Goal: Task Accomplishment & Management: Manage account settings

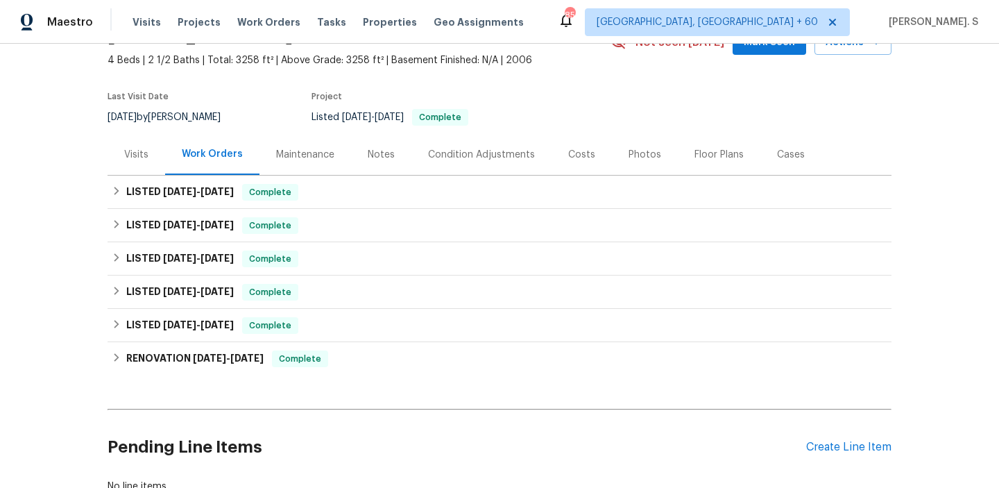
scroll to position [176, 0]
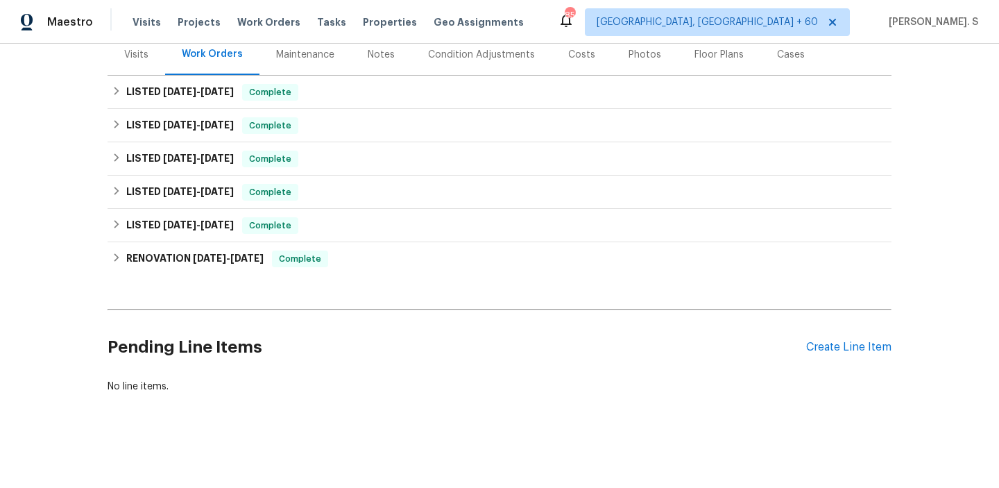
click at [827, 355] on div "Pending Line Items Create Line Item" at bounding box center [500, 347] width 784 height 65
click at [842, 345] on div "Create Line Item" at bounding box center [848, 347] width 85 height 13
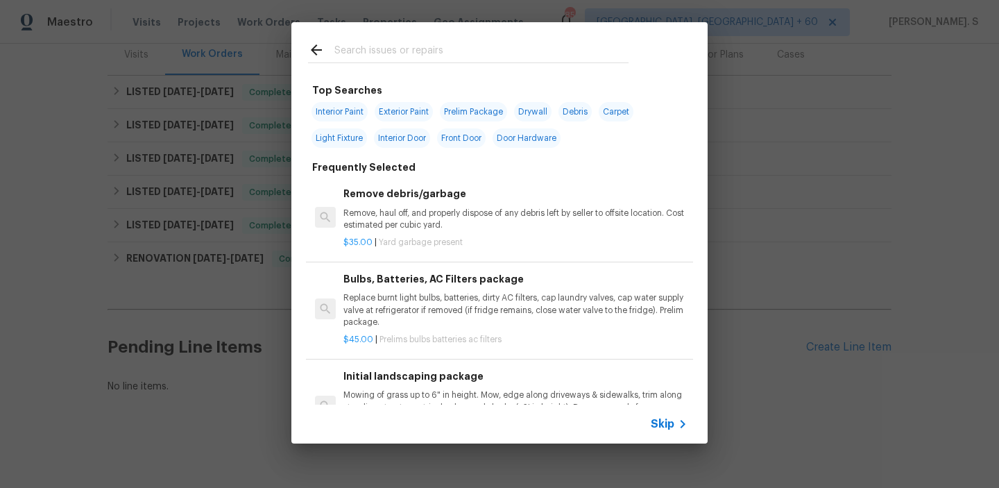
click at [384, 189] on h6 "Remove debris/garbage" at bounding box center [515, 193] width 344 height 15
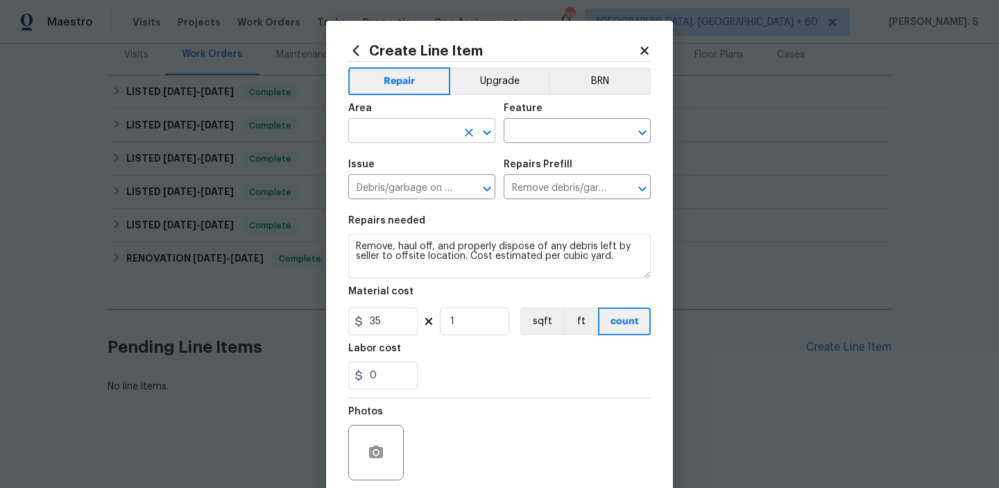
click at [480, 132] on icon "Open" at bounding box center [487, 132] width 17 height 17
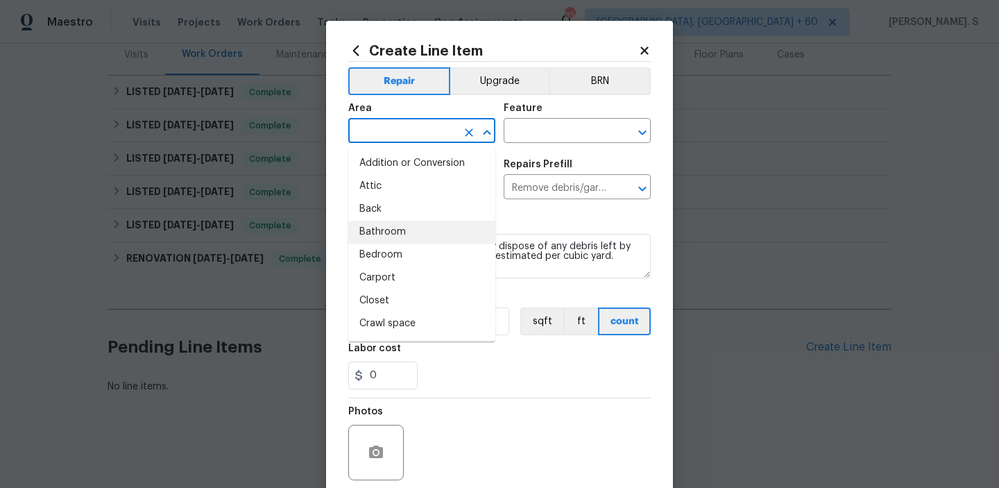
click at [430, 230] on li "Bathroom" at bounding box center [421, 232] width 147 height 23
type input "Bathroom"
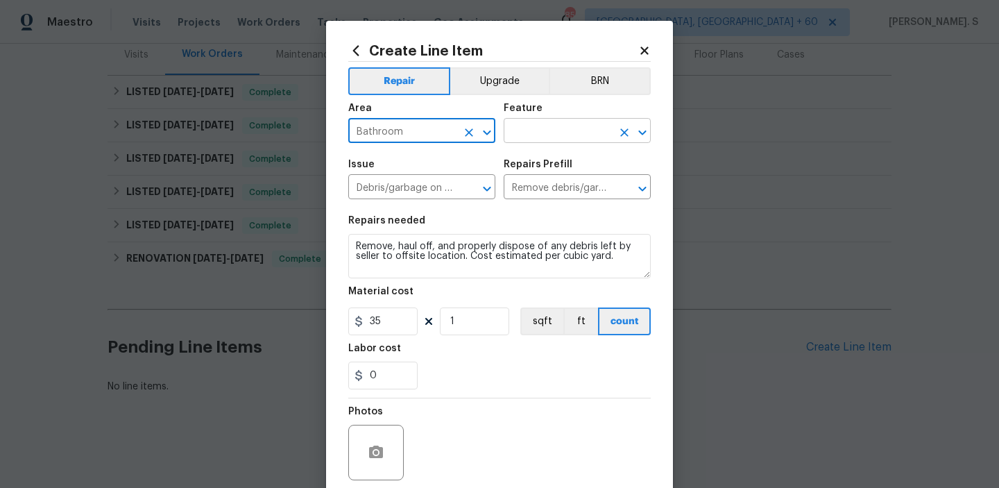
click at [640, 138] on icon "Open" at bounding box center [642, 132] width 17 height 17
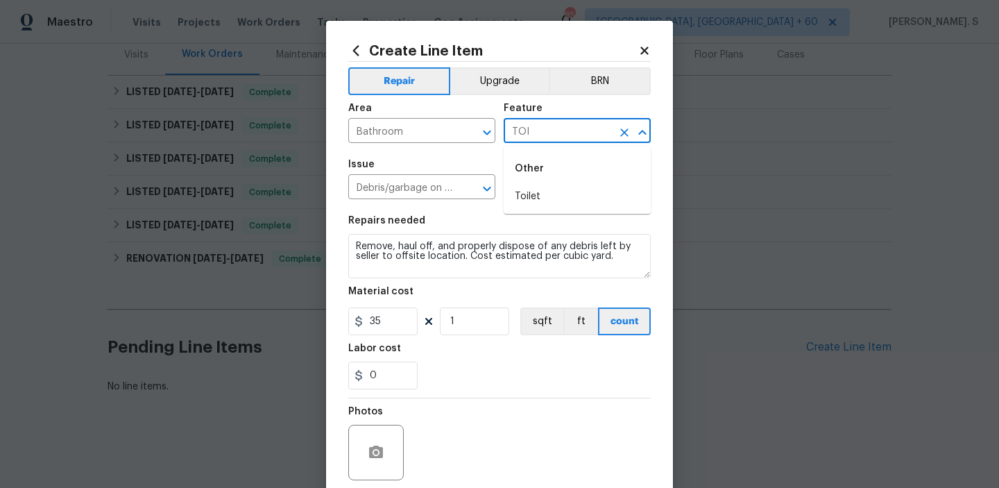
click at [589, 202] on li "Toilet" at bounding box center [577, 196] width 147 height 23
click at [482, 189] on icon "Open" at bounding box center [487, 188] width 17 height 17
type input "Toilet"
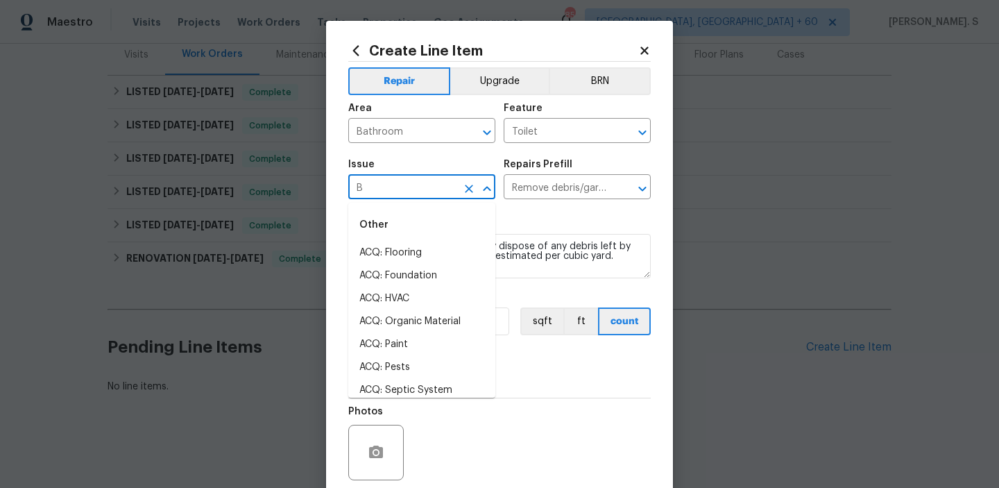
scroll to position [0, 0]
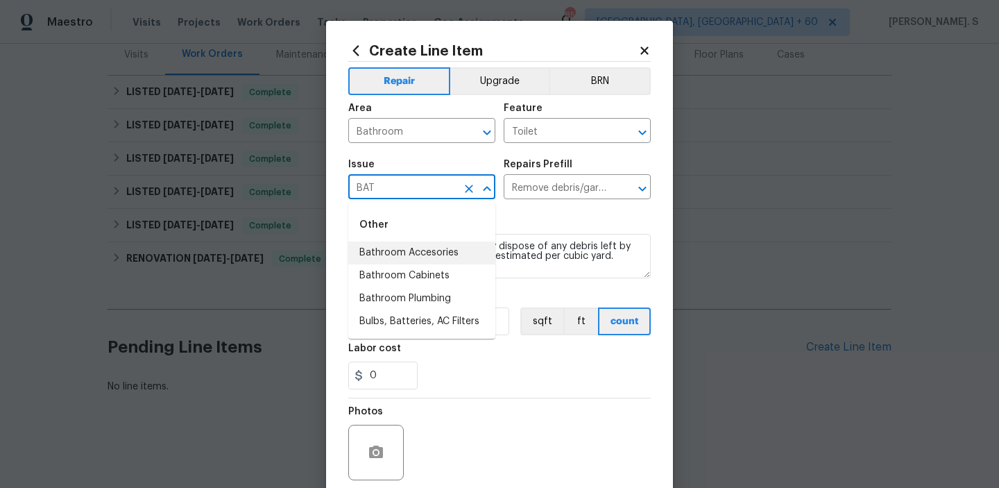
click at [439, 253] on li "Bathroom Accesories" at bounding box center [421, 252] width 147 height 23
type input "Bathroom Accesories"
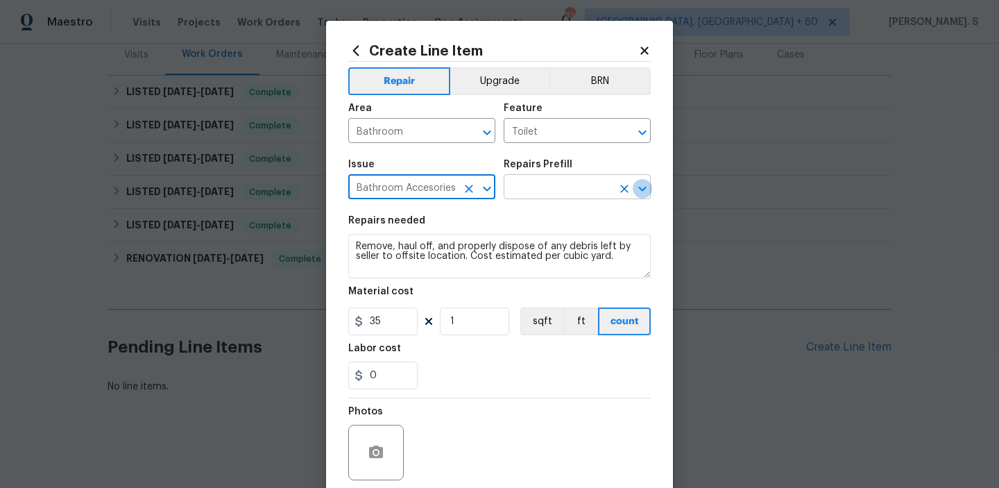
click at [648, 186] on icon "Open" at bounding box center [642, 188] width 17 height 17
type input "Bathroom Accesories"
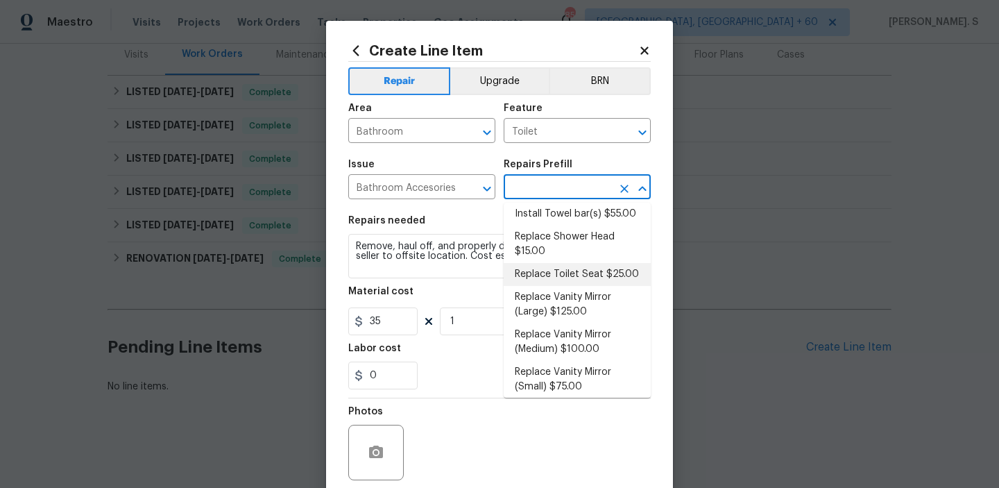
scroll to position [196, 0]
click at [581, 269] on li "Replace Toilet Seat $25.00" at bounding box center [577, 271] width 147 height 23
type input "Interior Trim"
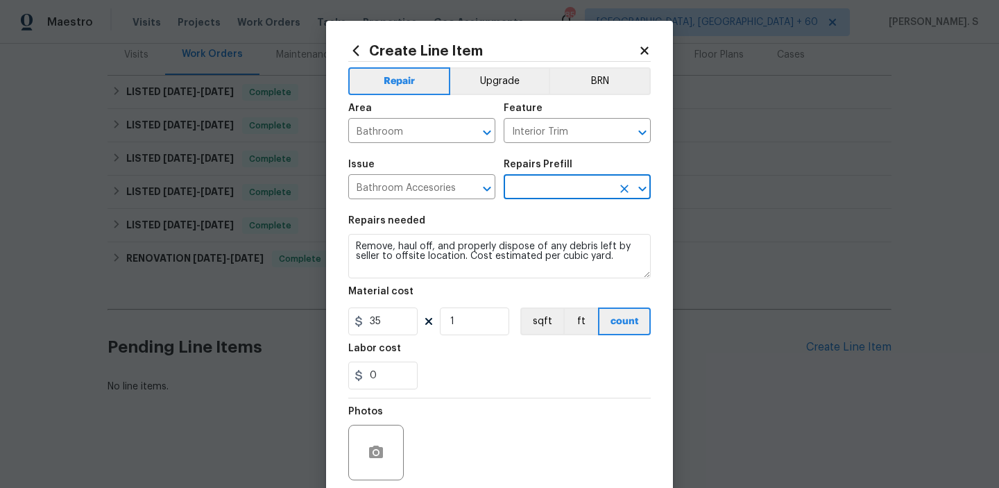
type input "Replace Toilet Seat $25.00"
type textarea "Remove the existing toilet seat (if present) and install a new toilet seat (PM …"
type input "25"
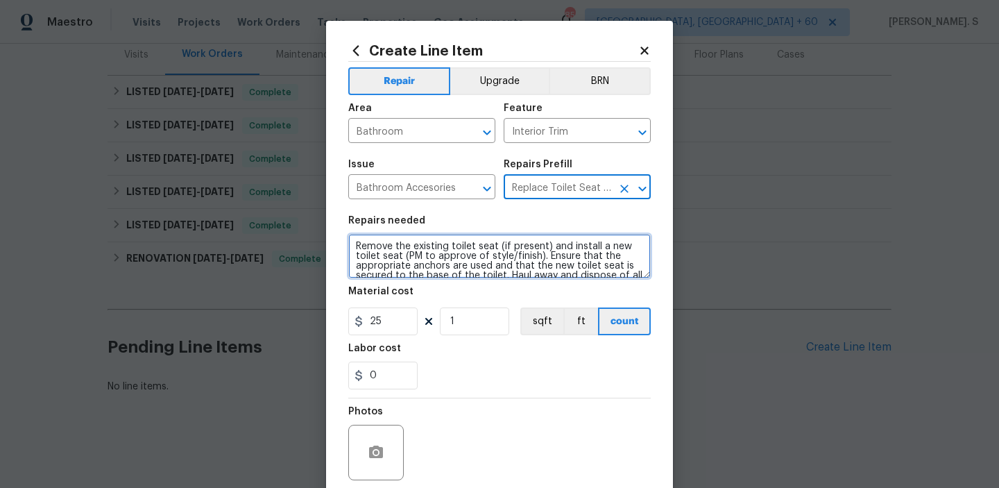
click at [464, 266] on textarea "Remove the existing toilet seat (if present) and install a new toilet seat (PM …" at bounding box center [499, 256] width 303 height 44
paste textarea "The toilet seat in the primary bathroom is broken and comes loose when lifted. …"
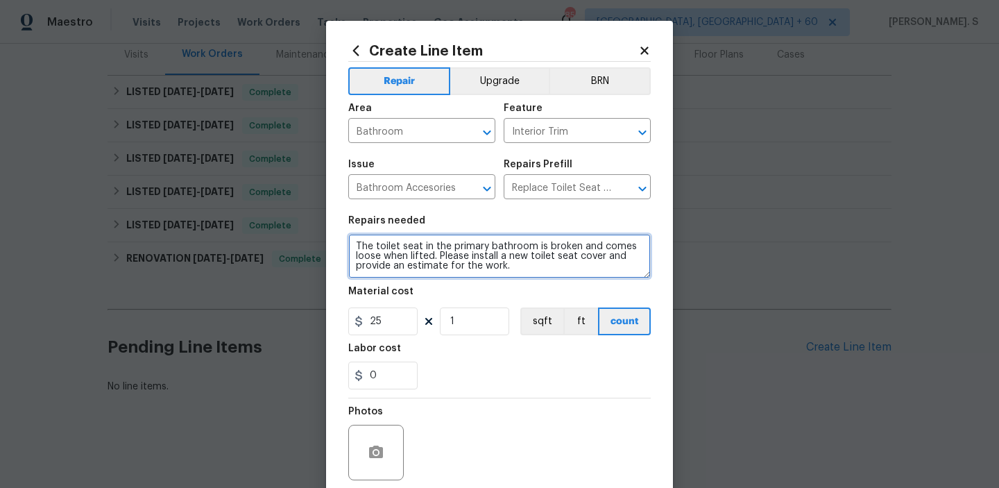
scroll to position [3, 0]
type textarea "The toilet seat in the primary bathroom is broken and comes loose when lifted. …"
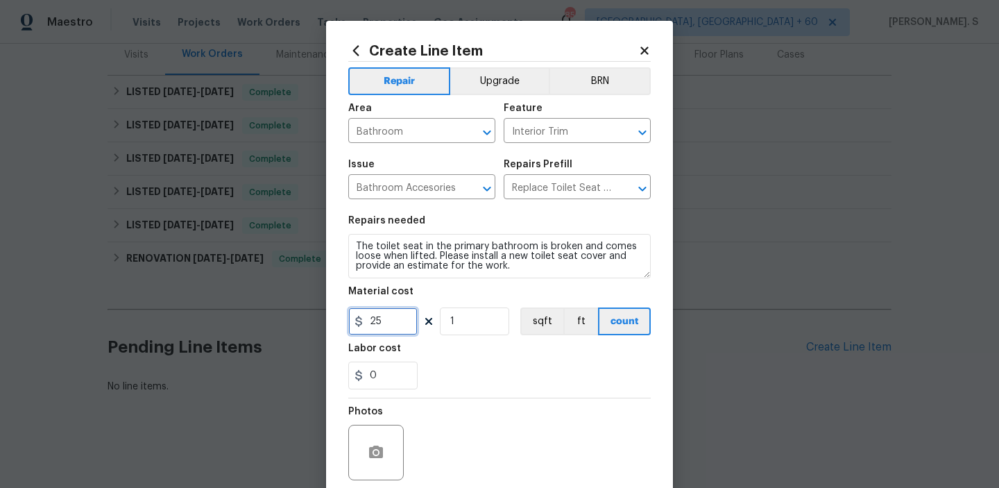
click at [393, 318] on input "25" at bounding box center [382, 321] width 69 height 28
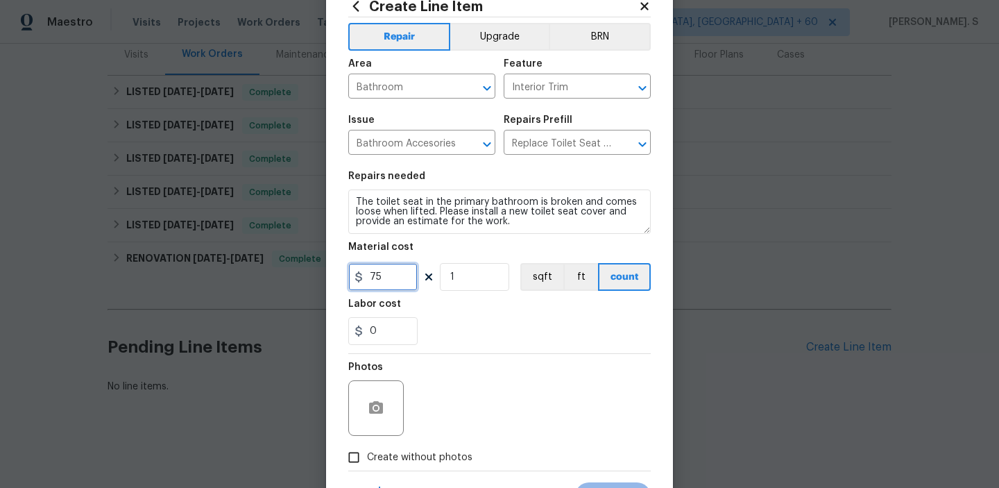
scroll to position [110, 0]
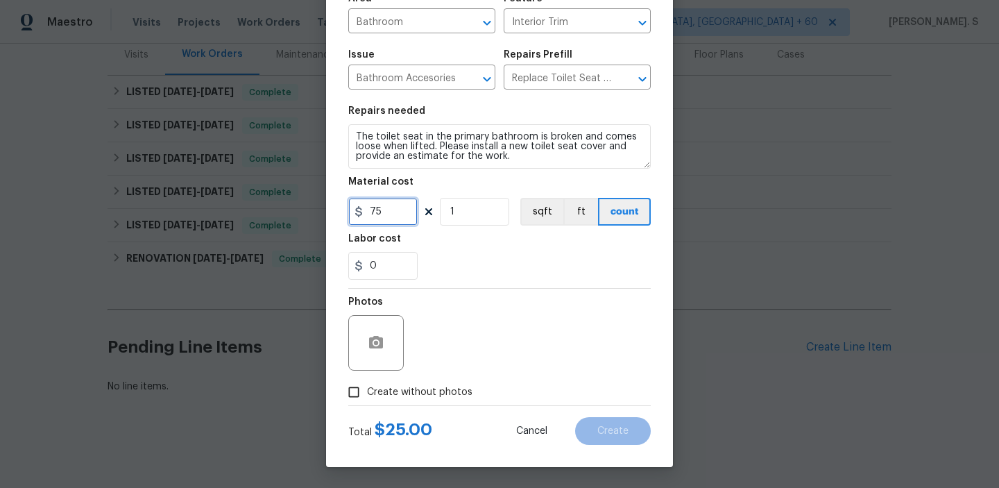
type input "75"
click at [375, 337] on icon "button" at bounding box center [376, 342] width 14 height 12
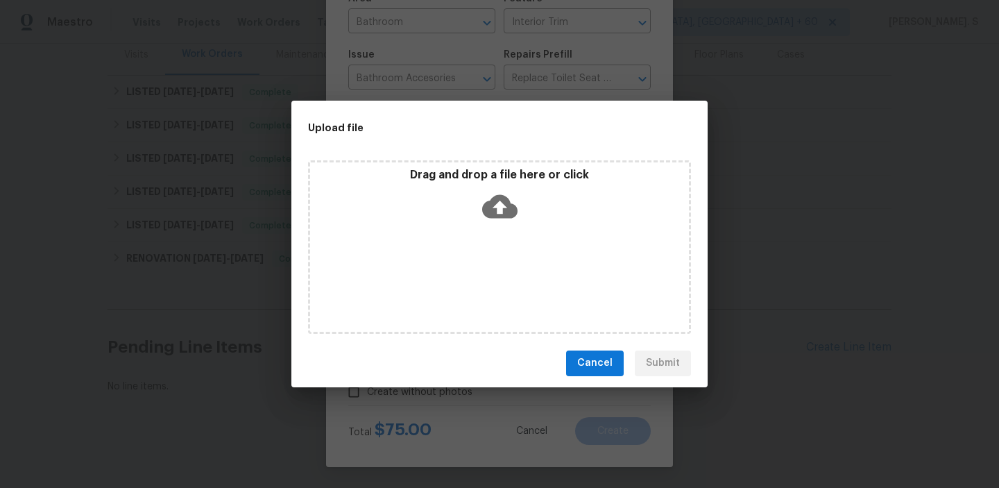
click at [484, 214] on icon at bounding box center [499, 206] width 35 height 24
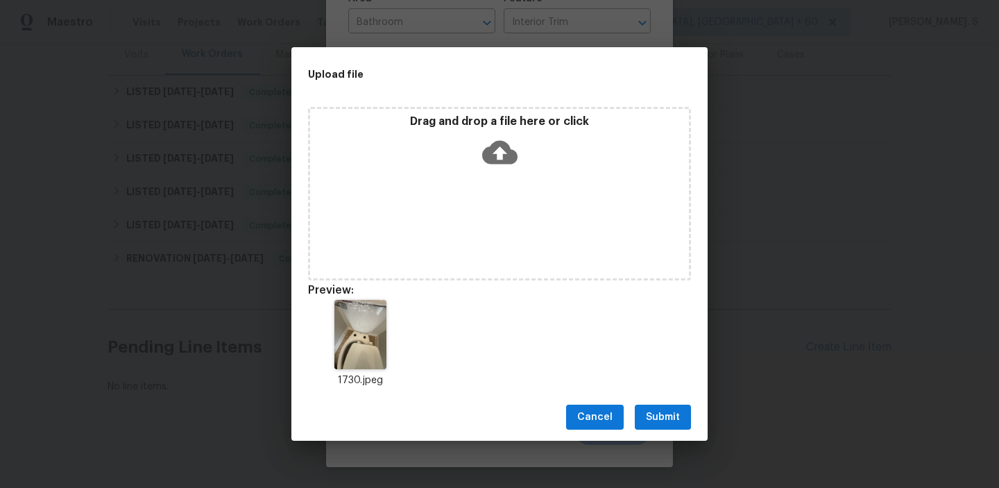
click at [662, 418] on span "Submit" at bounding box center [663, 417] width 34 height 17
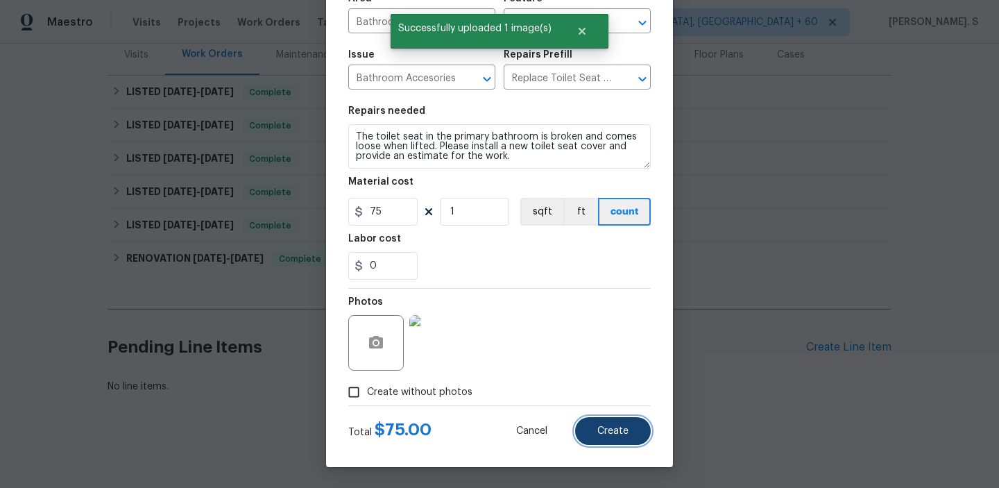
click at [630, 432] on button "Create" at bounding box center [613, 431] width 76 height 28
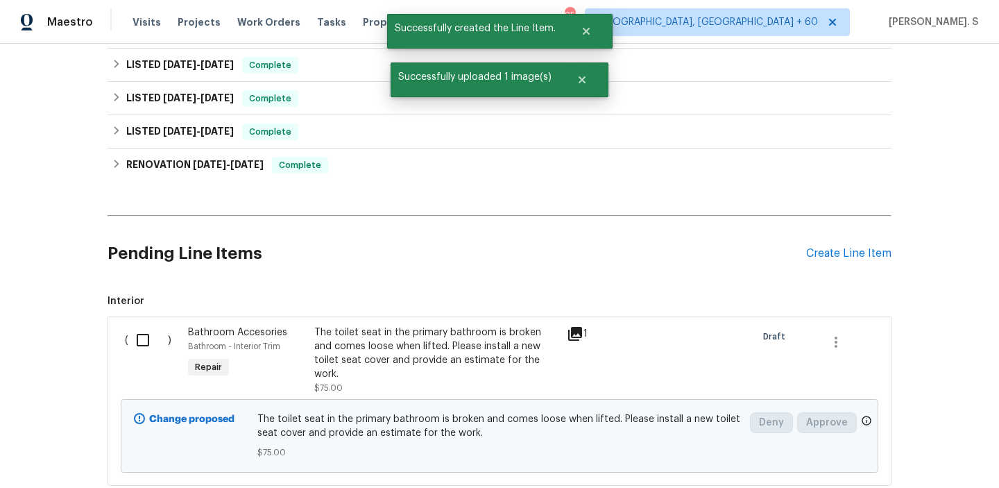
scroll to position [279, 0]
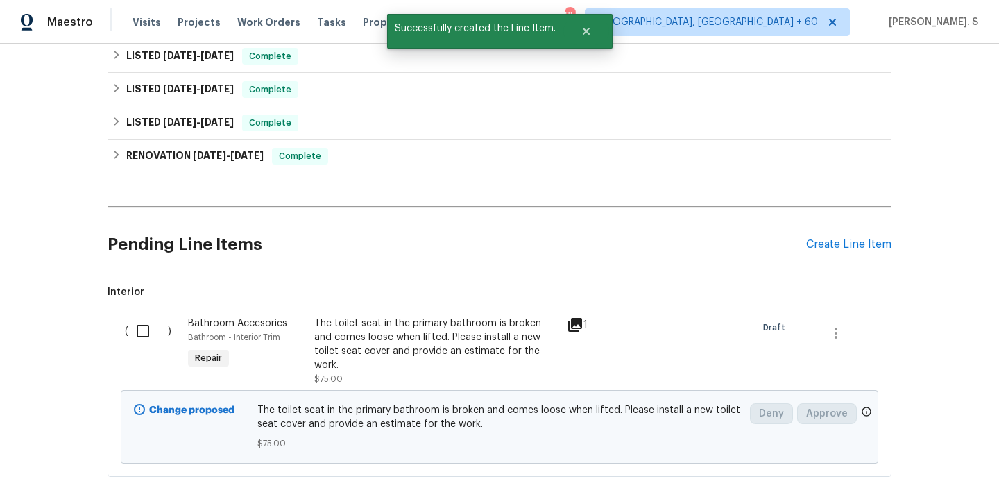
click at [137, 330] on input "checkbox" at bounding box center [148, 330] width 40 height 29
checkbox input "true"
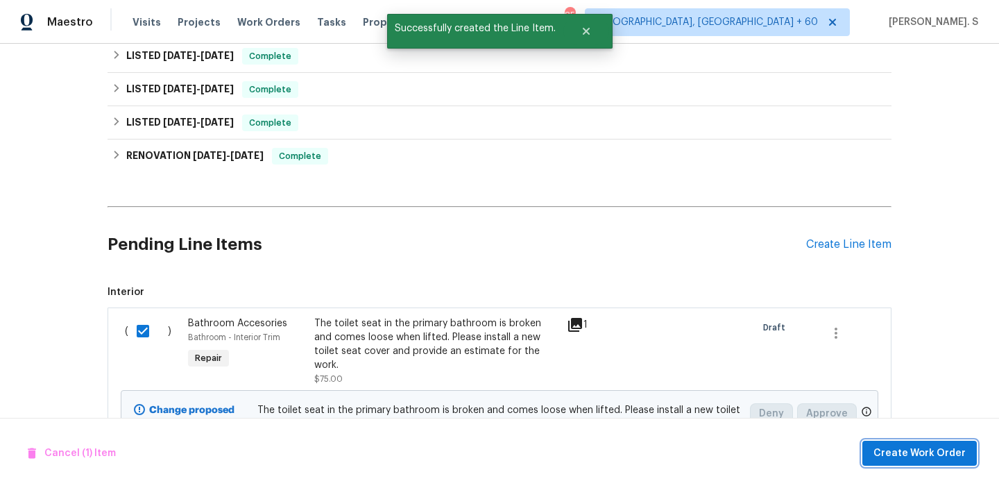
click at [925, 464] on button "Create Work Order" at bounding box center [920, 454] width 114 height 26
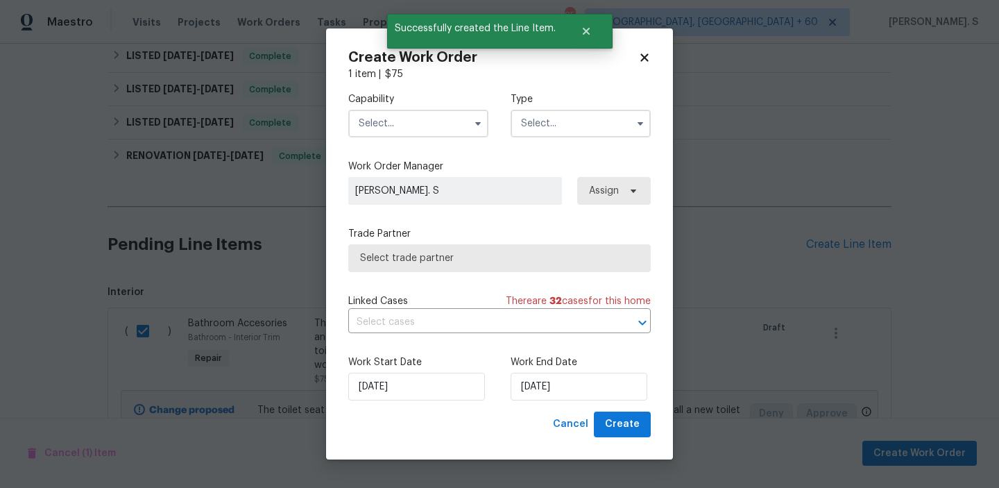
click at [441, 126] on input "text" at bounding box center [418, 124] width 140 height 28
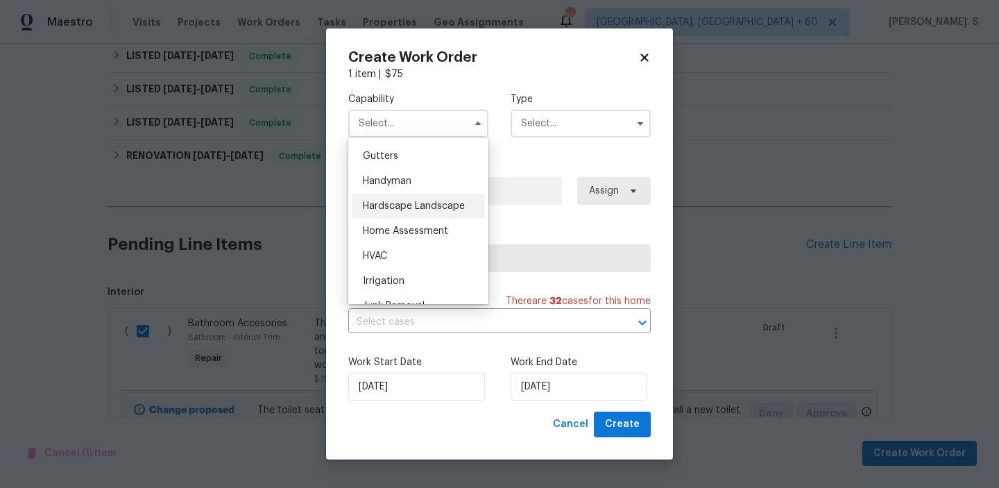
scroll to position [736, 0]
click at [426, 178] on div "Handyman" at bounding box center [418, 180] width 133 height 25
type input "Handyman"
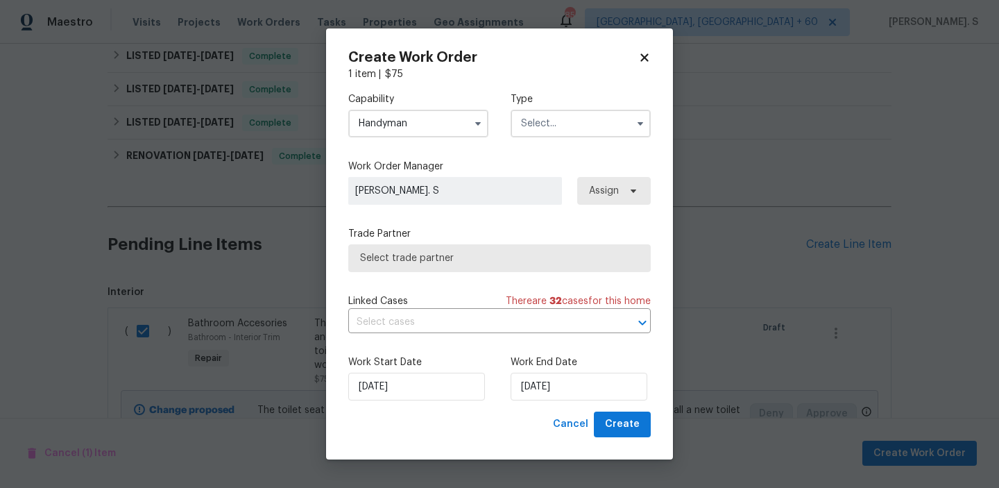
click at [577, 119] on input "text" at bounding box center [581, 124] width 140 height 28
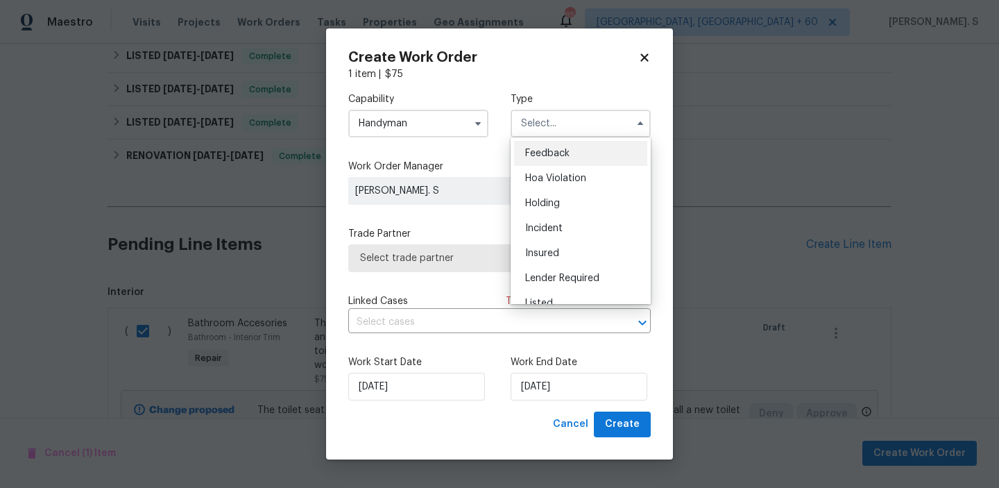
click at [577, 151] on div "Feedback" at bounding box center [580, 153] width 133 height 25
type input "Feedback"
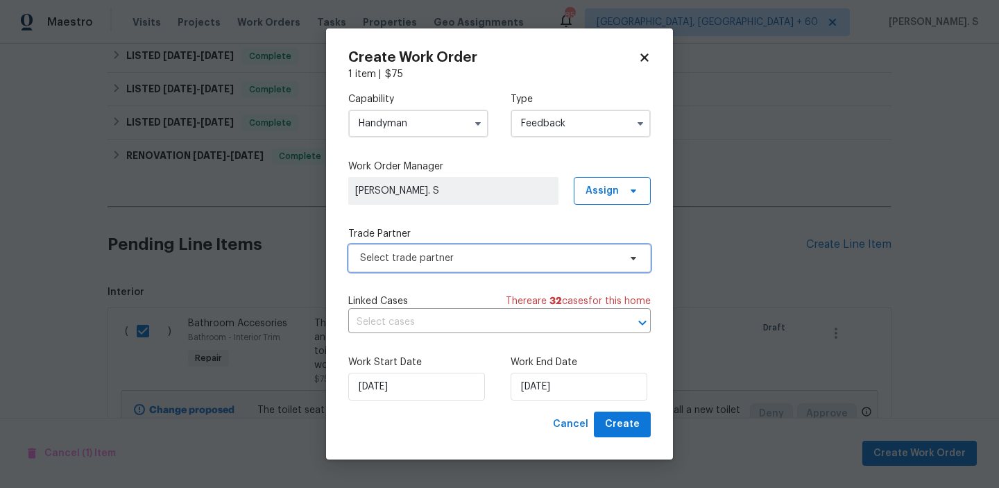
click at [549, 259] on span "Select trade partner" at bounding box center [489, 258] width 259 height 14
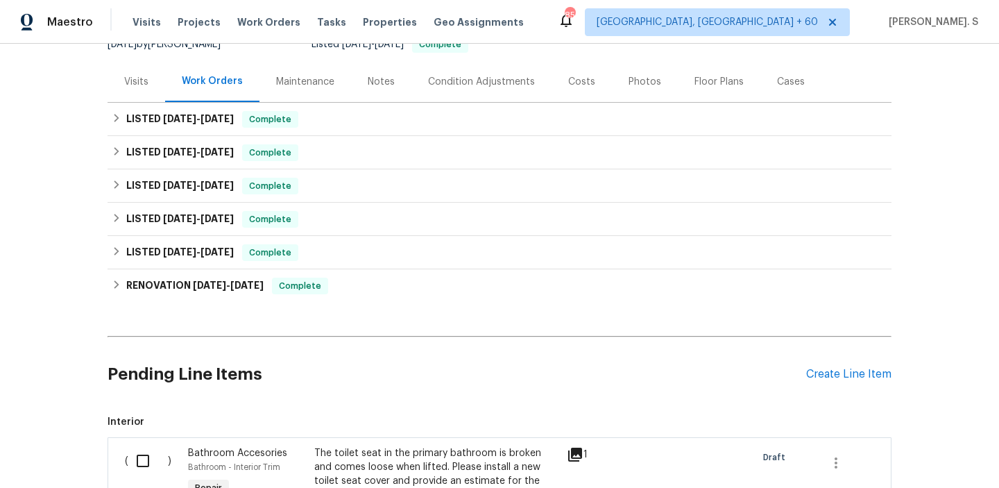
scroll to position [348, 0]
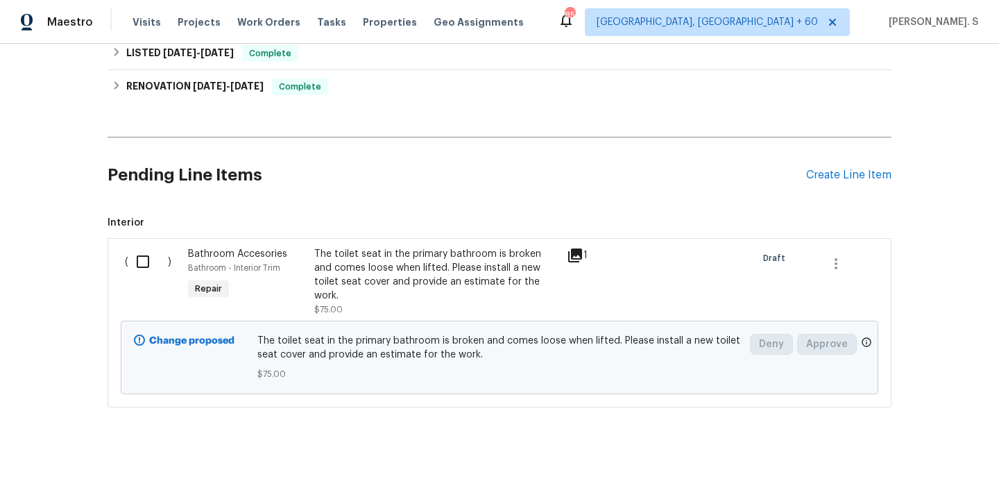
click at [144, 271] on input "checkbox" at bounding box center [148, 261] width 40 height 29
checkbox input "true"
click at [901, 459] on span "Create Work Order" at bounding box center [920, 453] width 92 height 17
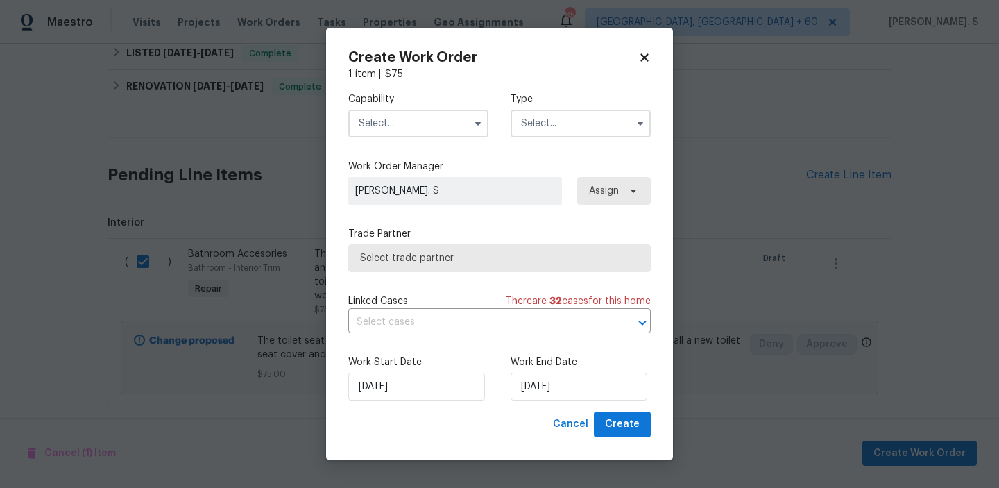
click at [447, 112] on input "text" at bounding box center [418, 124] width 140 height 28
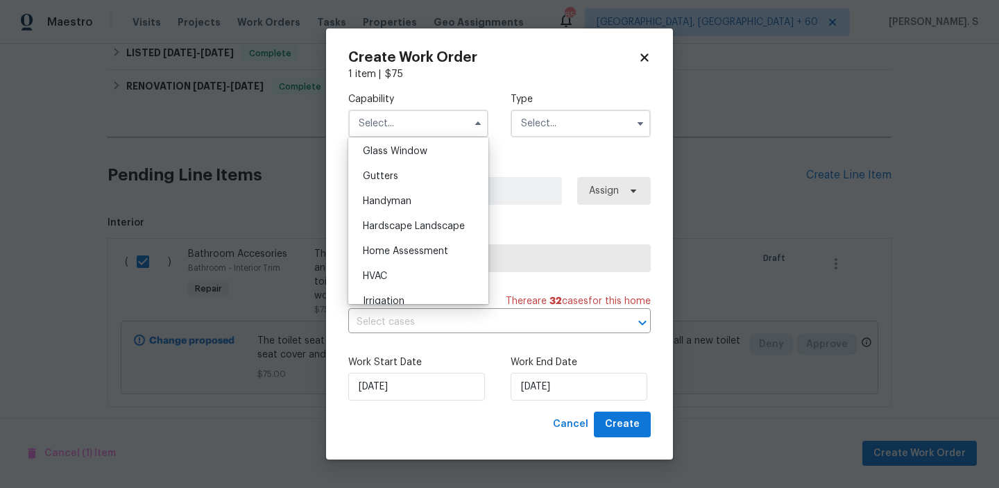
scroll to position [649, 0]
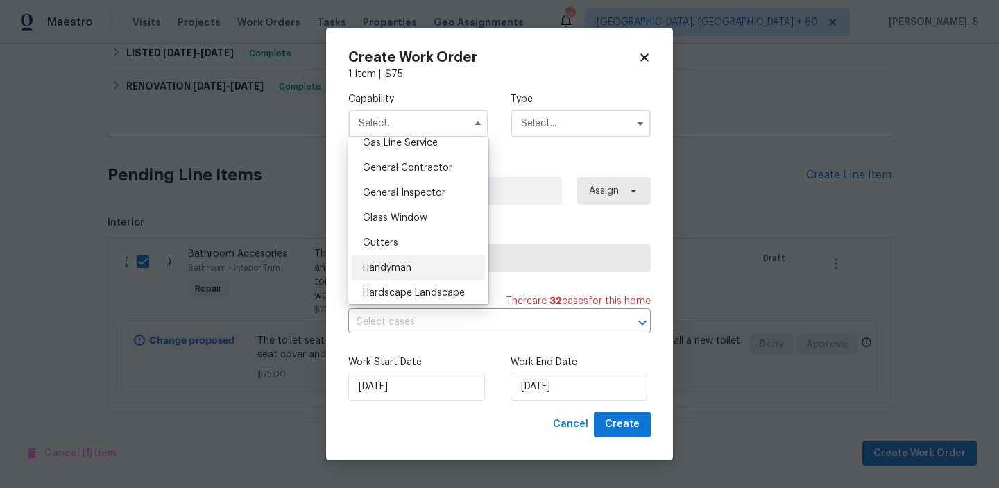
click at [413, 264] on div "Handyman" at bounding box center [418, 267] width 133 height 25
type input "Handyman"
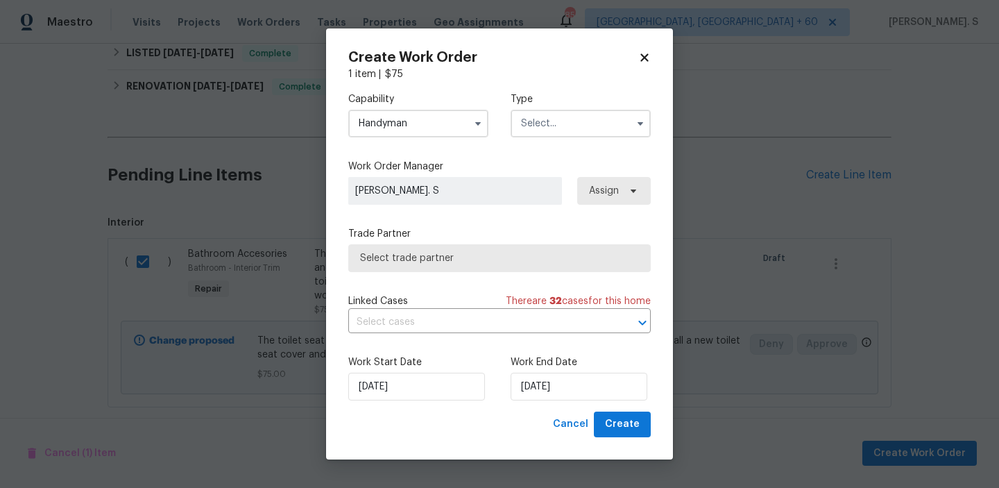
click at [520, 124] on input "text" at bounding box center [581, 124] width 140 height 28
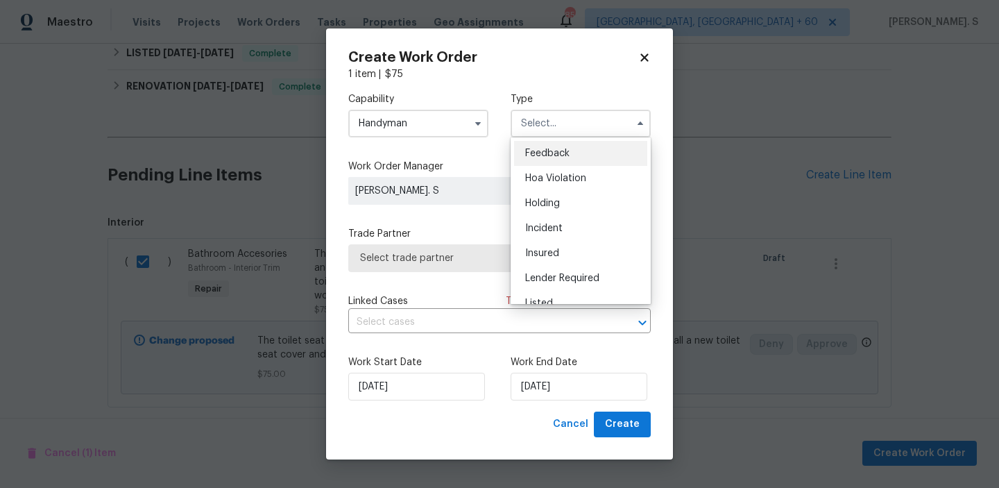
click at [532, 140] on ul "Feedback Hoa Violation Holding Incident Insured Lender Required Listed Lite Lwo…" at bounding box center [581, 220] width 140 height 167
click at [533, 146] on div "Feedback" at bounding box center [580, 153] width 133 height 25
type input "Feedback"
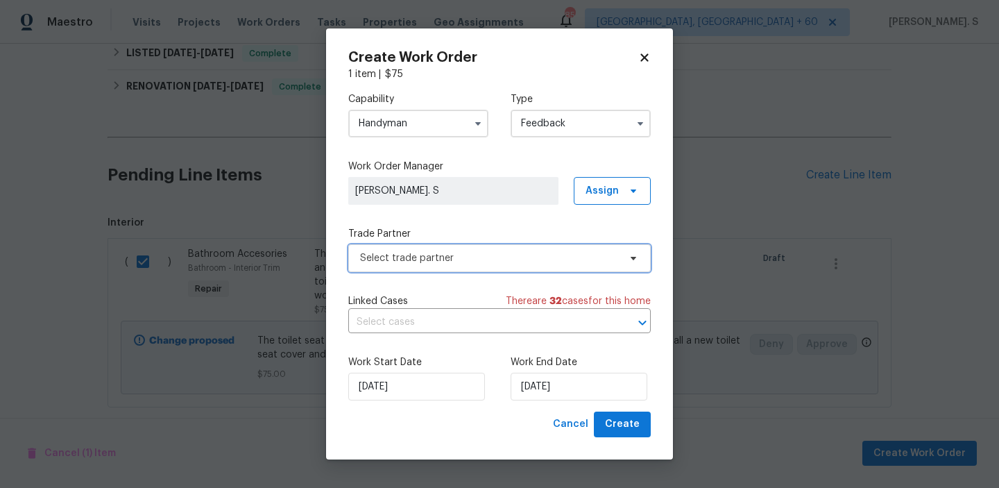
click at [514, 252] on span "Select trade partner" at bounding box center [489, 258] width 259 height 14
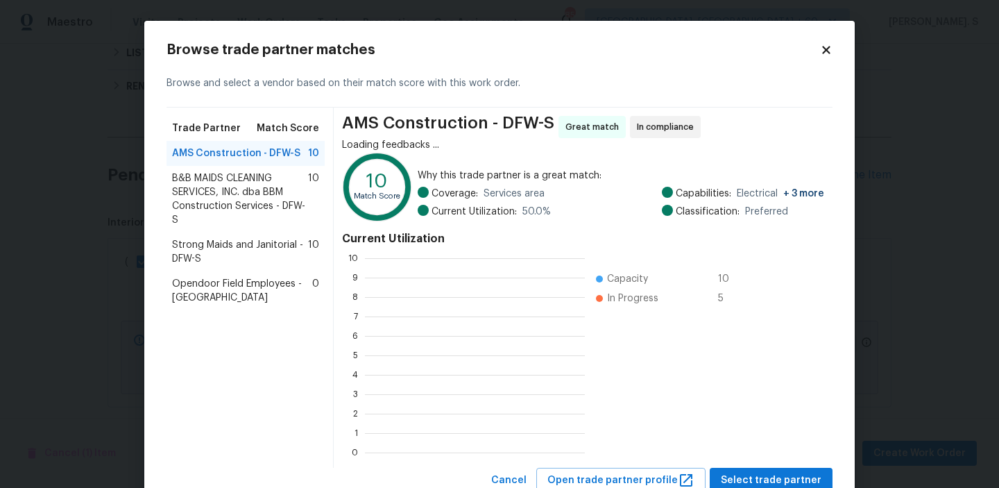
scroll to position [194, 220]
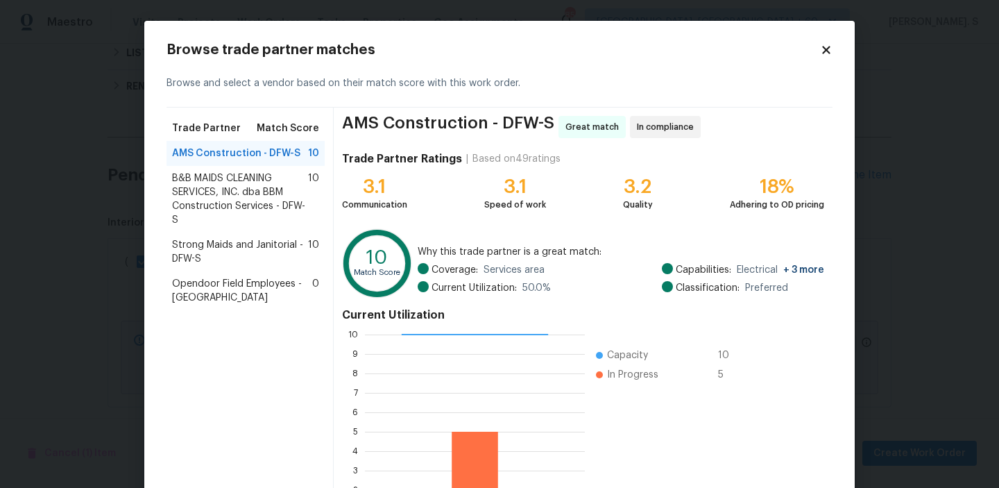
click at [279, 207] on span "B&B MAIDS CLEANING SERVICES, INC. dba BBM Construction Services - DFW-S" at bounding box center [240, 199] width 136 height 56
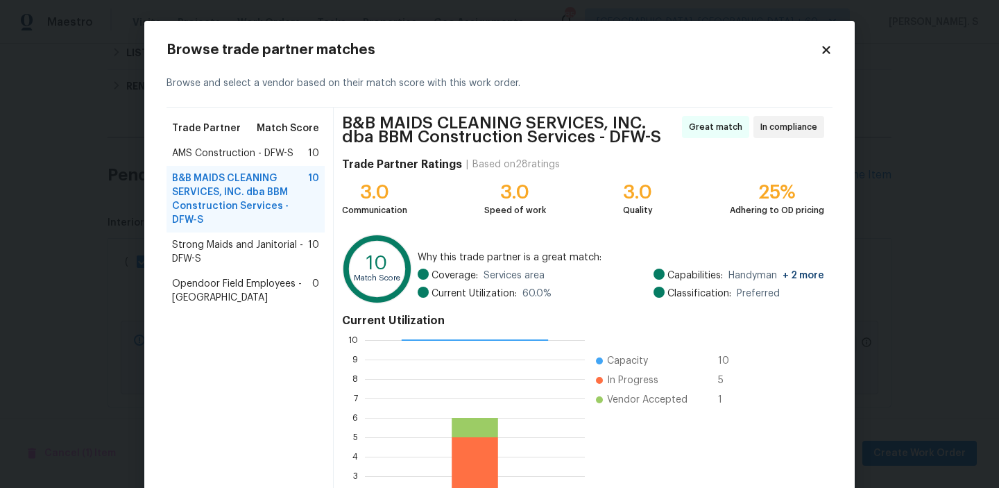
click at [291, 151] on span "AMS Construction - DFW-S" at bounding box center [232, 153] width 121 height 14
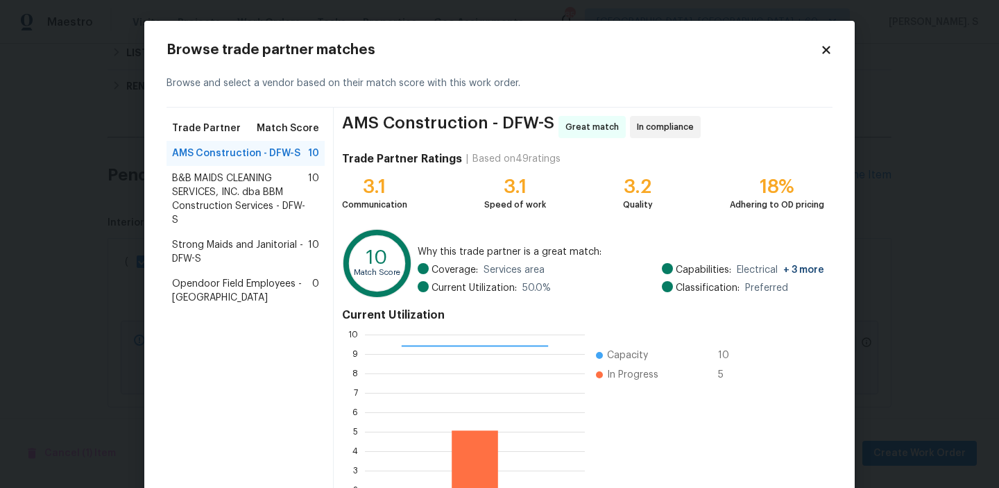
click at [279, 180] on span "B&B MAIDS CLEANING SERVICES, INC. dba BBM Construction Services - DFW-S" at bounding box center [240, 199] width 136 height 56
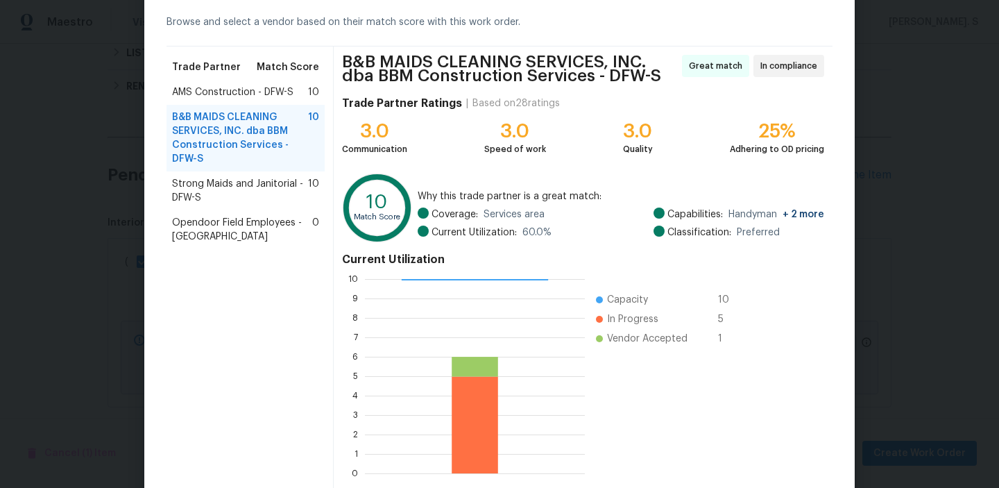
scroll to position [130, 0]
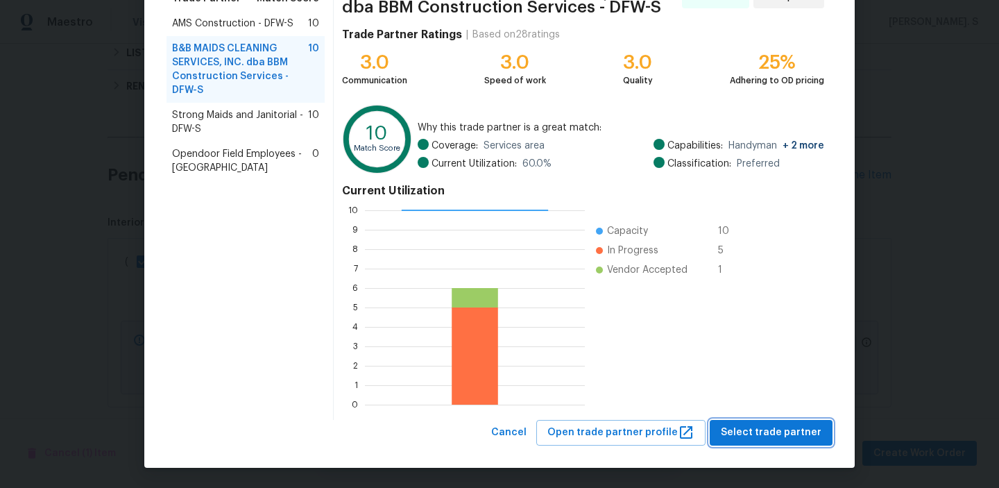
click at [748, 442] on button "Select trade partner" at bounding box center [771, 433] width 123 height 26
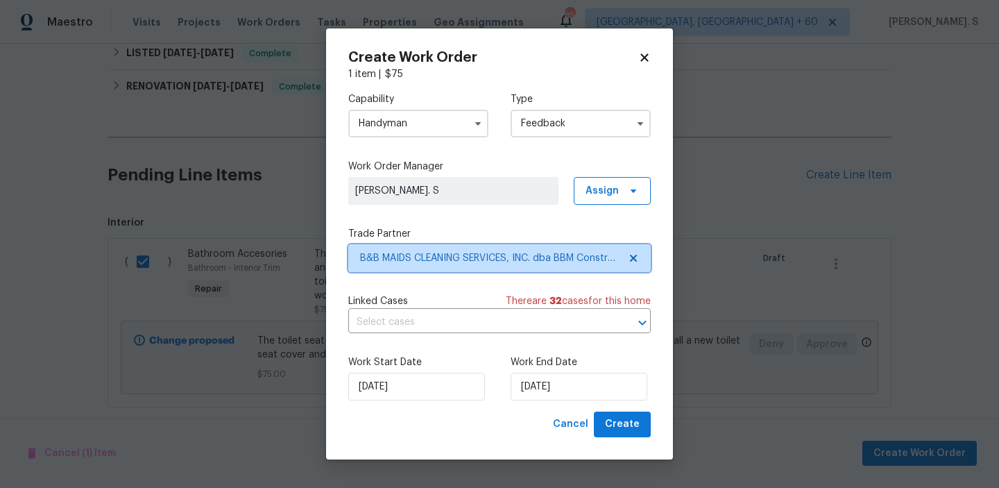
scroll to position [0, 0]
click at [545, 332] on input "text" at bounding box center [480, 323] width 264 height 22
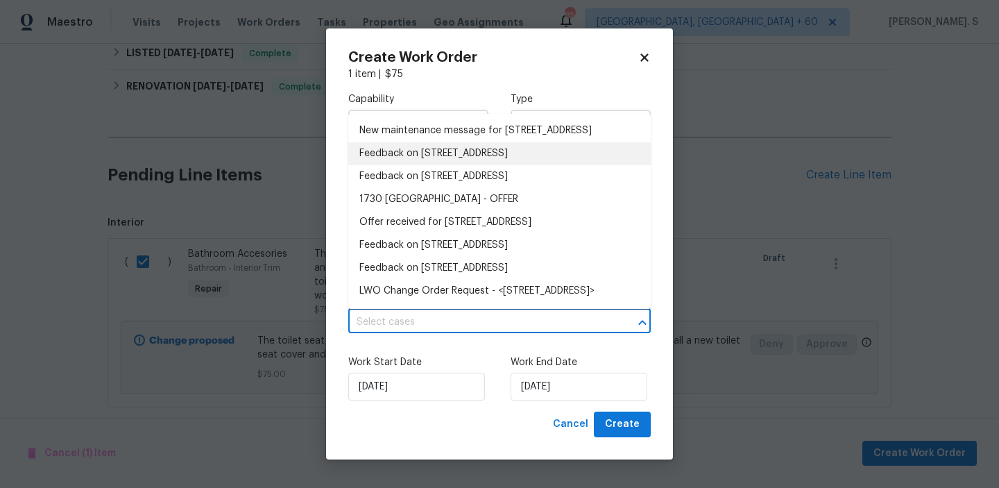
click at [458, 165] on li "Feedback on 1730 Madison Dr, Cedar Hill, TX 75104" at bounding box center [499, 153] width 303 height 23
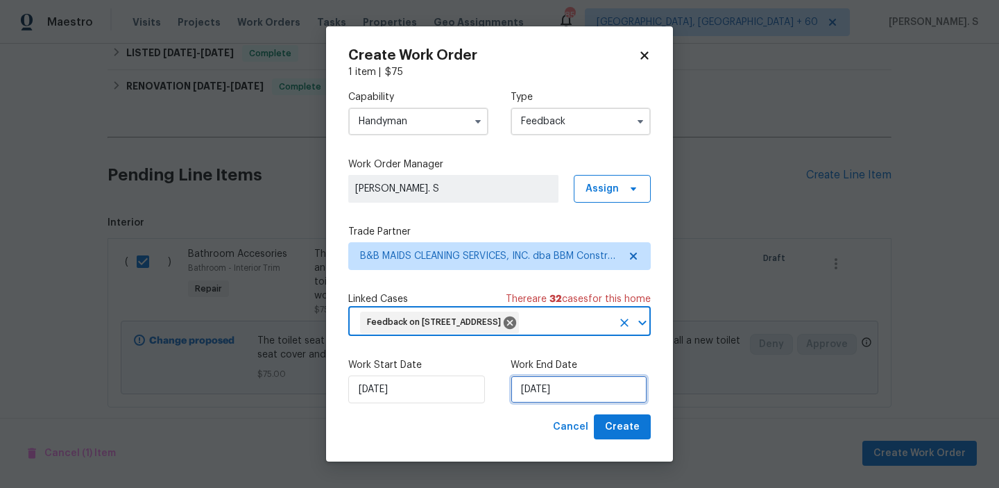
click at [558, 384] on input "[DATE]" at bounding box center [579, 389] width 137 height 28
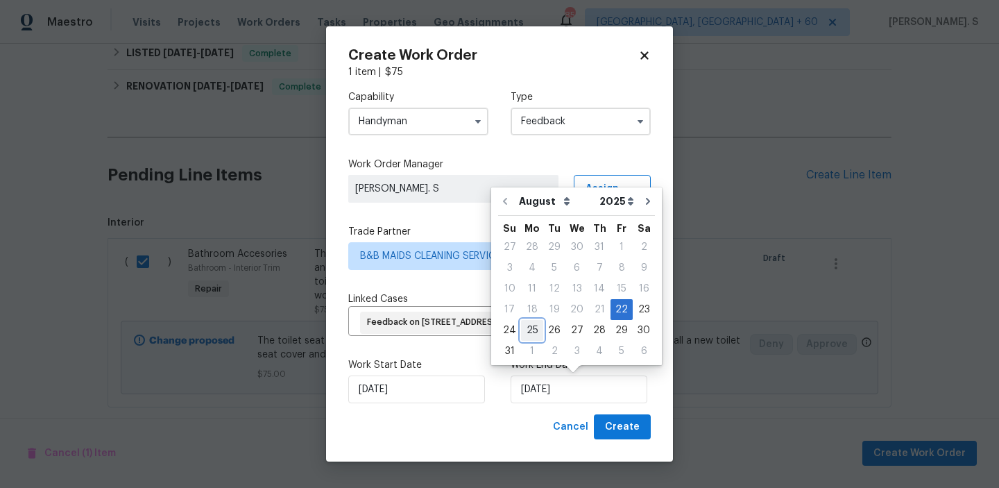
click at [528, 322] on div "25" at bounding box center [532, 330] width 22 height 19
type input "[DATE]"
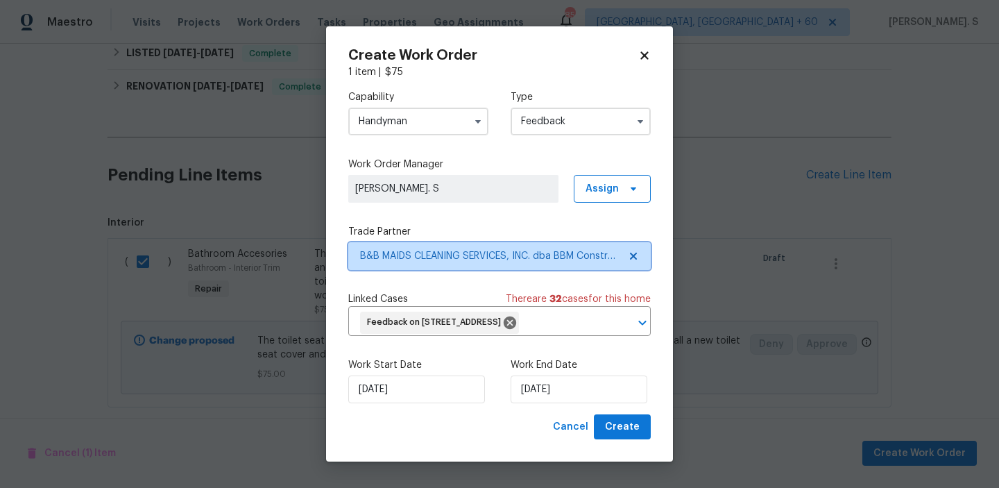
click at [629, 256] on icon at bounding box center [633, 256] width 11 height 11
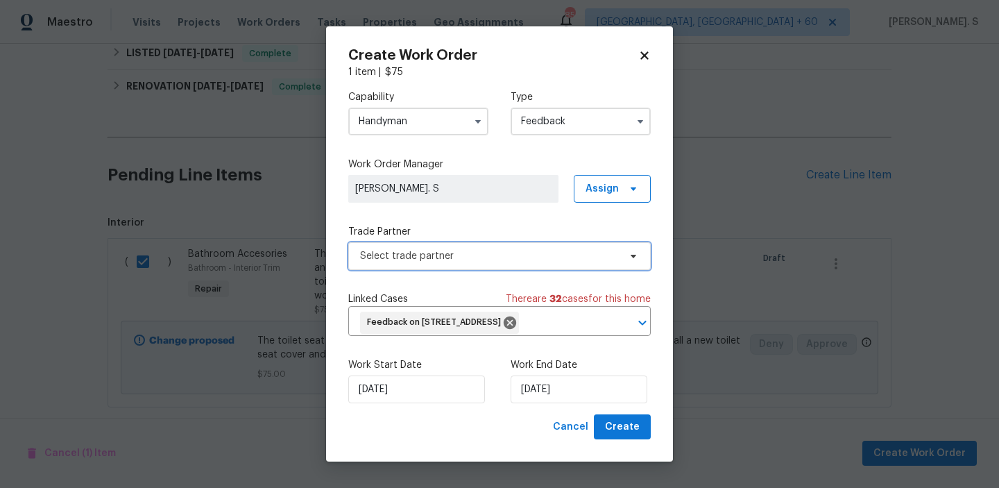
click at [629, 256] on icon at bounding box center [633, 256] width 11 height 11
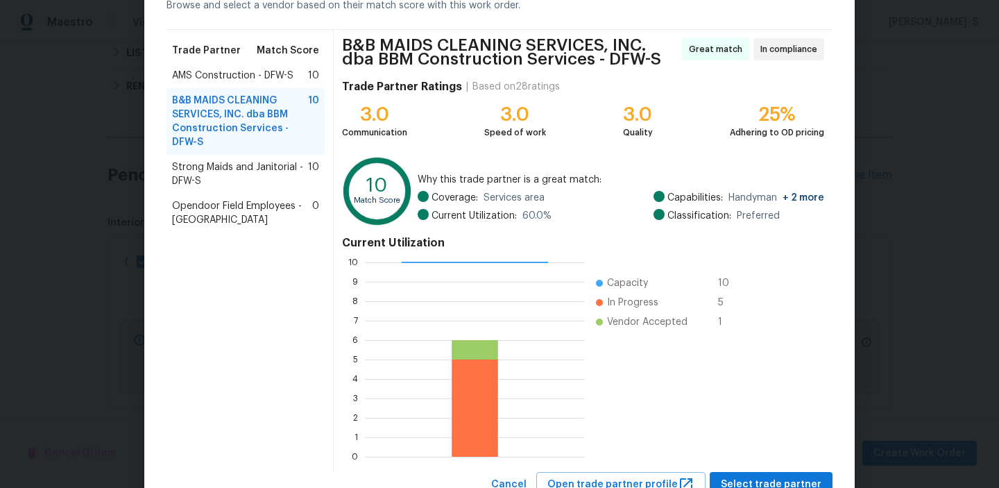
scroll to position [130, 0]
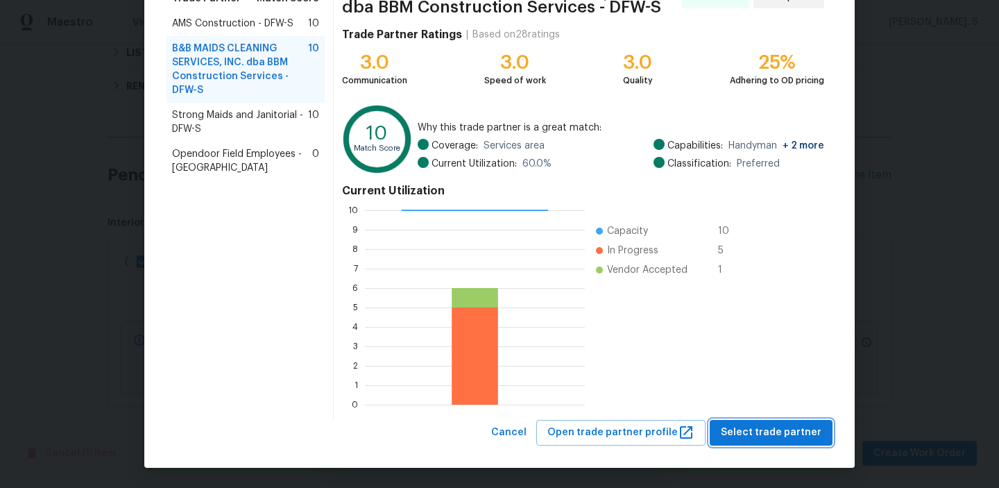
click at [757, 420] on button "Select trade partner" at bounding box center [771, 433] width 123 height 26
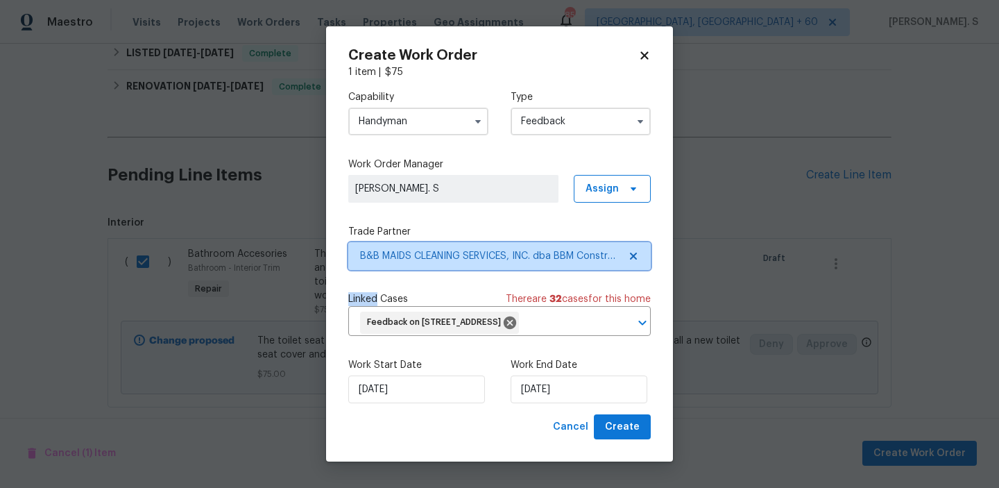
scroll to position [0, 0]
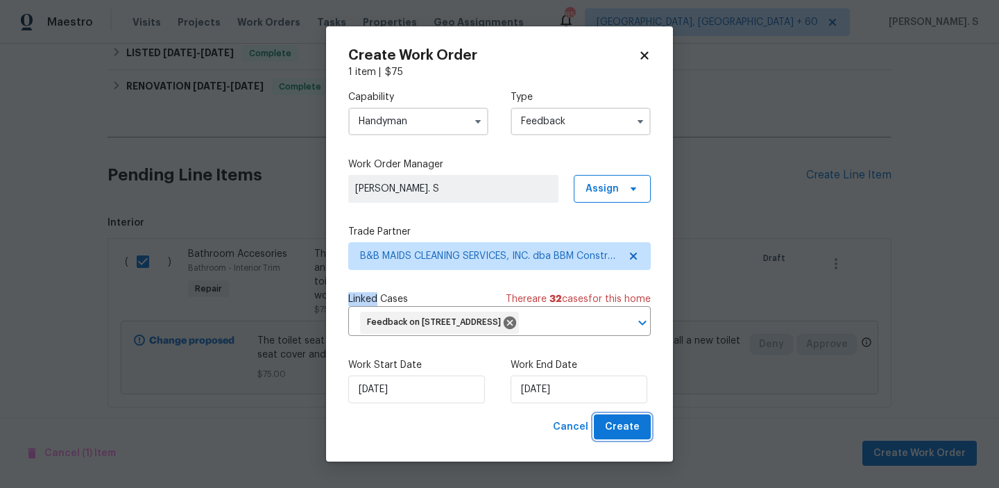
click at [609, 418] on button "Create" at bounding box center [622, 427] width 57 height 26
checkbox input "false"
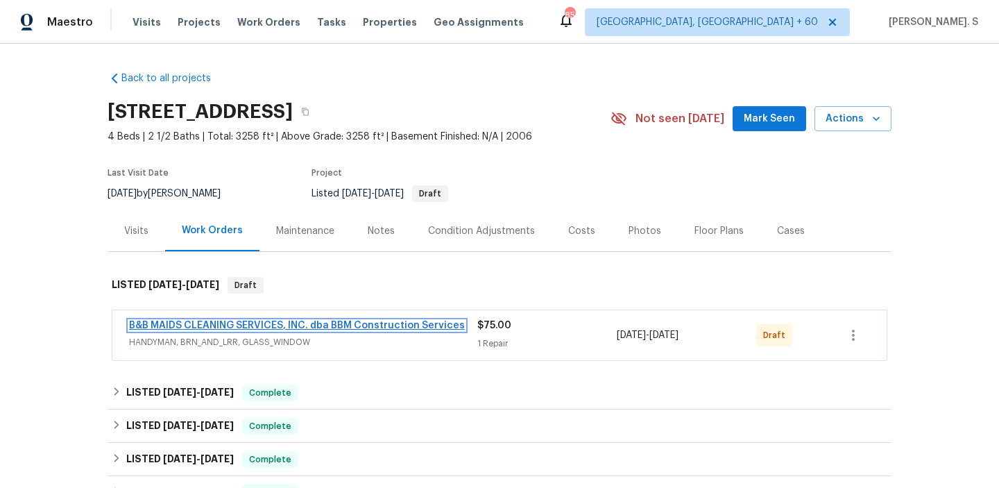
click at [219, 324] on link "B&B MAIDS CLEANING SERVICES, INC. dba BBM Construction Services" at bounding box center [297, 326] width 336 height 10
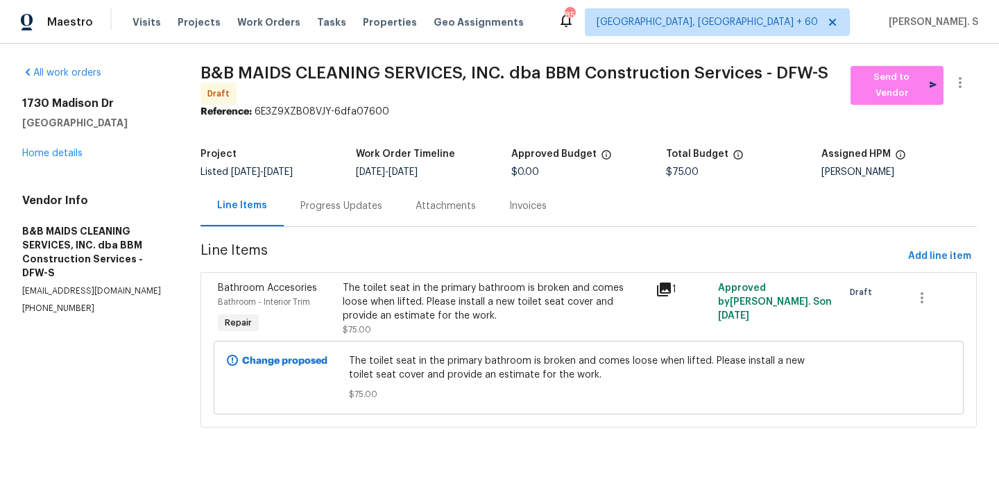
click at [348, 218] on div "Progress Updates" at bounding box center [341, 205] width 115 height 41
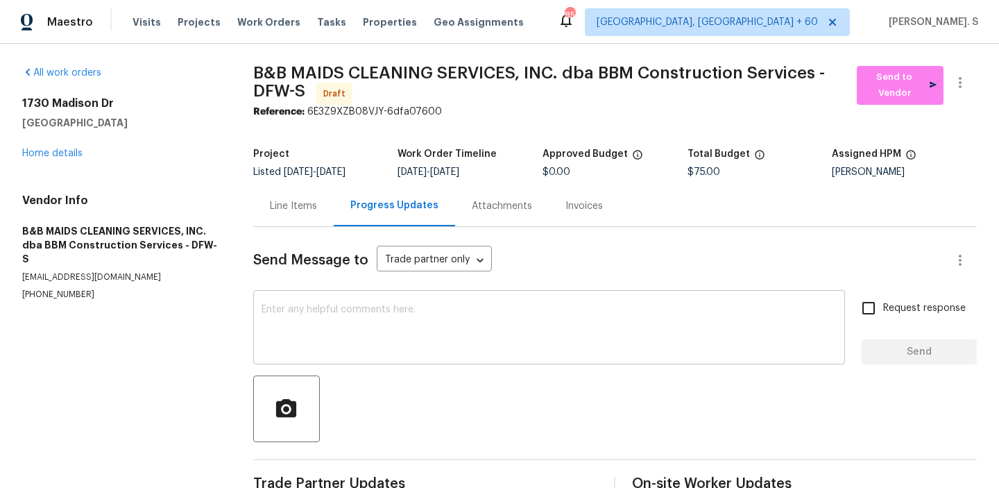
click at [382, 315] on textarea at bounding box center [550, 329] width 576 height 49
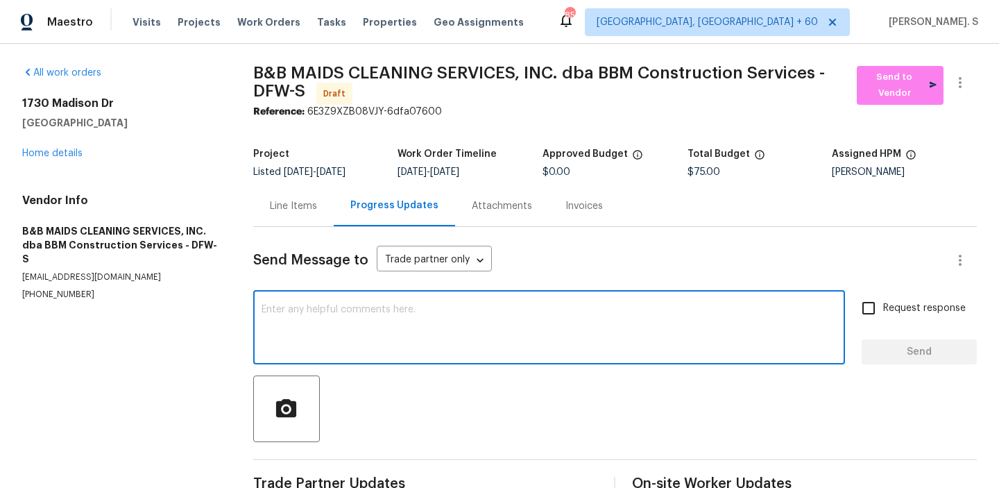
paste textarea "Hi, this is Glory with Opendoor. I’m confirming you received the WO for the pro…"
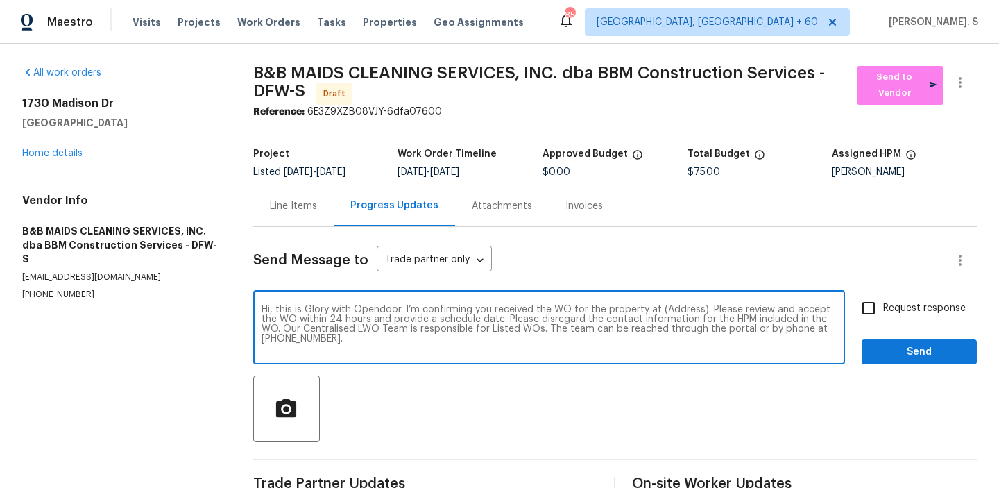
click at [677, 307] on textarea "Hi, this is Glory with Opendoor. I’m confirming you received the WO for the pro…" at bounding box center [550, 329] width 576 height 49
paste textarea "1730 Madison Dr, Cedar Hill, TX 75104"
type textarea "Hi, this is Glory with Opendoor. I’m confirming you received the WO for the pro…"
click at [970, 81] on button "button" at bounding box center [960, 82] width 33 height 33
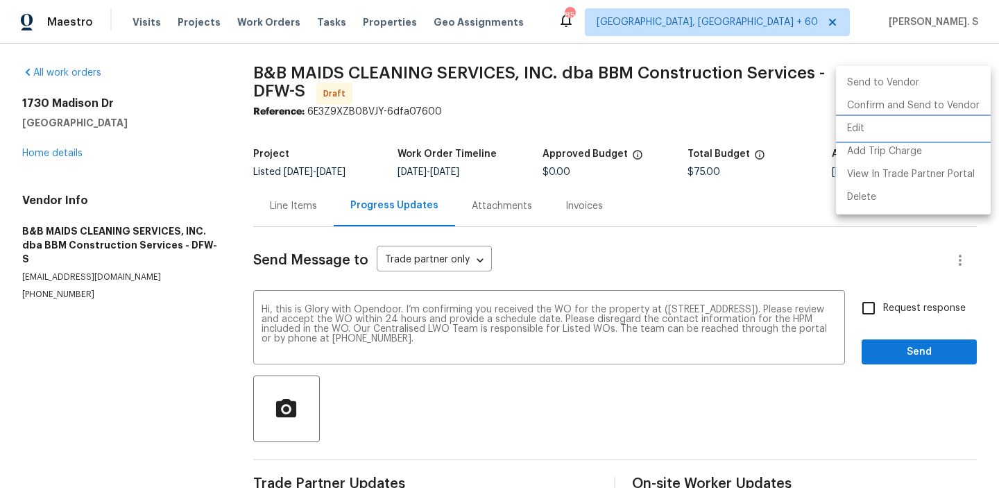
click at [917, 131] on li "Edit" at bounding box center [913, 128] width 155 height 23
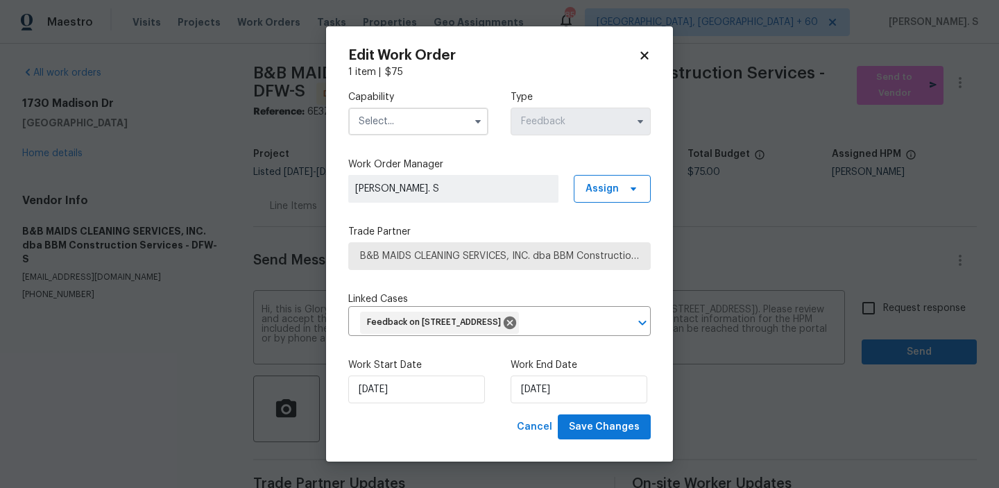
click at [318, 142] on body "Maestro Visits Projects Work Orders Tasks Properties Geo Assignments 853 Albuqu…" at bounding box center [499, 244] width 999 height 488
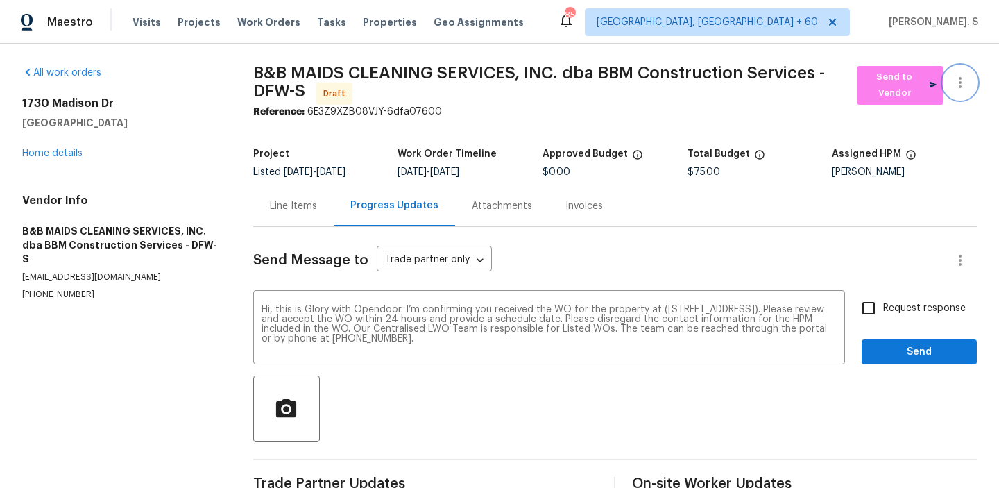
click at [956, 81] on icon "button" at bounding box center [960, 82] width 17 height 17
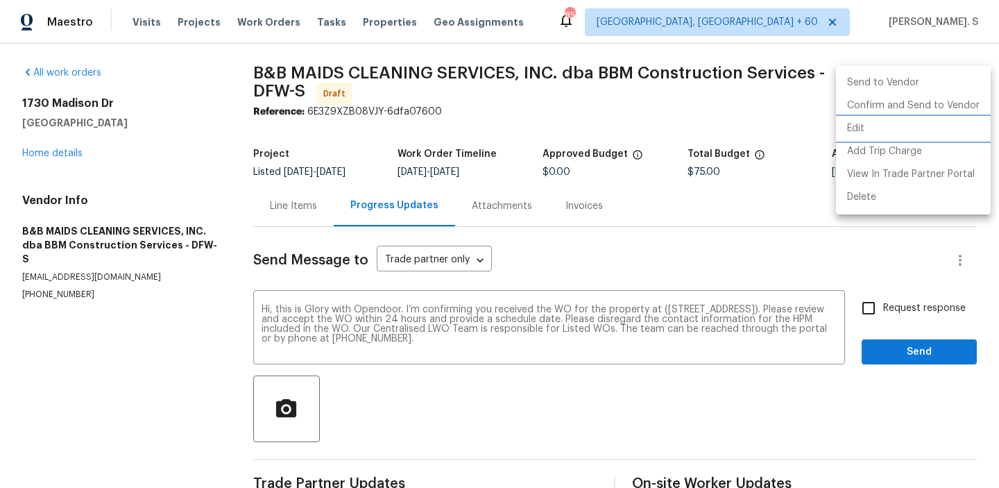
click at [888, 119] on li "Edit" at bounding box center [913, 128] width 155 height 23
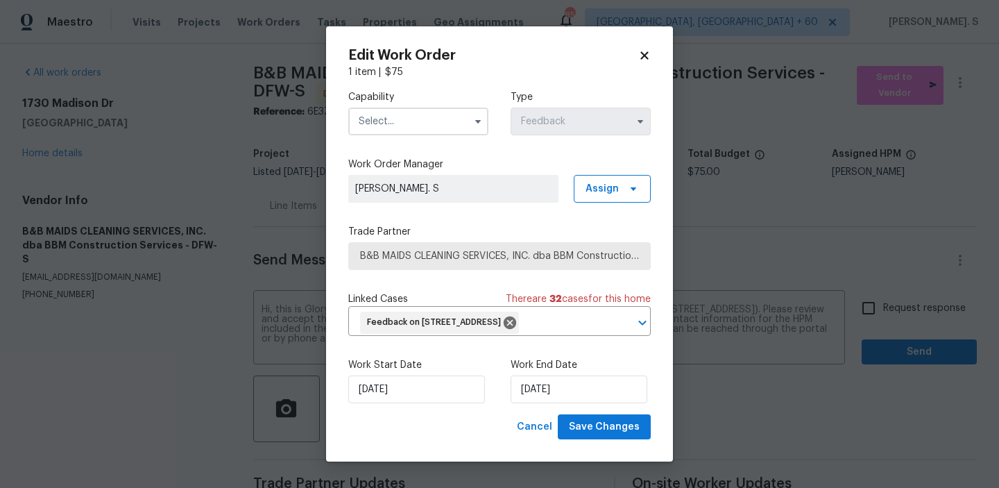
click at [423, 113] on input "text" at bounding box center [418, 122] width 140 height 28
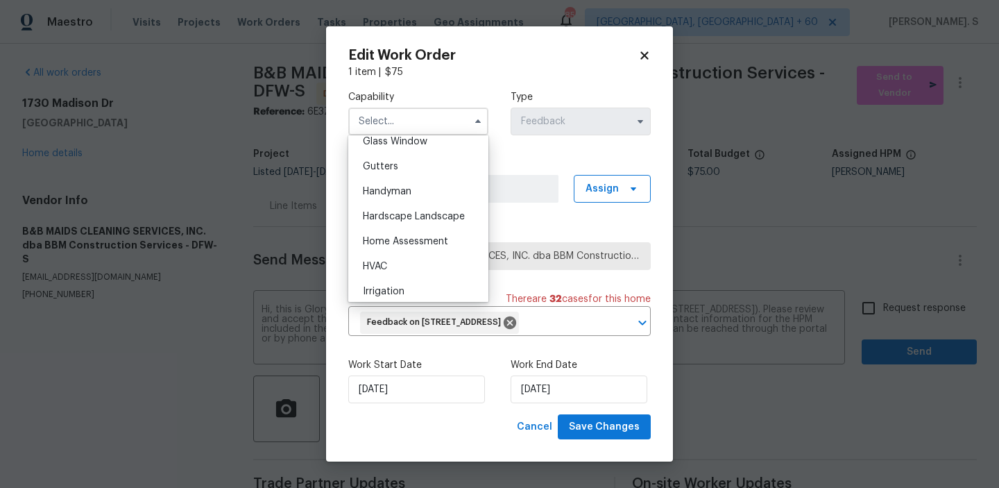
scroll to position [745, 0]
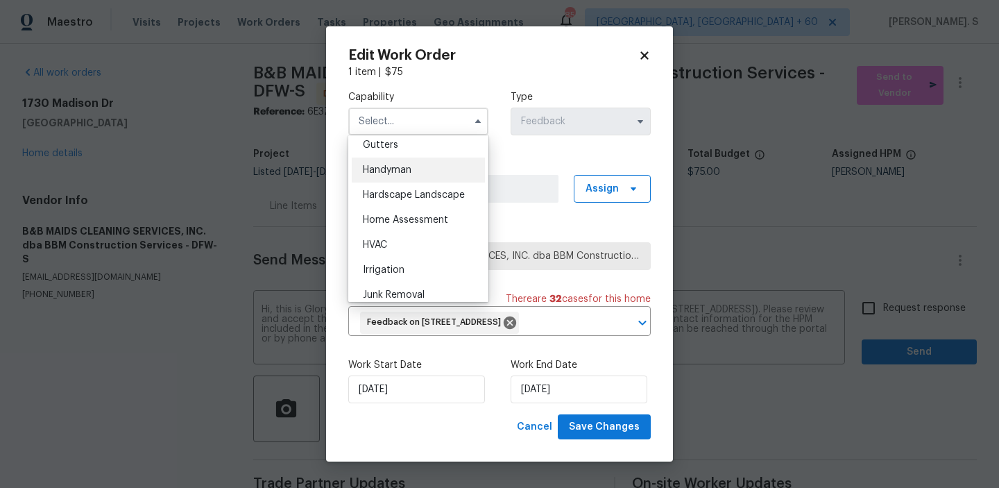
click at [422, 175] on div "Handyman" at bounding box center [418, 170] width 133 height 25
type input "Handyman"
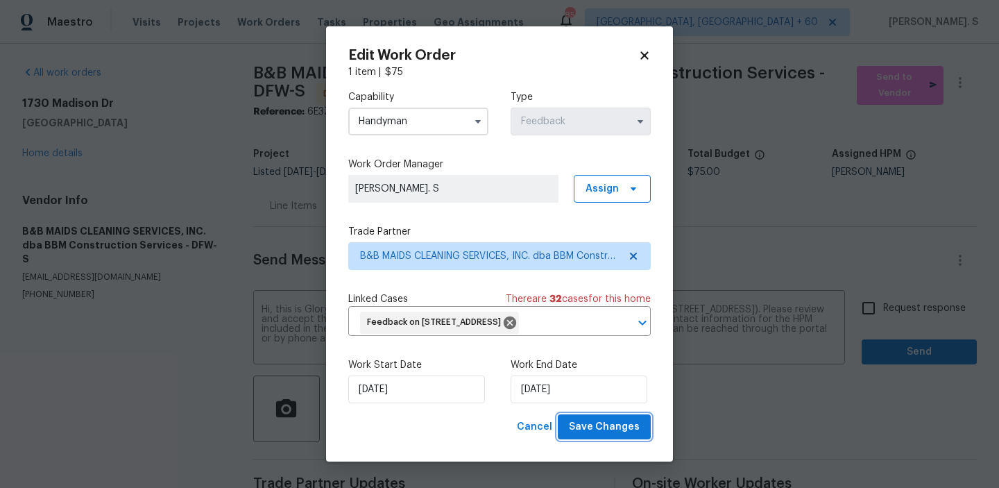
click at [605, 414] on button "Save Changes" at bounding box center [604, 427] width 93 height 26
click at [877, 294] on body "Maestro Visits Projects Work Orders Tasks Properties Geo Assignments 853 Albuqu…" at bounding box center [499, 244] width 999 height 488
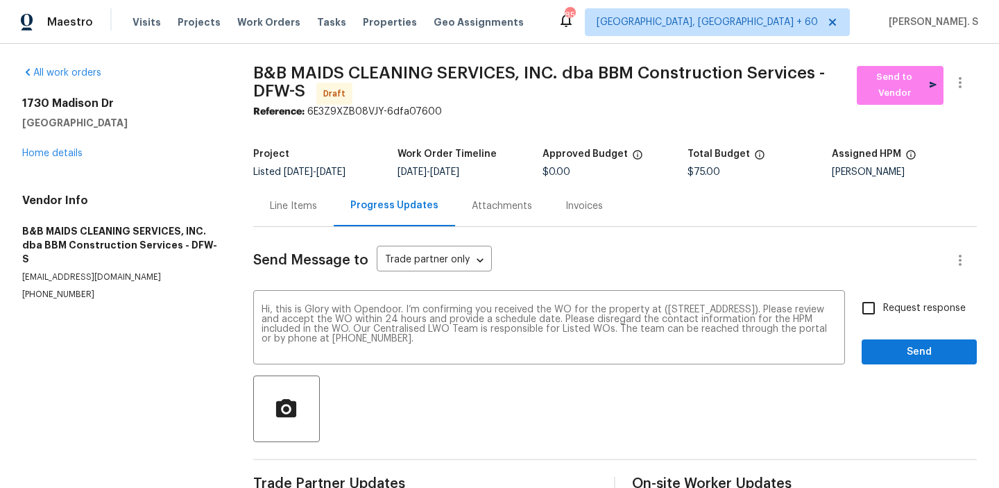
click at [877, 294] on input "Request response" at bounding box center [868, 308] width 29 height 29
checkbox input "true"
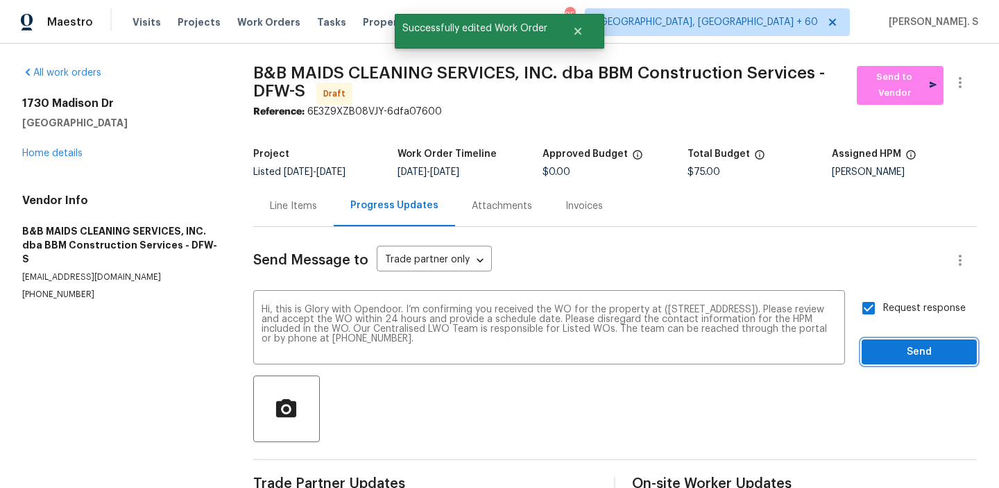
click at [897, 351] on span "Send" at bounding box center [919, 351] width 93 height 17
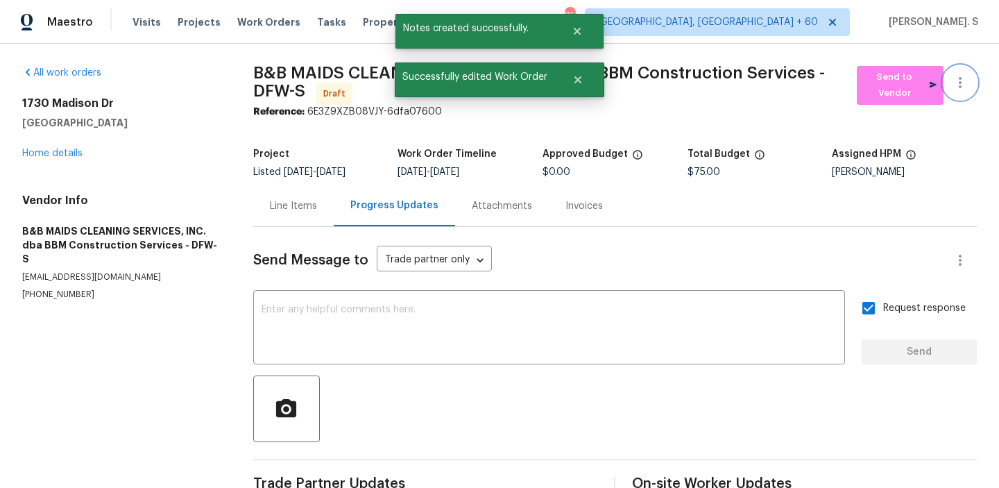
click at [960, 85] on icon "button" at bounding box center [960, 82] width 17 height 17
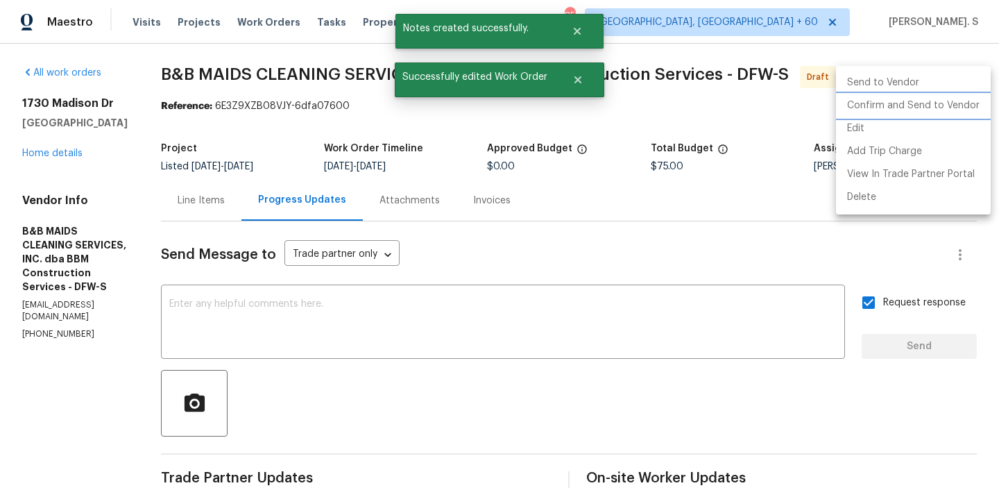
click at [954, 97] on li "Confirm and Send to Vendor" at bounding box center [913, 105] width 155 height 23
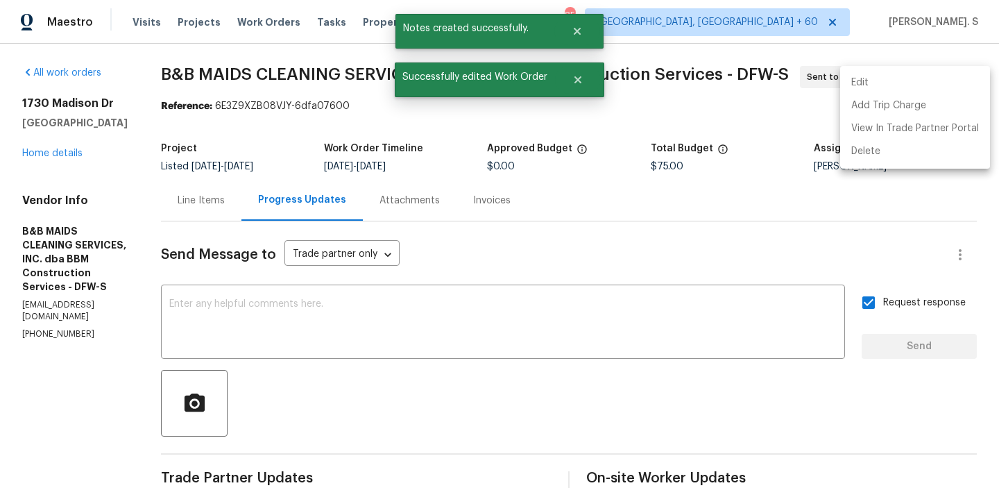
click at [228, 69] on div at bounding box center [499, 244] width 999 height 488
click at [228, 69] on div "Edit Add Trip Charge View In Trade Partner Portal Delete" at bounding box center [499, 244] width 999 height 488
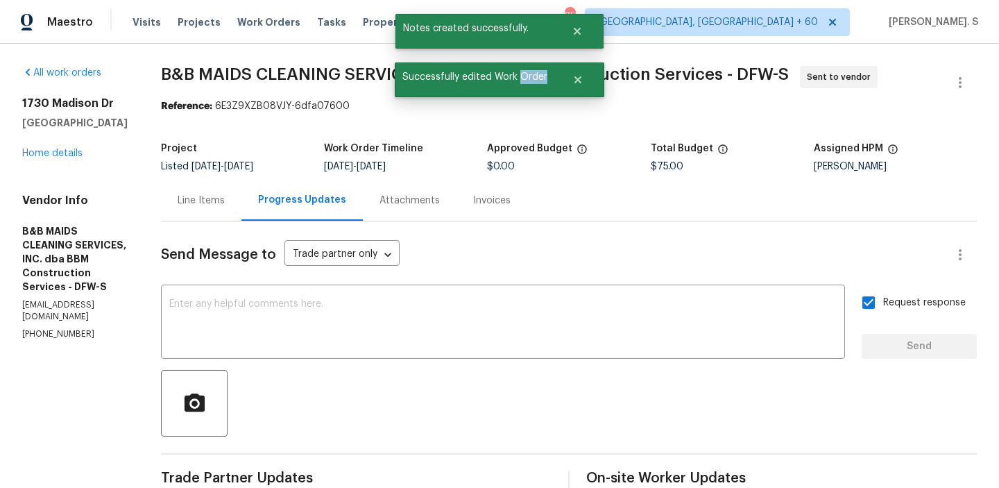
click at [228, 69] on span "B&B MAIDS CLEANING SERVICES, INC. dba BBM Construction Services - DFW-S" at bounding box center [475, 74] width 628 height 17
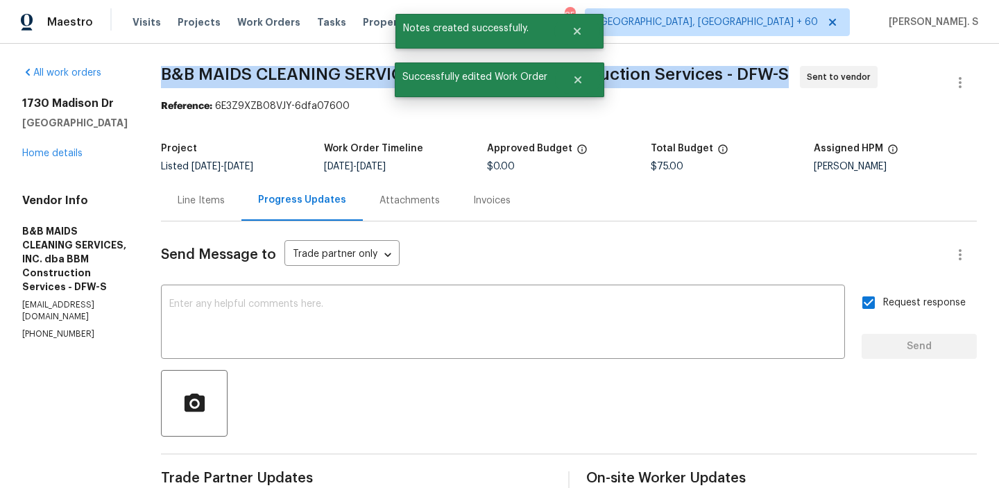
click at [228, 69] on span "B&B MAIDS CLEANING SERVICES, INC. dba BBM Construction Services - DFW-S" at bounding box center [475, 74] width 628 height 17
copy span "B&B MAIDS CLEANING SERVICES, INC. dba BBM Construction Services - DFW-S"
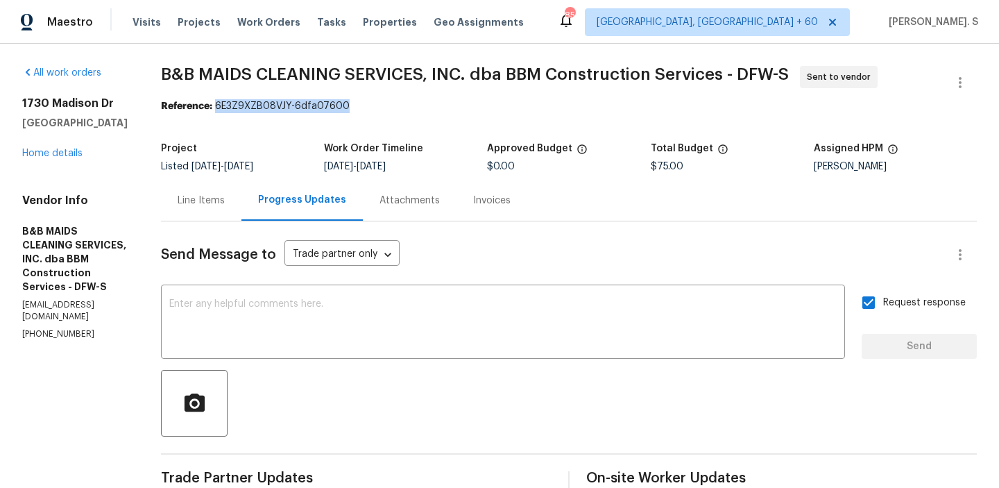
drag, startPoint x: 266, startPoint y: 104, endPoint x: 515, endPoint y: 105, distance: 248.4
click at [515, 105] on div "Reference: 6E3Z9XZB08VJY-6dfa07600" at bounding box center [569, 106] width 816 height 14
copy div "6E3Z9XZB08VJY-6dfa07600"
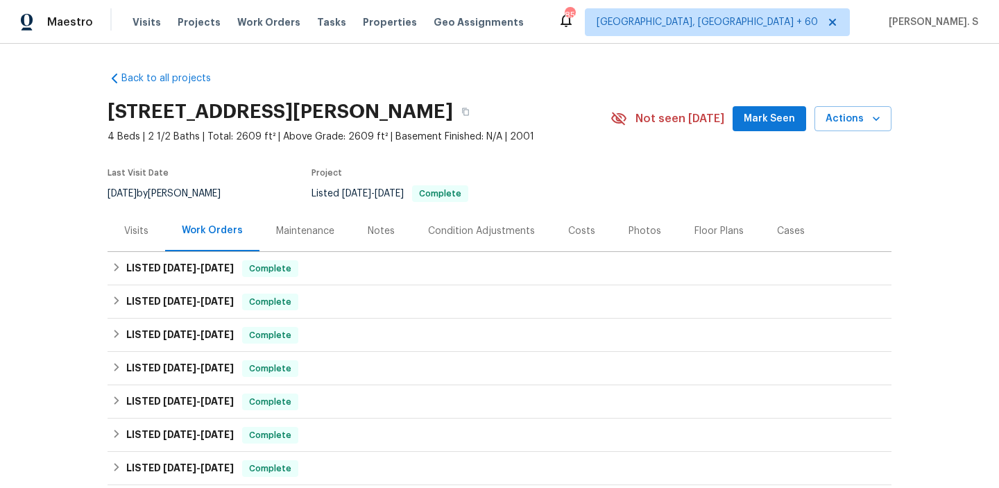
scroll to position [276, 0]
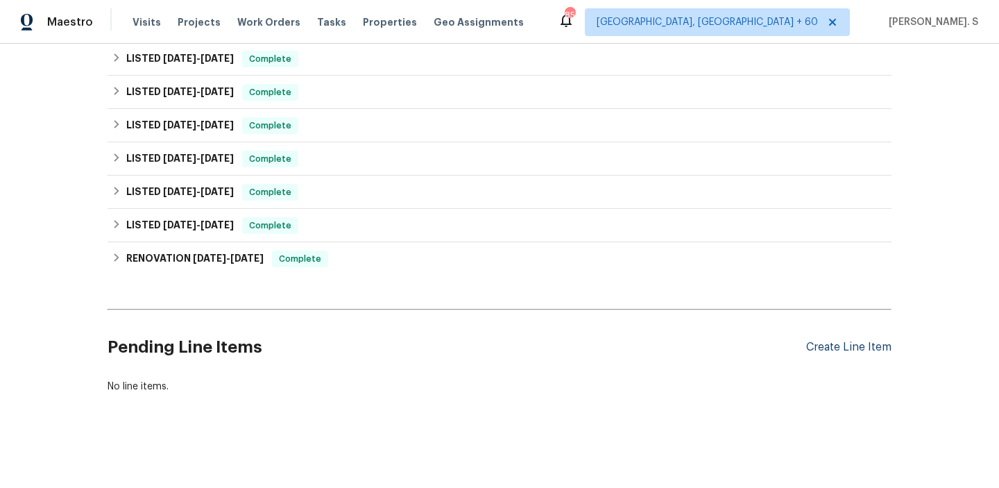
click at [825, 352] on div "Create Line Item" at bounding box center [848, 347] width 85 height 13
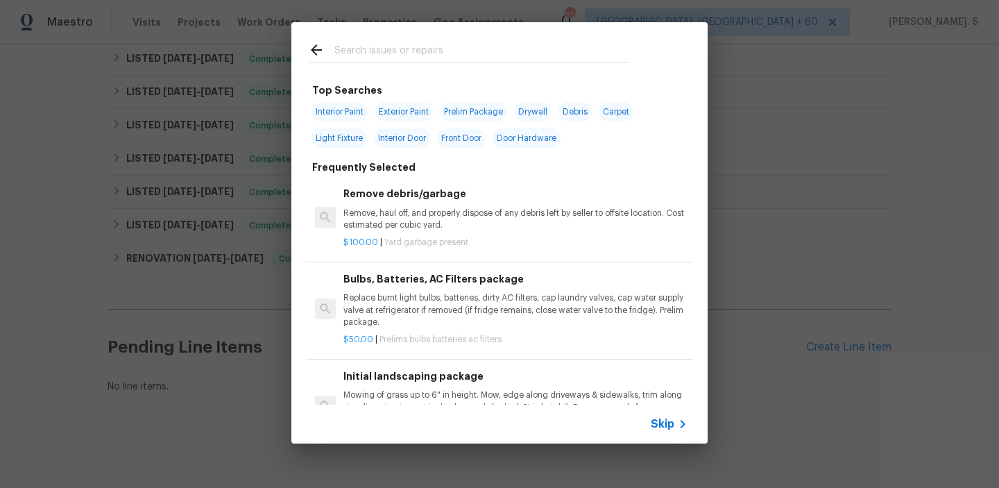
click at [366, 224] on p "Remove, haul off, and properly dispose of any debris left by seller to offsite …" at bounding box center [515, 219] width 344 height 24
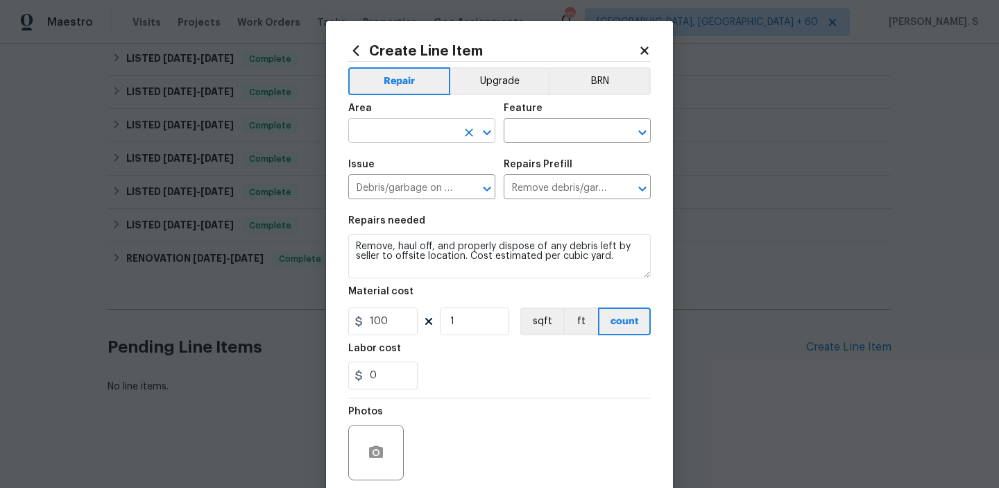
click at [480, 130] on icon "Open" at bounding box center [487, 132] width 17 height 17
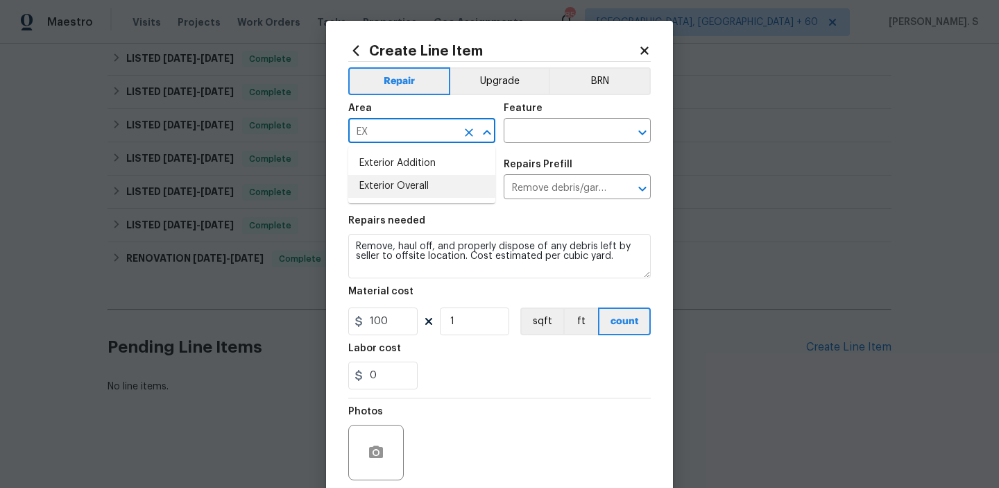
click at [435, 192] on li "Exterior Overall" at bounding box center [421, 186] width 147 height 23
click at [643, 130] on icon "Open" at bounding box center [642, 132] width 17 height 17
type input "Exterior Overall"
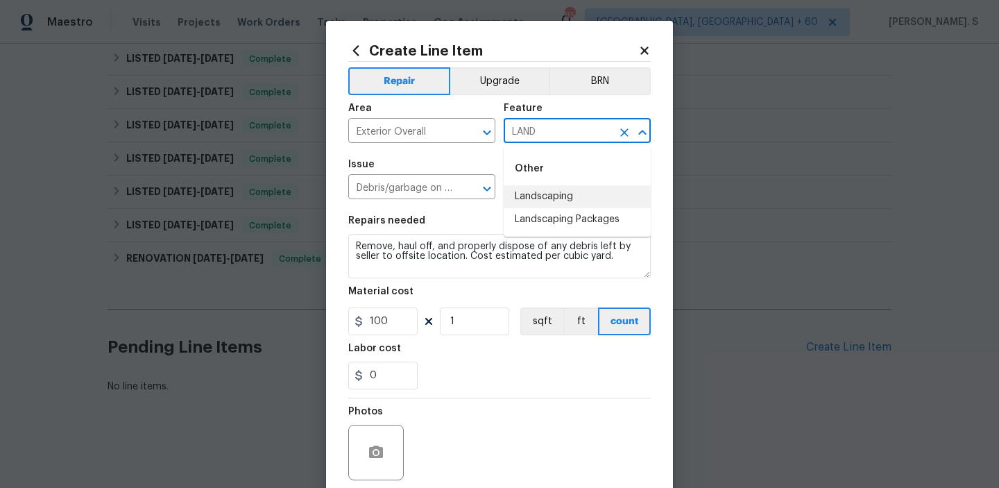
click at [607, 192] on li "Landscaping" at bounding box center [577, 196] width 147 height 23
click at [492, 189] on icon "Open" at bounding box center [487, 188] width 17 height 17
type input "Landscaping"
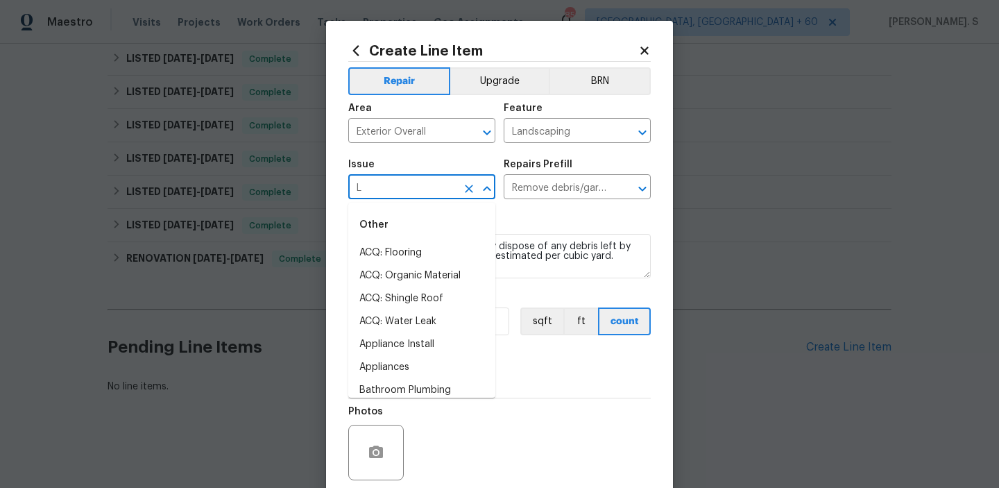
scroll to position [0, 0]
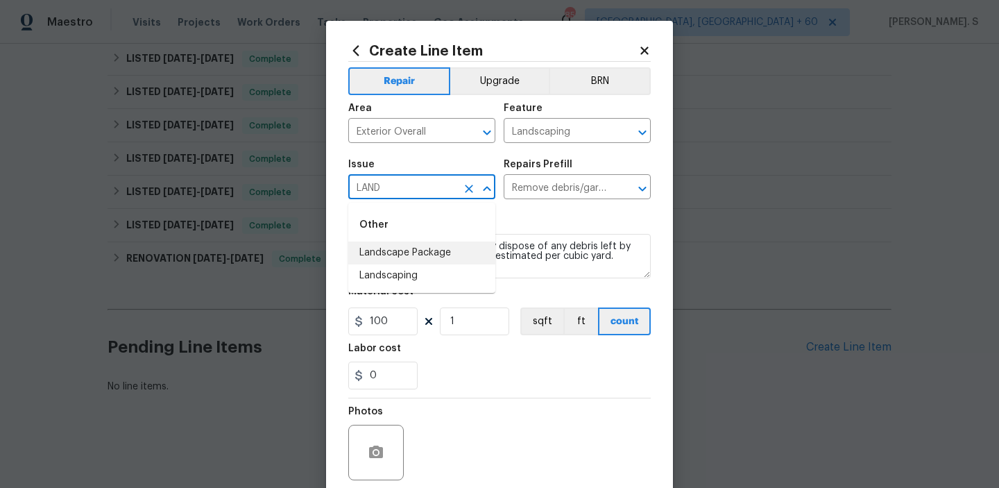
click at [443, 248] on li "Landscape Package" at bounding box center [421, 252] width 147 height 23
type input "Landscape Package"
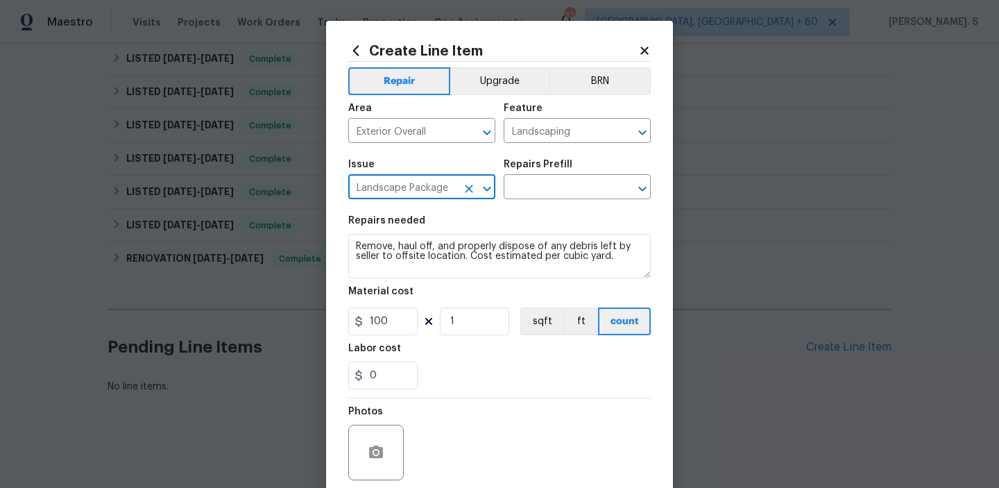
click at [463, 189] on icon "Clear" at bounding box center [469, 189] width 14 height 14
click at [486, 188] on icon "Open" at bounding box center [487, 188] width 8 height 5
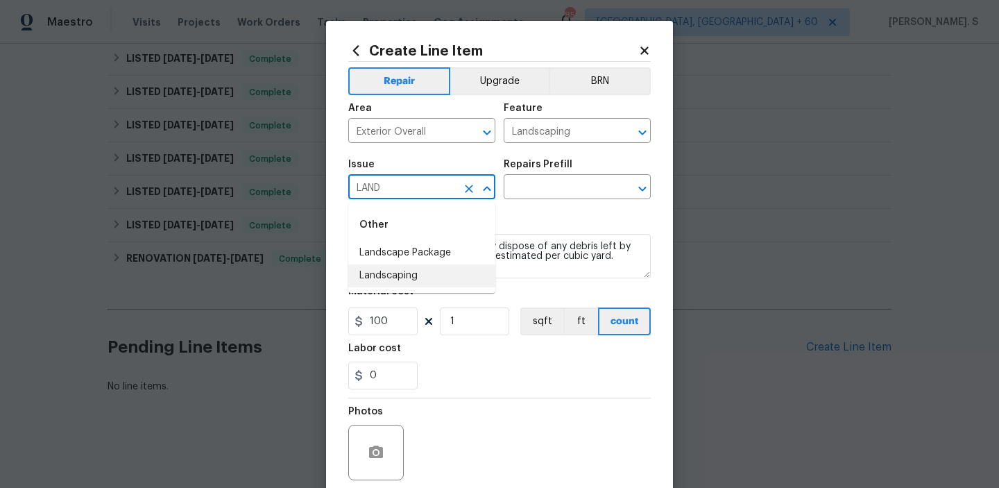
click at [409, 275] on li "Landscaping" at bounding box center [421, 275] width 147 height 23
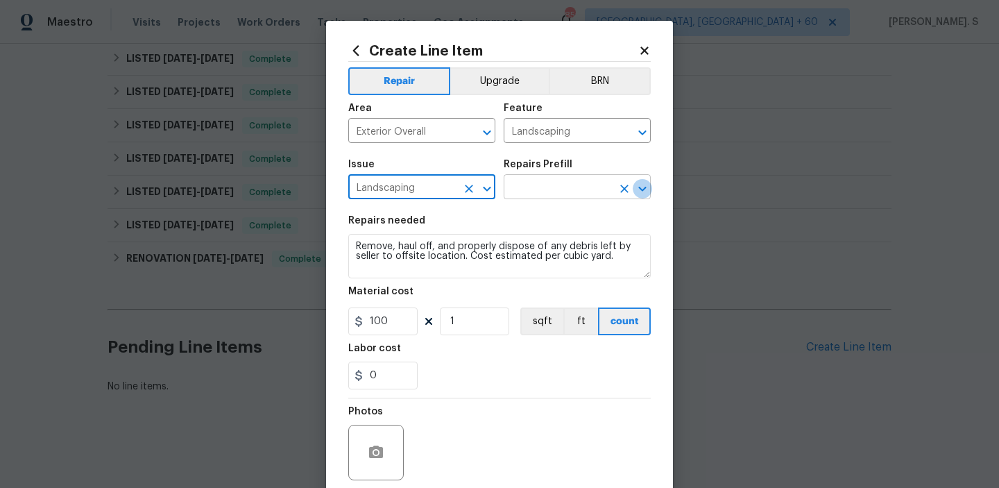
click at [637, 190] on icon "Open" at bounding box center [642, 188] width 17 height 17
type input "Landscaping"
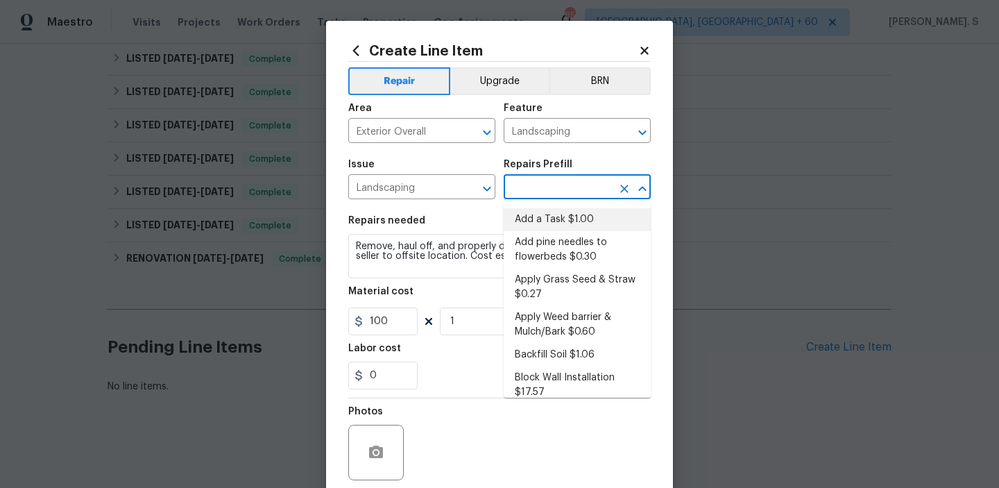
click at [556, 215] on li "Add a Task $1.00" at bounding box center [577, 219] width 147 height 23
type input "Add a Task $1.00"
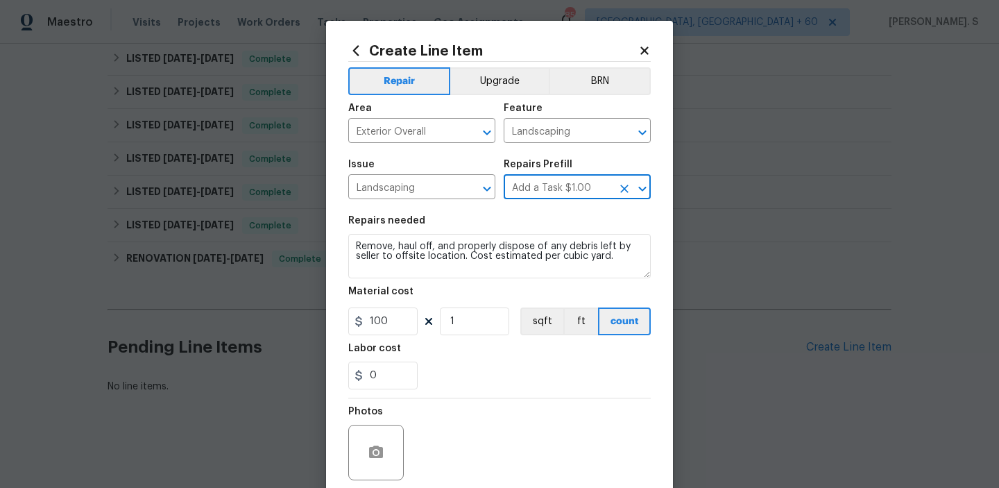
type textarea "HPM to detail"
type input "1"
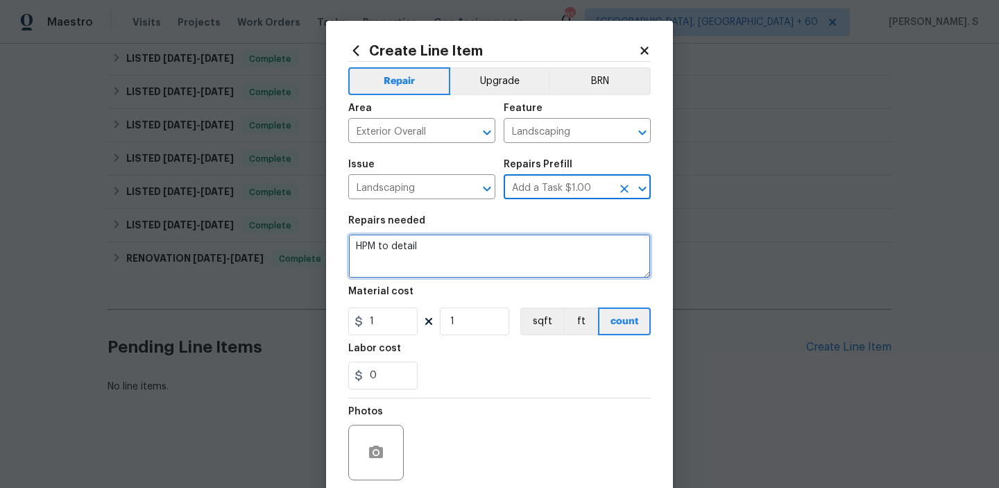
click at [496, 264] on textarea "HPM to detail" at bounding box center [499, 256] width 303 height 44
paste textarea "A tree is down on the property. Please remove the tree and haul away all debris…"
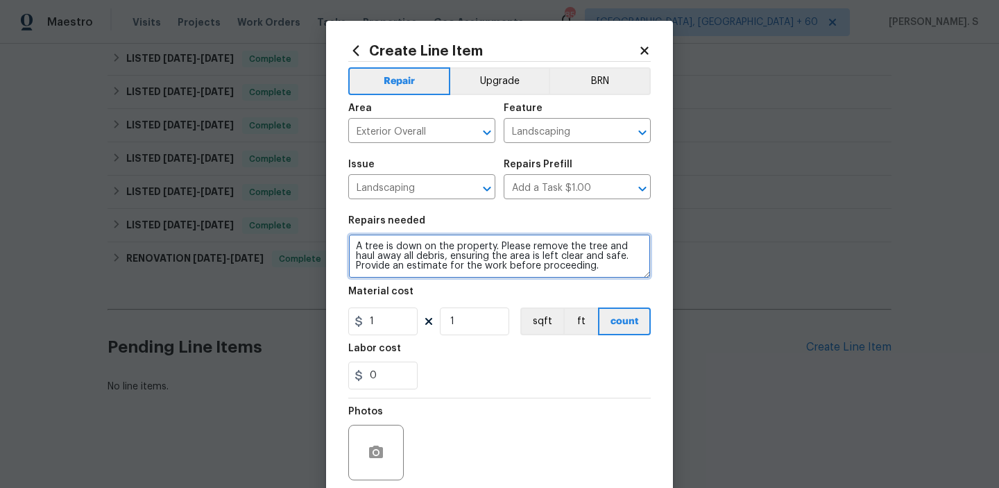
scroll to position [3, 0]
type textarea "A tree is down on the property. Please remove the tree and haul away all debris…"
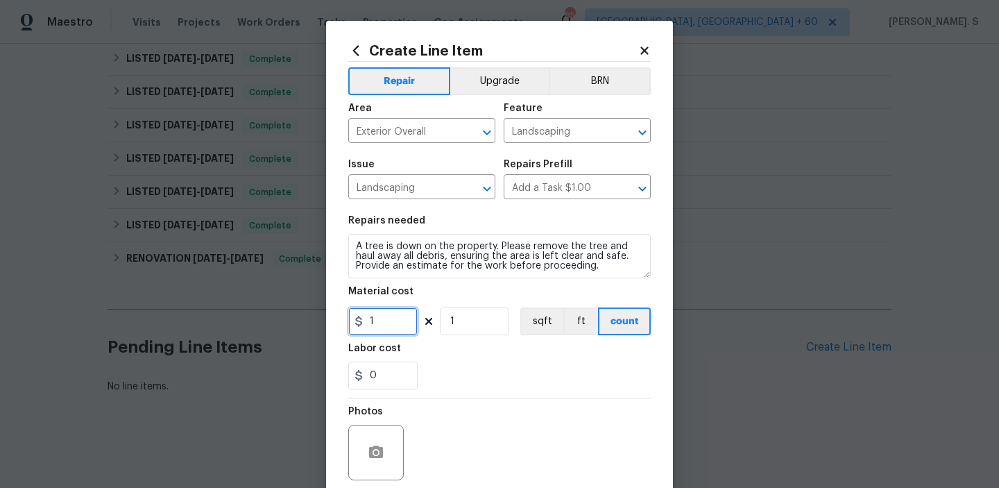
click at [385, 328] on input "1" at bounding box center [382, 321] width 69 height 28
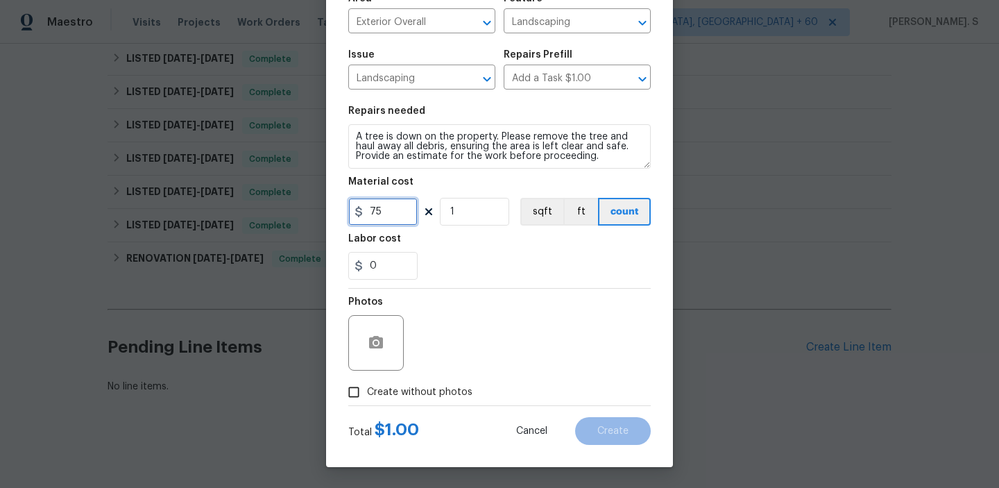
type input "75"
click at [393, 387] on span "Create without photos" at bounding box center [419, 392] width 105 height 15
click at [367, 387] on input "Create without photos" at bounding box center [354, 392] width 26 height 26
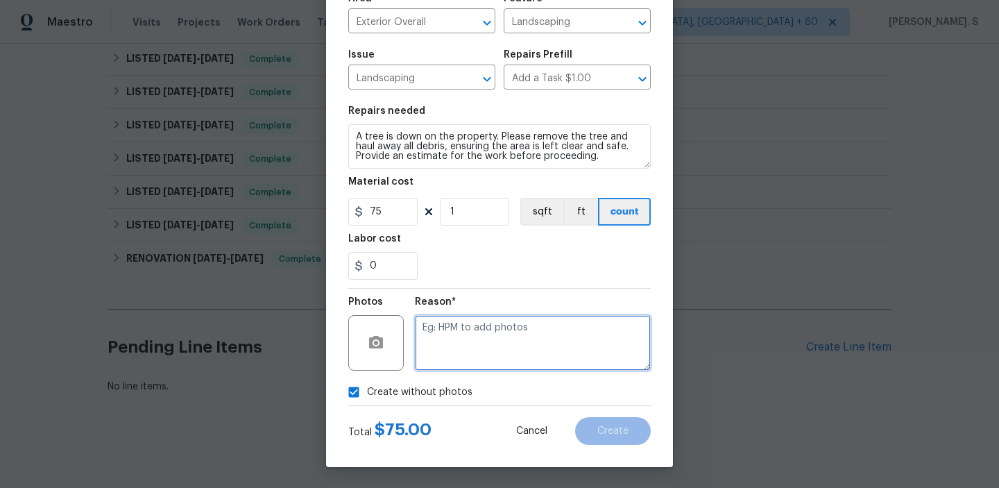
click at [483, 359] on textarea at bounding box center [533, 343] width 236 height 56
click at [352, 396] on input "Create without photos" at bounding box center [354, 392] width 26 height 26
checkbox input "false"
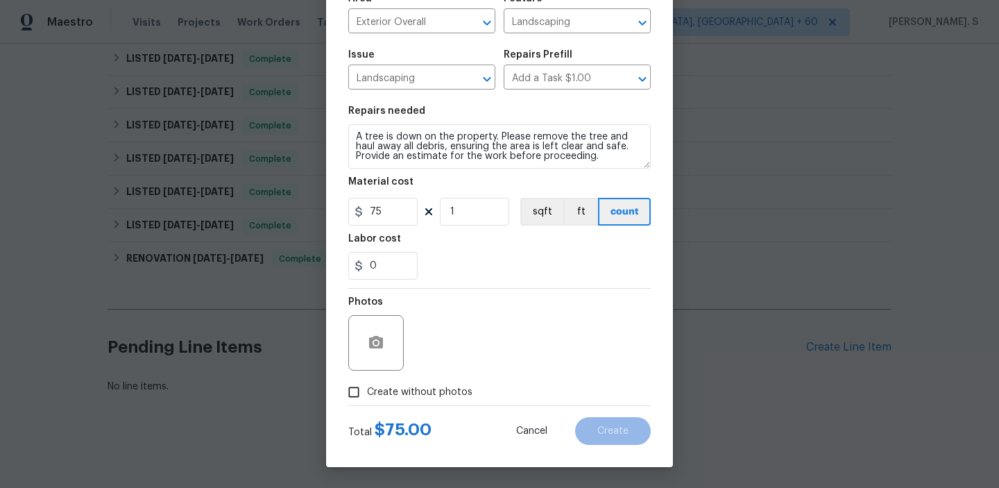
click at [370, 364] on div at bounding box center [376, 343] width 56 height 56
click at [372, 355] on button "button" at bounding box center [375, 342] width 33 height 33
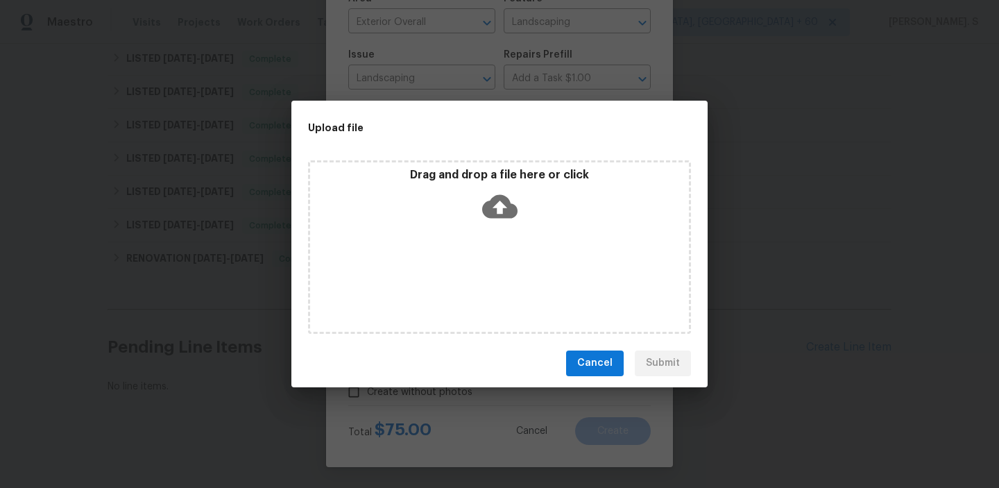
click at [489, 225] on div "Drag and drop a file here or click" at bounding box center [499, 198] width 379 height 60
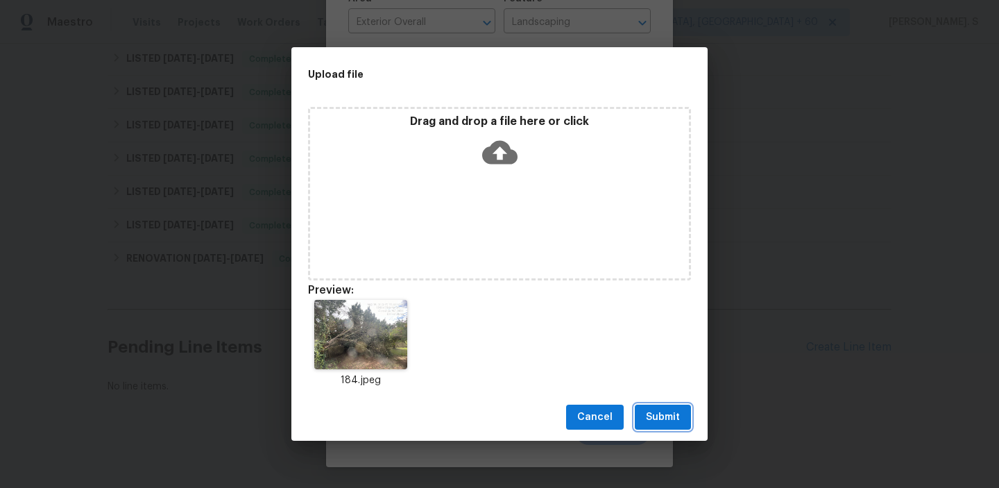
click at [668, 410] on span "Submit" at bounding box center [663, 417] width 34 height 17
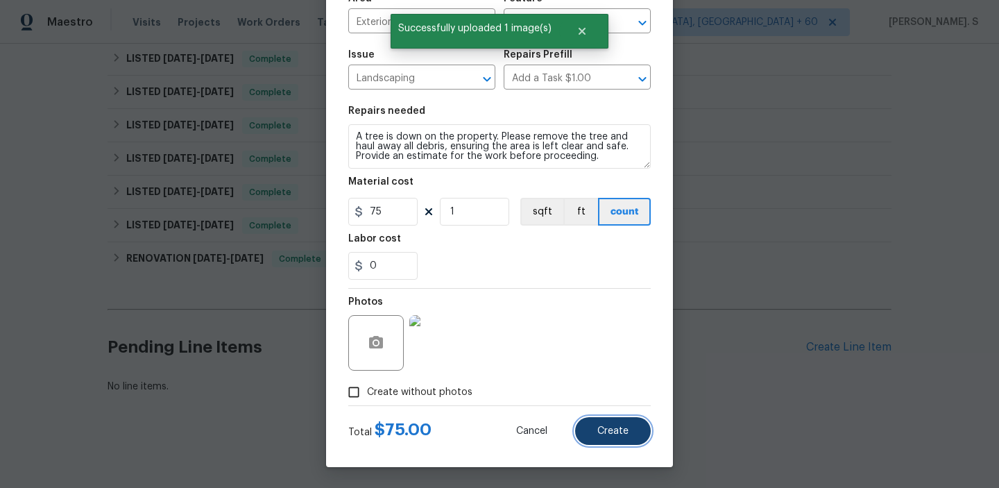
click at [611, 432] on span "Create" at bounding box center [612, 431] width 31 height 10
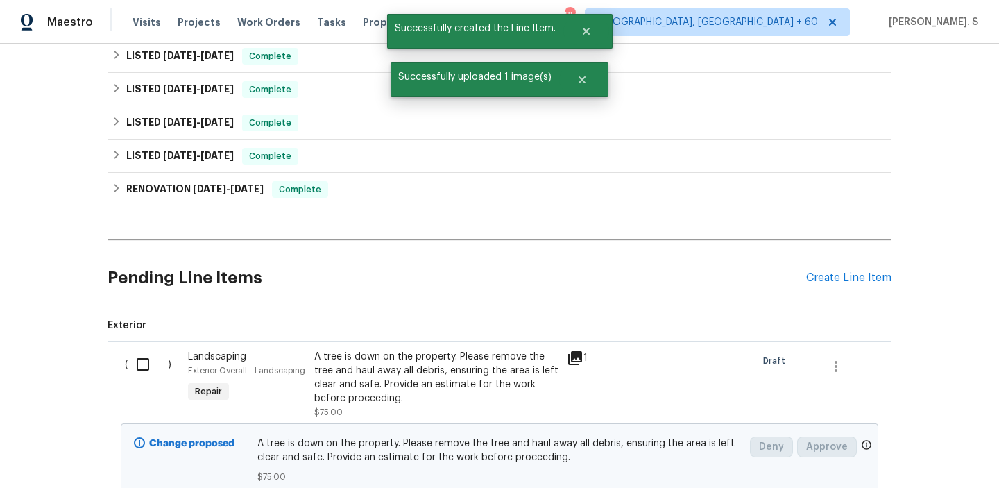
scroll to position [375, 0]
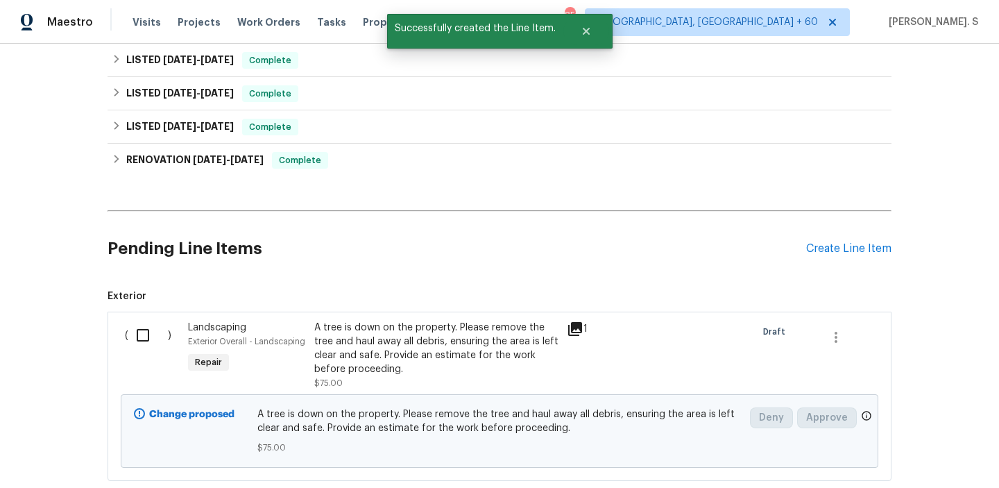
click at [150, 330] on input "checkbox" at bounding box center [148, 335] width 40 height 29
checkbox input "true"
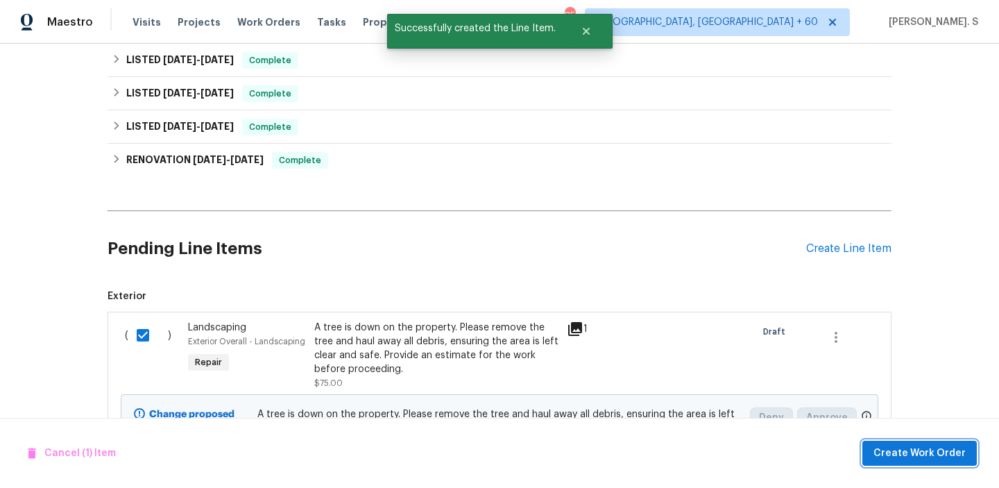
click at [924, 446] on span "Create Work Order" at bounding box center [920, 453] width 92 height 17
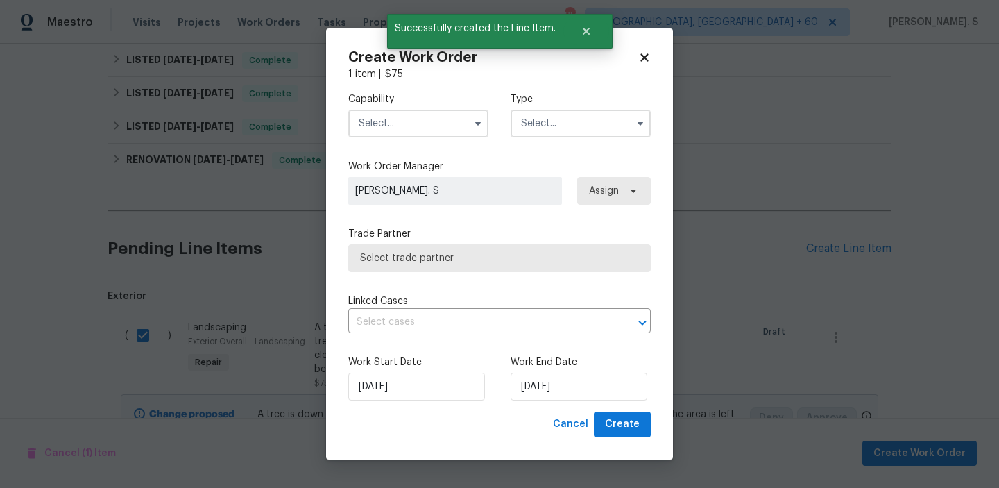
click at [461, 130] on input "text" at bounding box center [418, 124] width 140 height 28
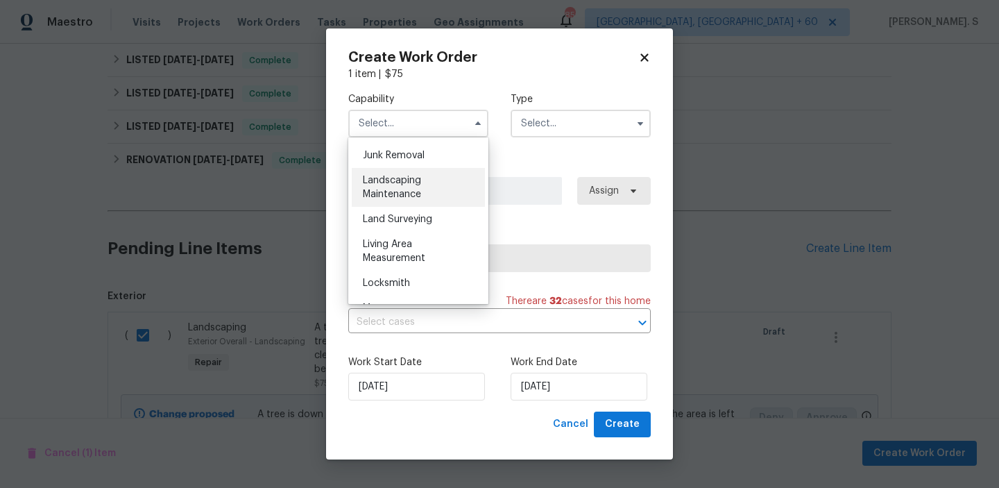
scroll to position [887, 0]
click at [450, 192] on div "Landscaping Maintenance" at bounding box center [418, 186] width 133 height 39
type input "Landscaping Maintenance"
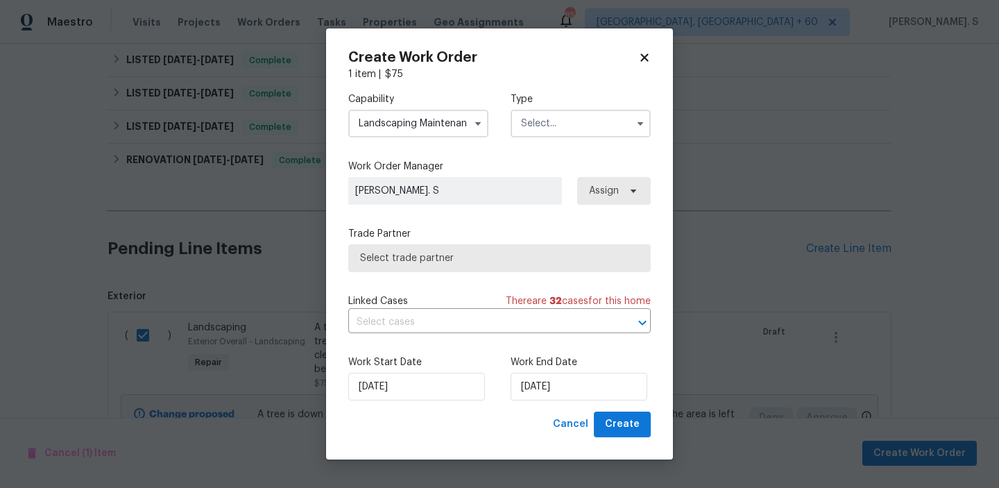
click at [569, 129] on input "text" at bounding box center [581, 124] width 140 height 28
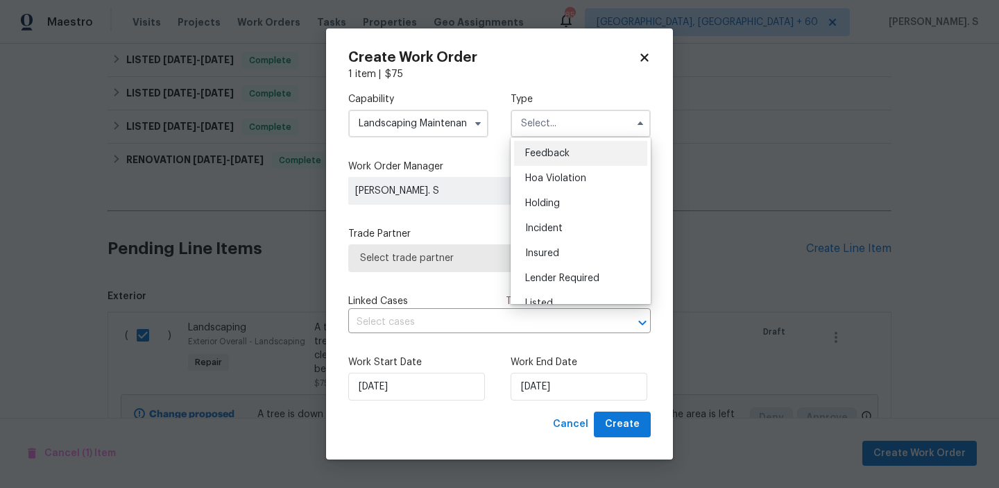
click at [568, 155] on span "Feedback" at bounding box center [547, 153] width 44 height 10
type input "Feedback"
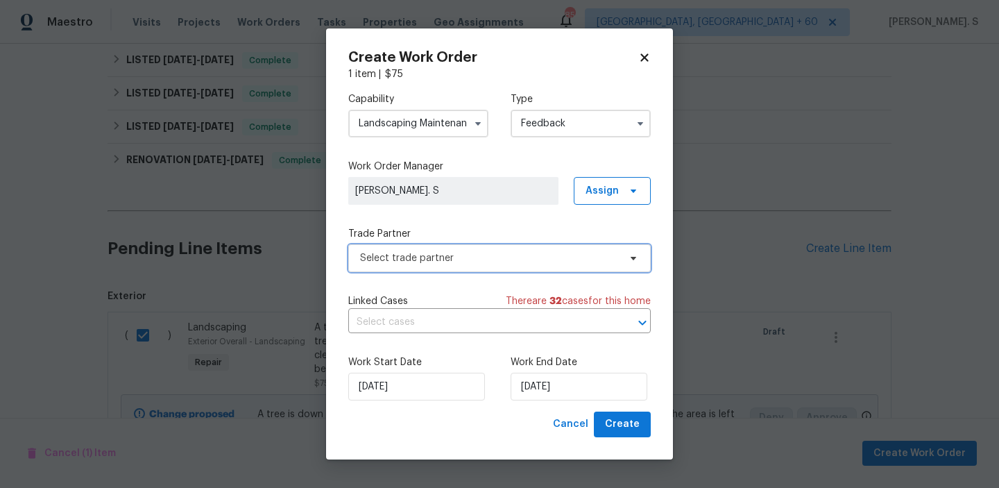
click at [547, 258] on span "Select trade partner" at bounding box center [489, 258] width 259 height 14
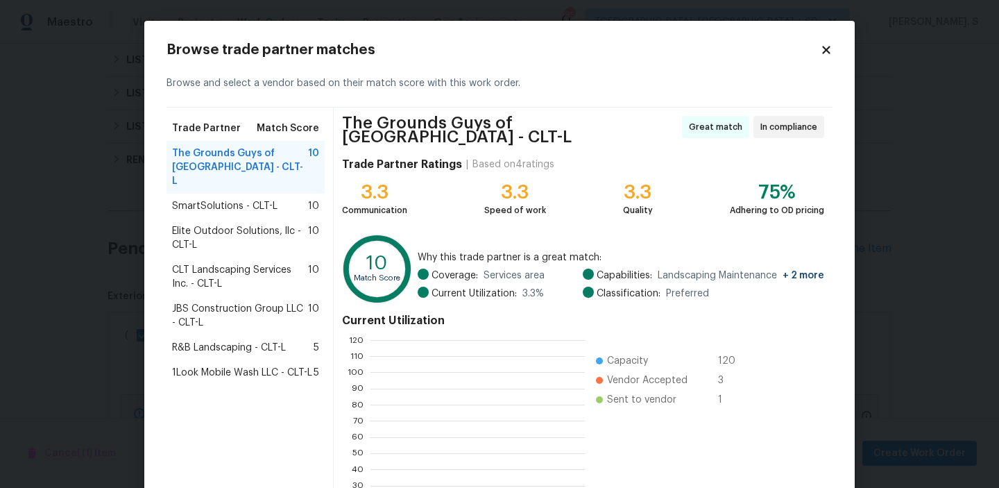
scroll to position [194, 214]
click at [248, 199] on div "SmartSolutions - CLT-L 10" at bounding box center [246, 206] width 158 height 25
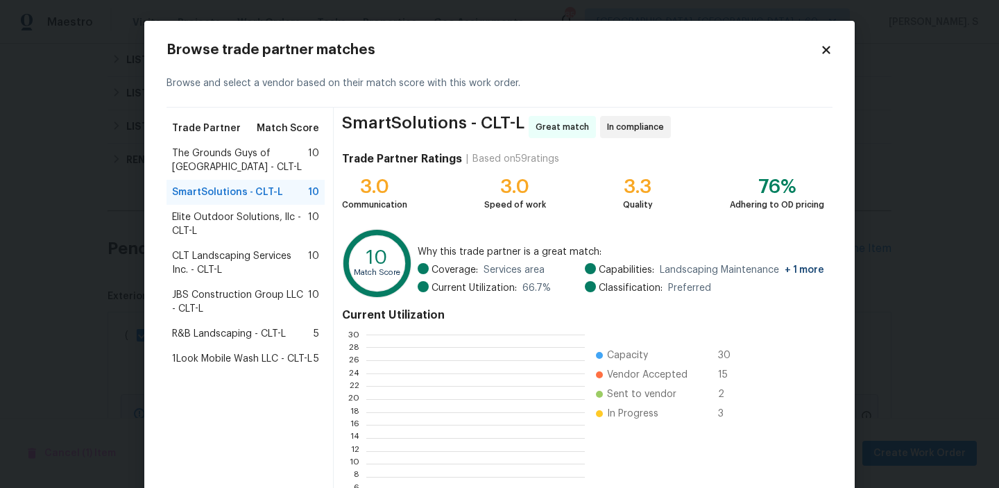
scroll to position [194, 218]
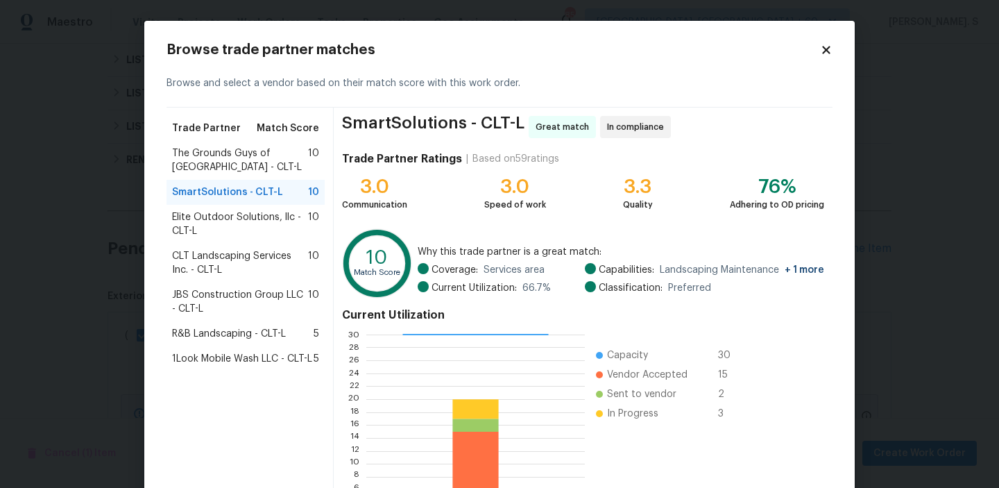
click at [305, 226] on span "Elite Outdoor Solutions, llc - CLT-L" at bounding box center [240, 224] width 136 height 28
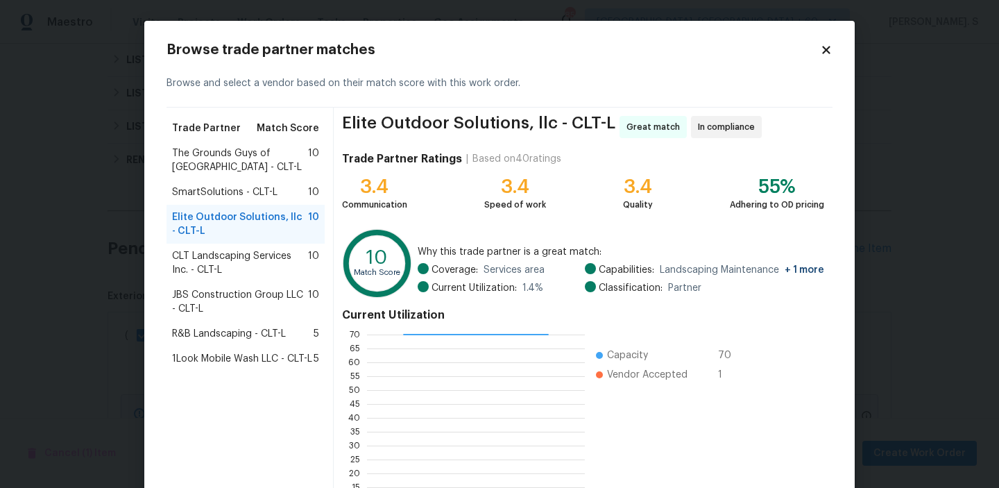
click at [298, 271] on span "CLT Landscaping Services Inc. - CLT-L" at bounding box center [240, 263] width 136 height 28
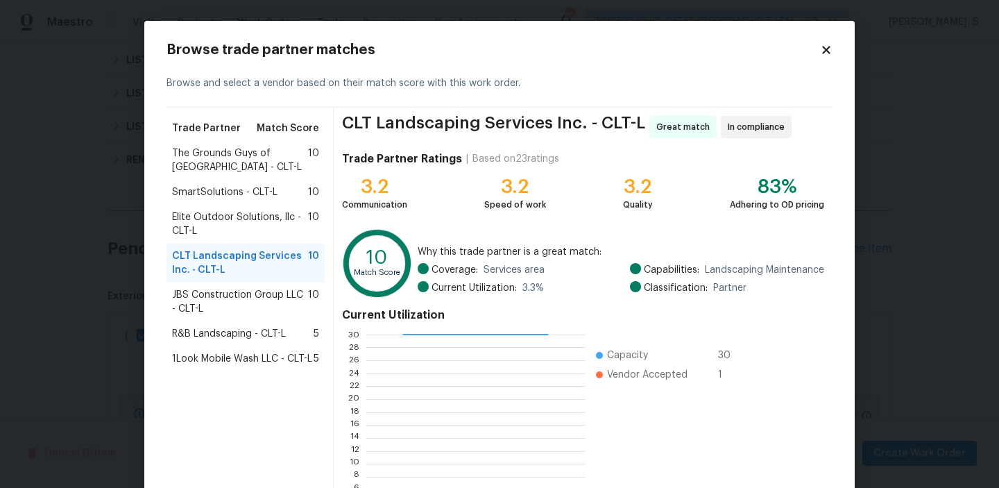
click at [291, 292] on span "JBS Construction Group LLC - CLT-L" at bounding box center [240, 302] width 136 height 28
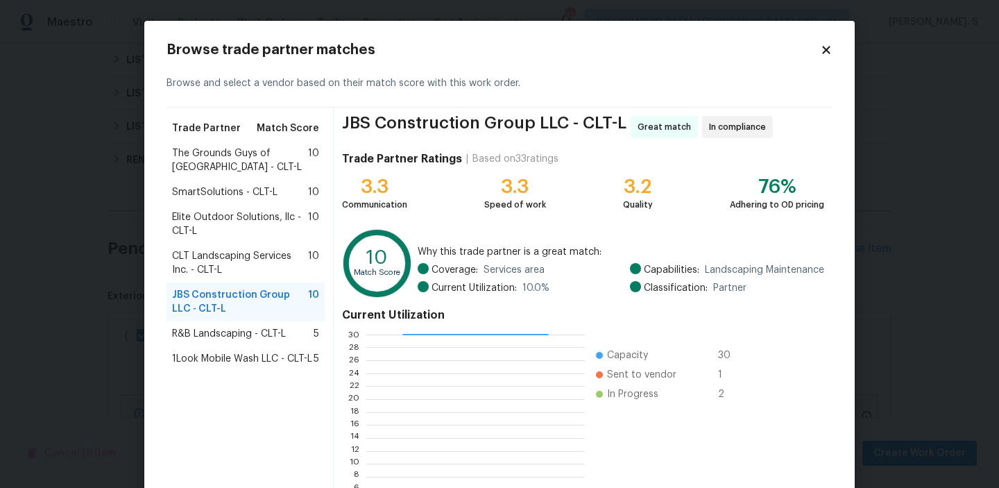
click at [289, 321] on div "R&B Landscaping - CLT-L 5" at bounding box center [246, 333] width 158 height 25
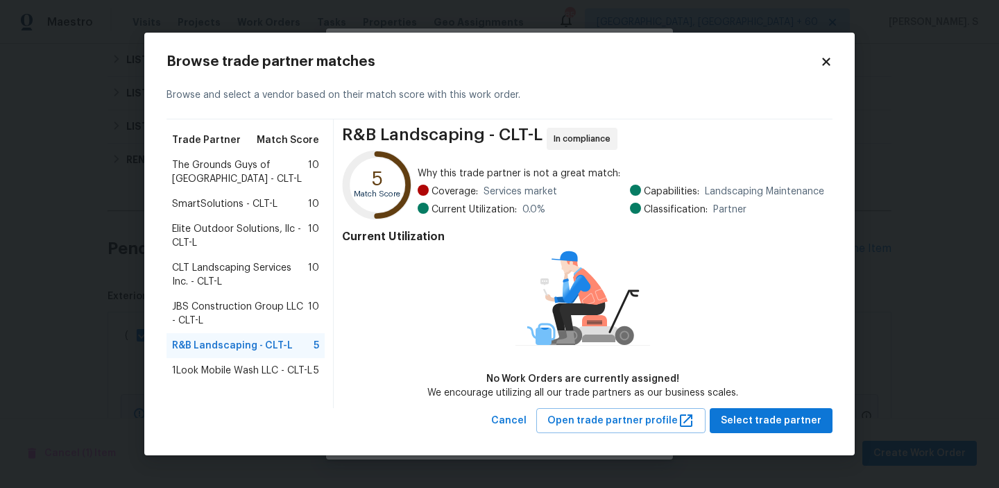
click at [289, 304] on span "JBS Construction Group LLC - CLT-L" at bounding box center [240, 314] width 136 height 28
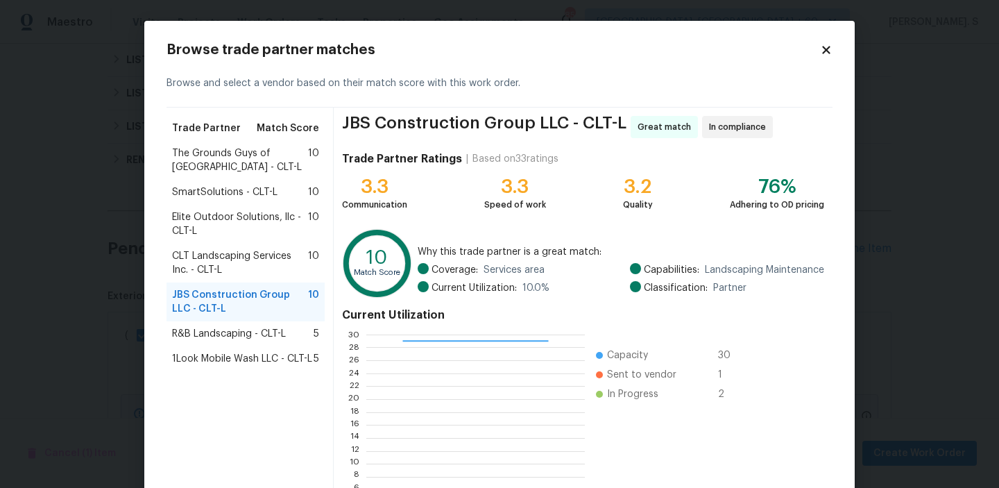
scroll to position [124, 0]
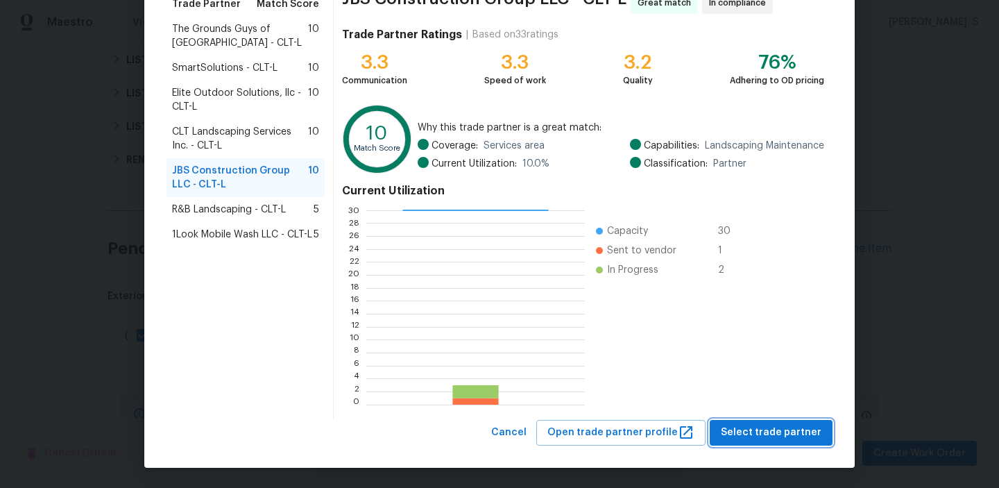
click at [736, 431] on span "Select trade partner" at bounding box center [771, 432] width 101 height 17
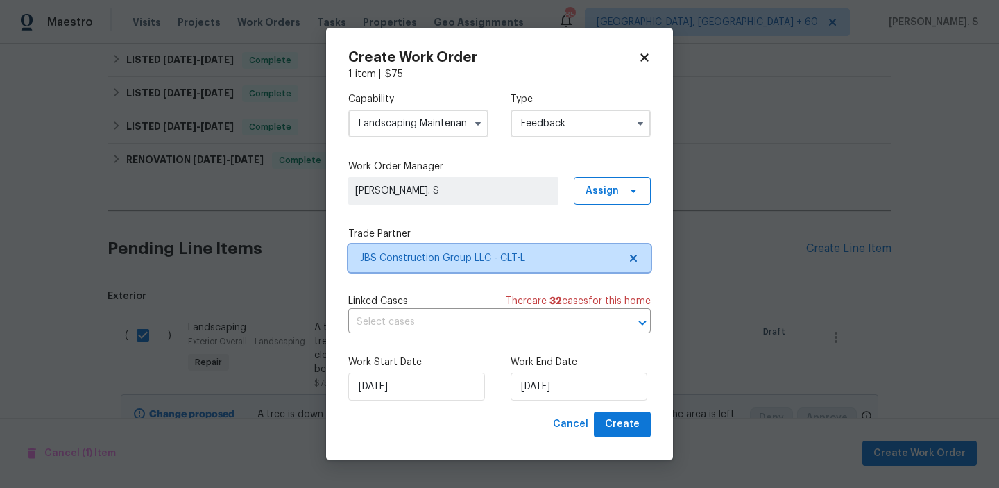
scroll to position [0, 0]
click at [439, 314] on input "text" at bounding box center [480, 323] width 264 height 22
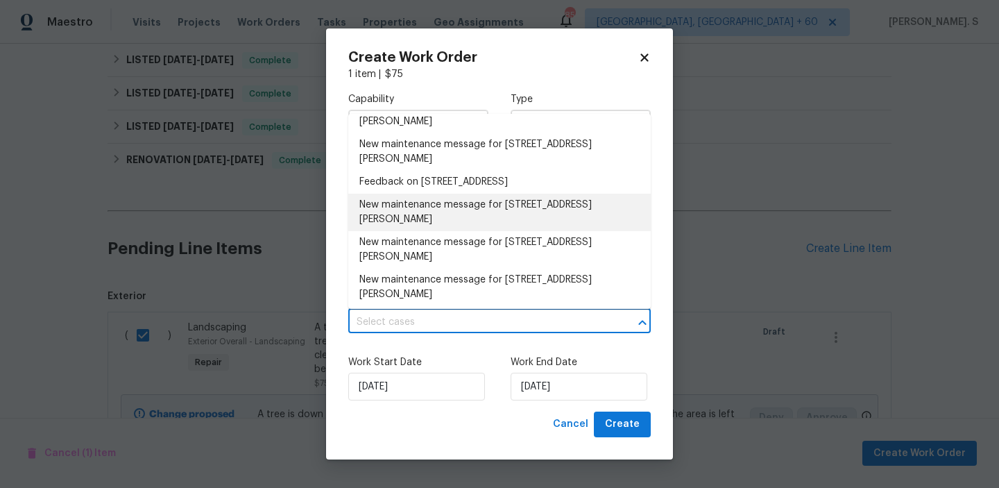
scroll to position [248, 0]
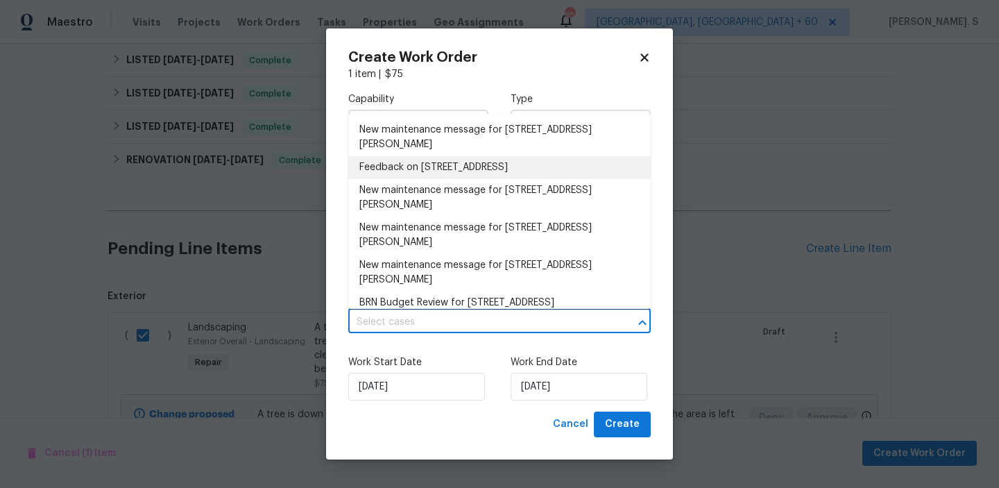
click at [419, 178] on li "Feedback on 18414 Victoria Bay Dr, Cornelius, NC 28031" at bounding box center [499, 167] width 303 height 23
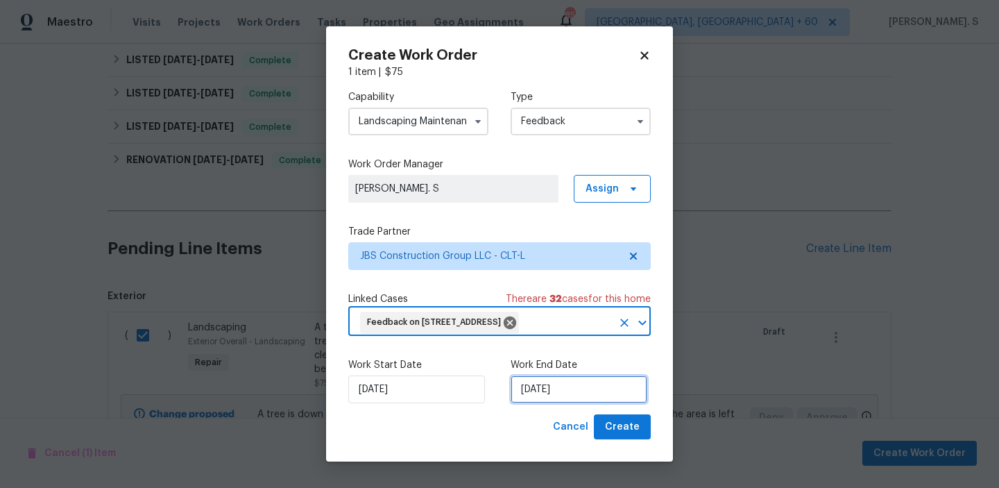
click at [575, 403] on input "[DATE]" at bounding box center [579, 389] width 137 height 28
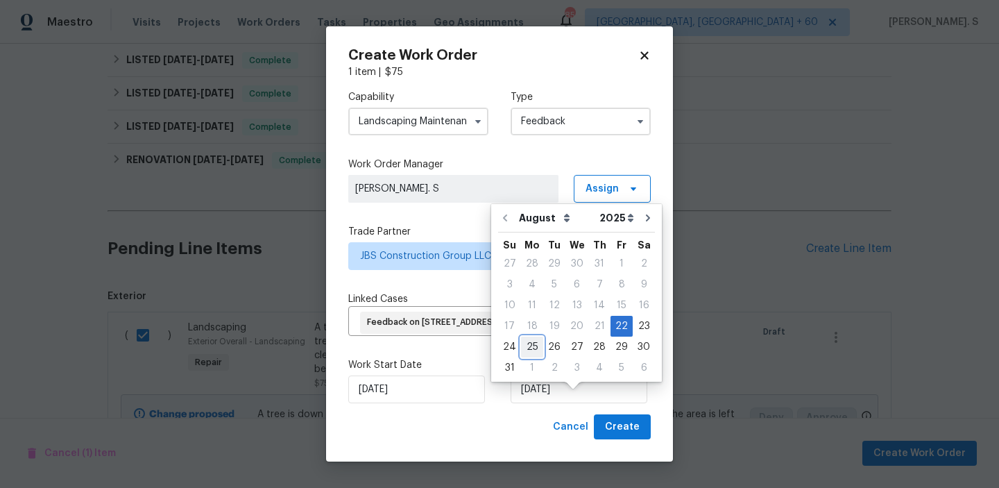
click at [535, 348] on div "25" at bounding box center [532, 346] width 22 height 19
type input "[DATE]"
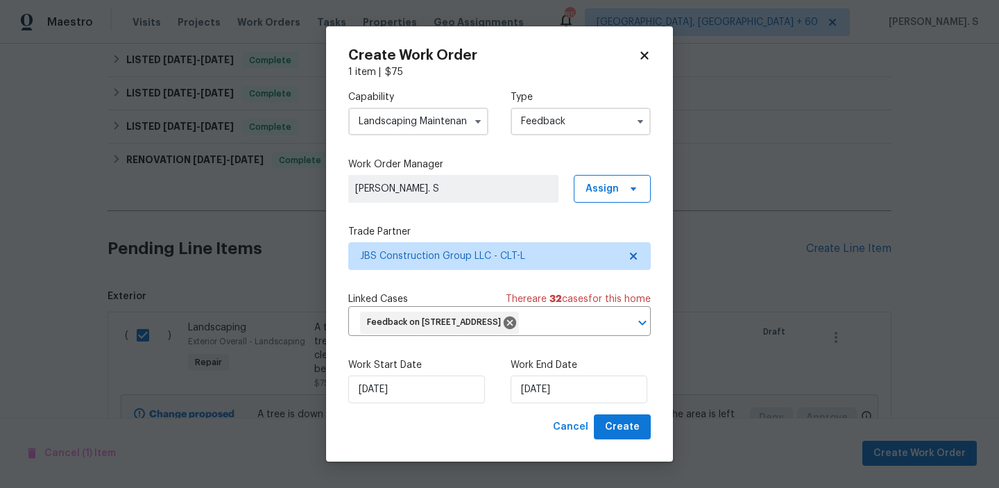
click at [629, 457] on div "Create Work Order 1 item | $ 75 Capability Landscaping Maintenance Type Feedbac…" at bounding box center [499, 244] width 347 height 436
click at [629, 436] on span "Create" at bounding box center [622, 426] width 35 height 17
checkbox input "false"
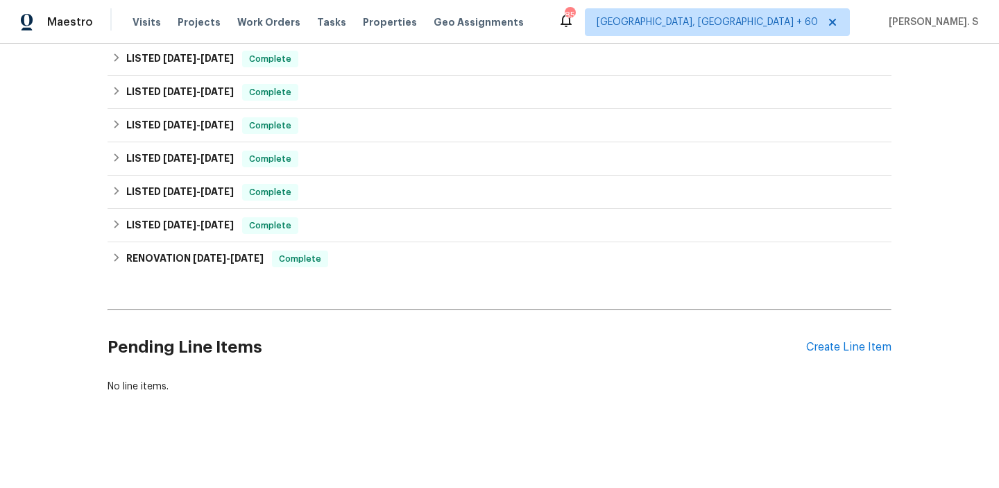
scroll to position [309, 0]
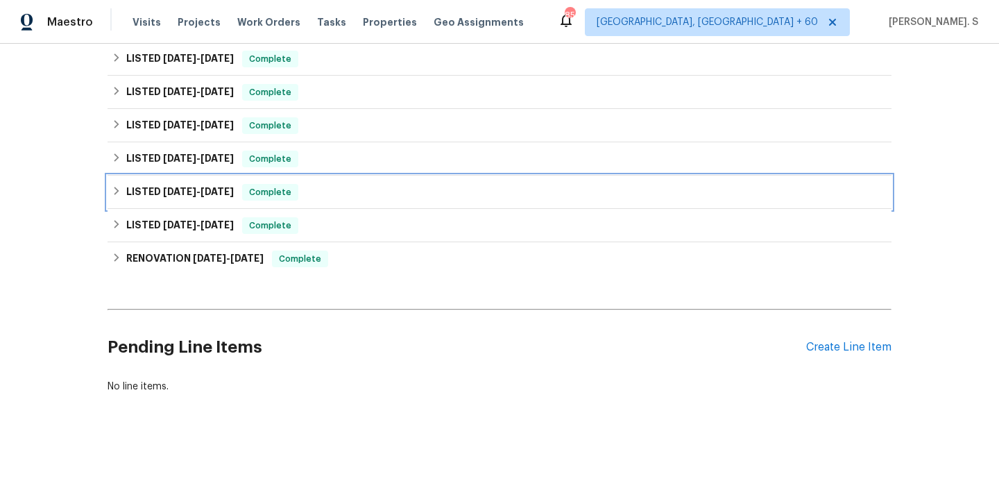
click at [241, 198] on div "LISTED 3/13/25 - 3/14/25 Complete" at bounding box center [500, 192] width 776 height 17
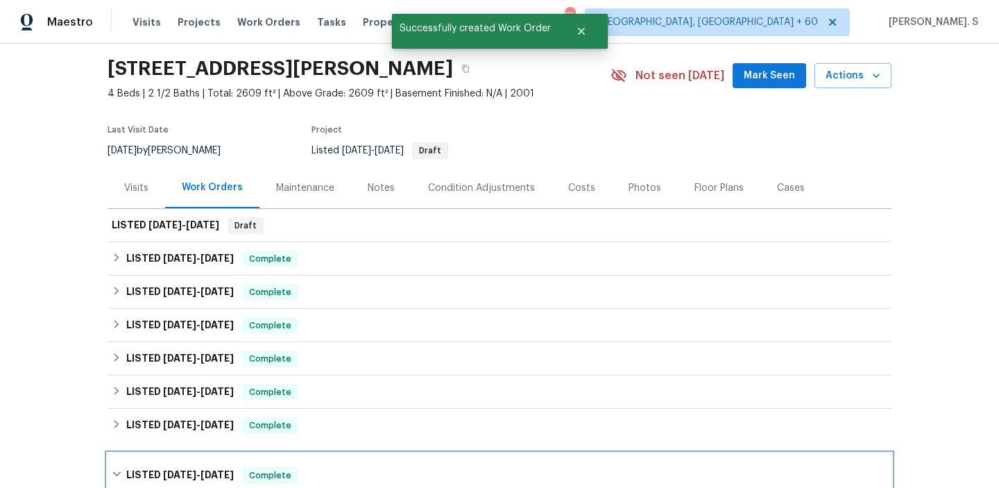
scroll to position [0, 0]
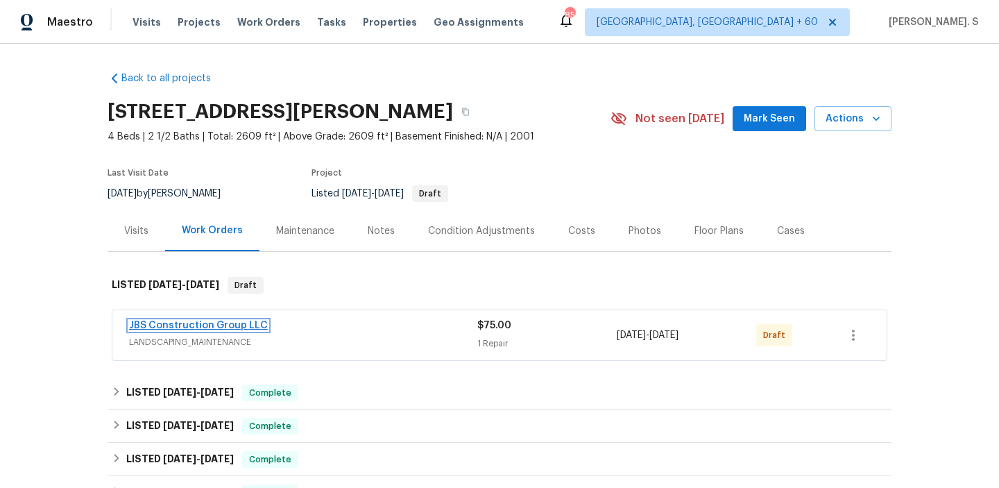
click at [206, 328] on link "JBS Construction Group LLC" at bounding box center [198, 326] width 139 height 10
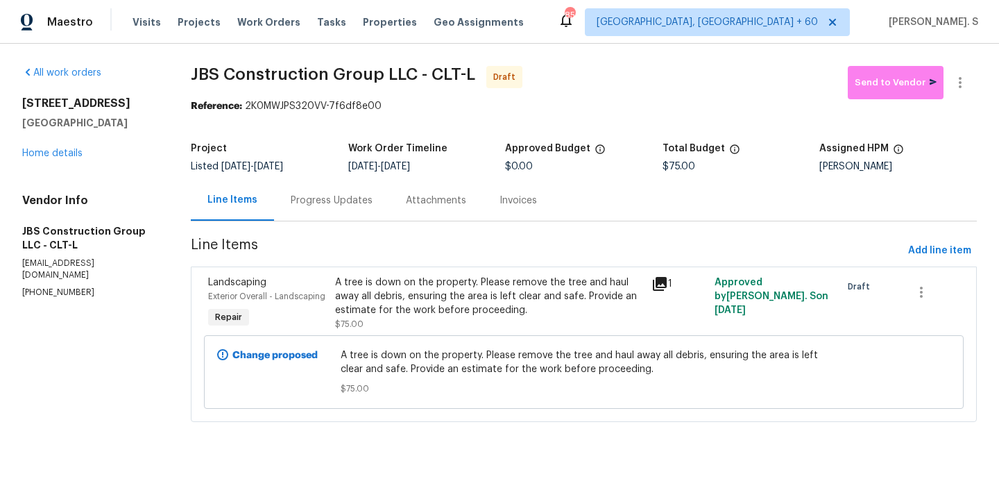
click at [389, 215] on div "Progress Updates" at bounding box center [331, 200] width 115 height 41
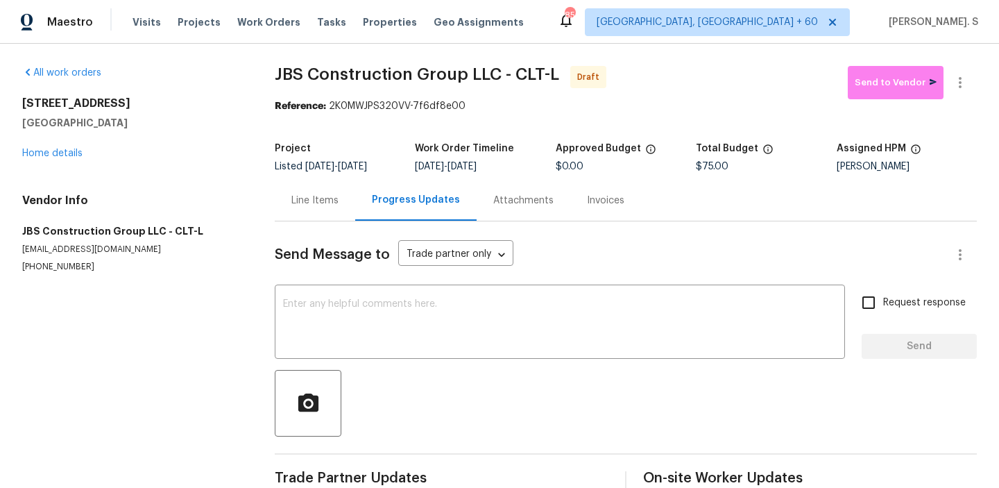
click at [419, 285] on div "Send Message to Trade partner only Trade partner only ​ x ​ Request response Se…" at bounding box center [626, 358] width 702 height 275
click at [437, 329] on textarea at bounding box center [560, 323] width 554 height 49
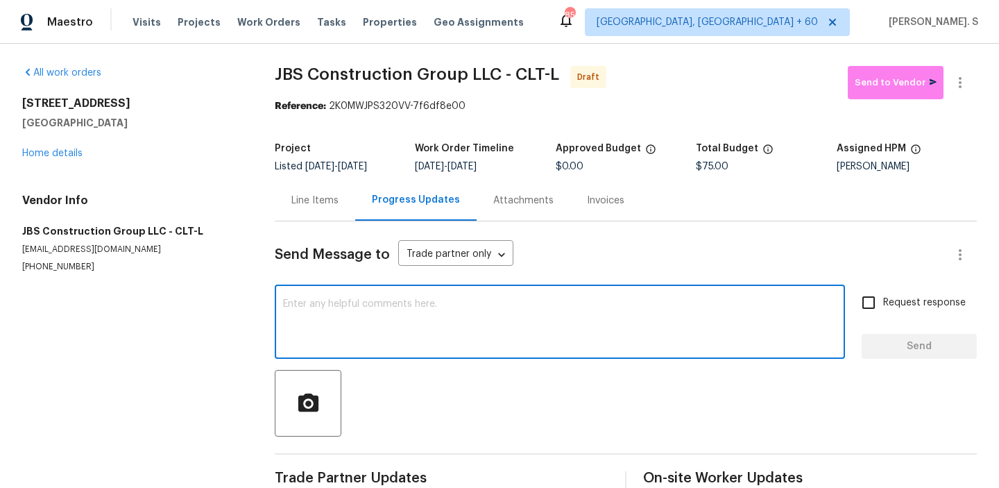
paste textarea "Hi, this is Glory with Opendoor. I’m confirming you received the WO for the pro…"
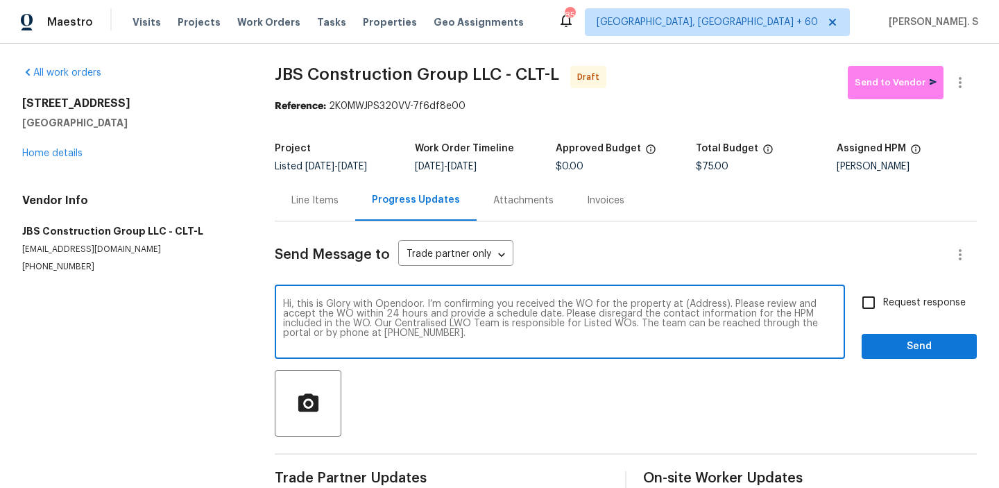
click at [702, 303] on textarea "Hi, this is Glory with Opendoor. I’m confirming you received the WO for the pro…" at bounding box center [560, 323] width 554 height 49
paste textarea "18414 Victoria Bay Dr, Cornelius, NC 28031"
type textarea "Hi, this is Glory with Opendoor. I’m confirming you received the WO for the pro…"
click at [959, 77] on icon "button" at bounding box center [960, 82] width 3 height 11
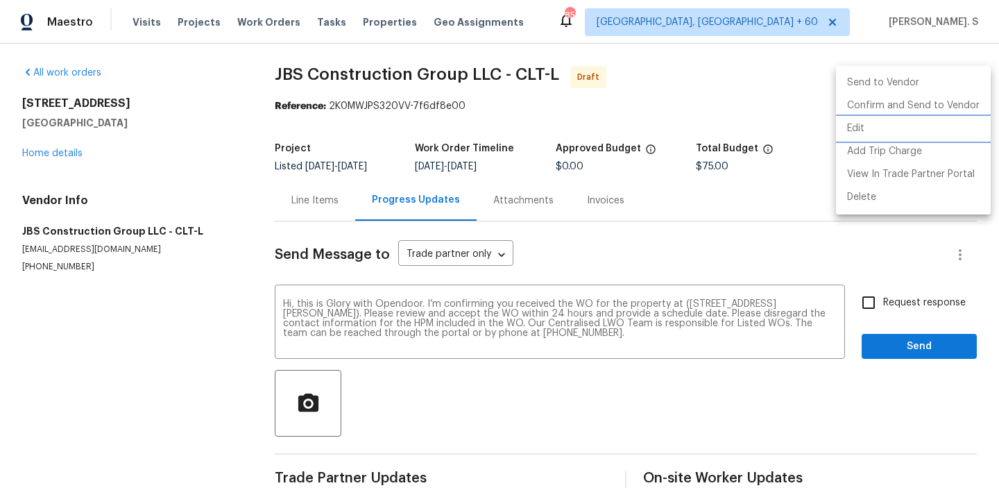
click at [876, 126] on li "Edit" at bounding box center [913, 128] width 155 height 23
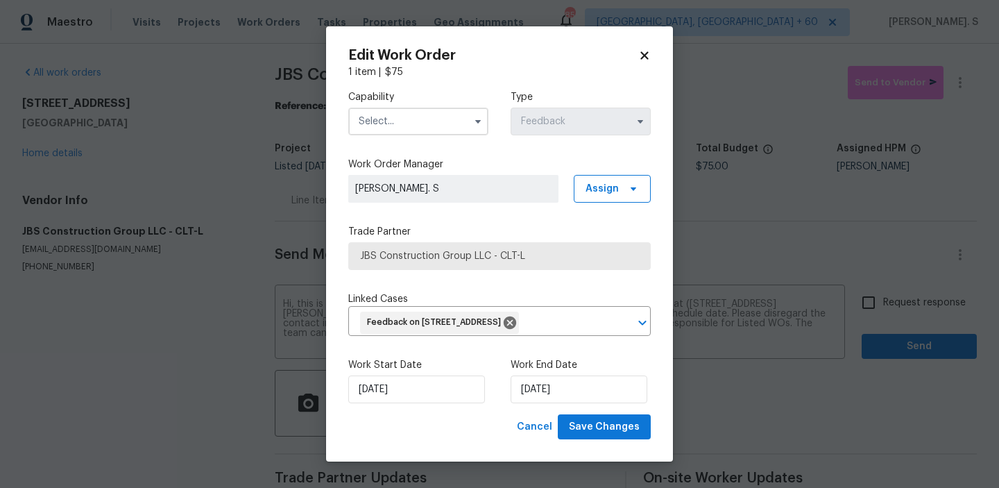
click at [414, 123] on input "text" at bounding box center [418, 122] width 140 height 28
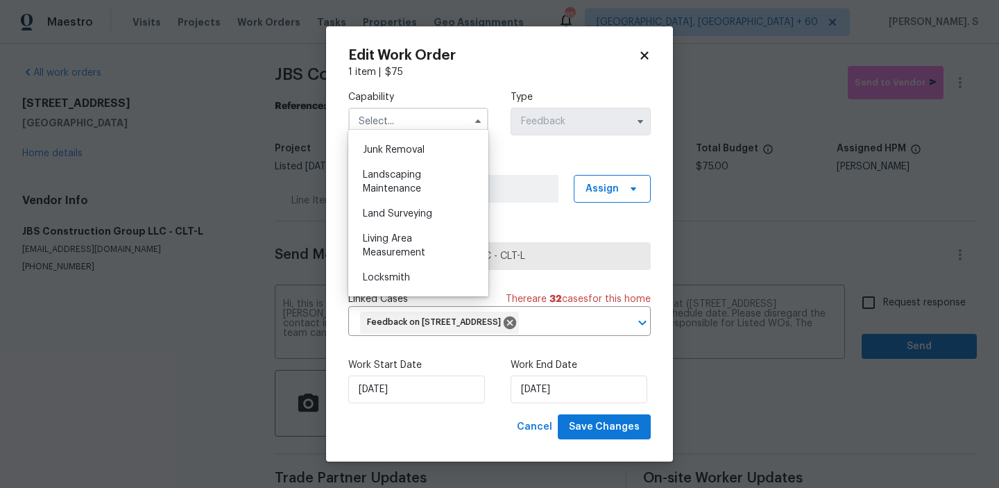
scroll to position [876, 0]
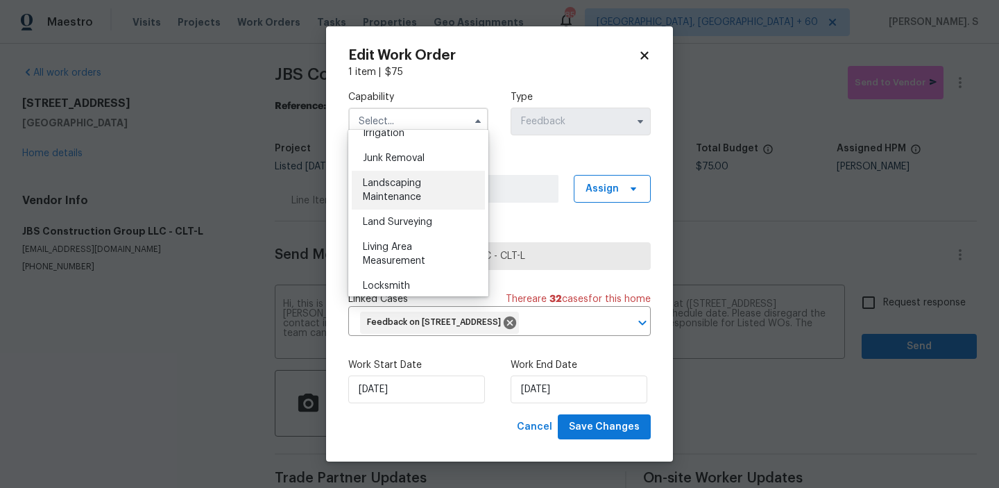
click at [407, 201] on span "Landscaping Maintenance" at bounding box center [392, 190] width 58 height 24
type input "Landscaping Maintenance"
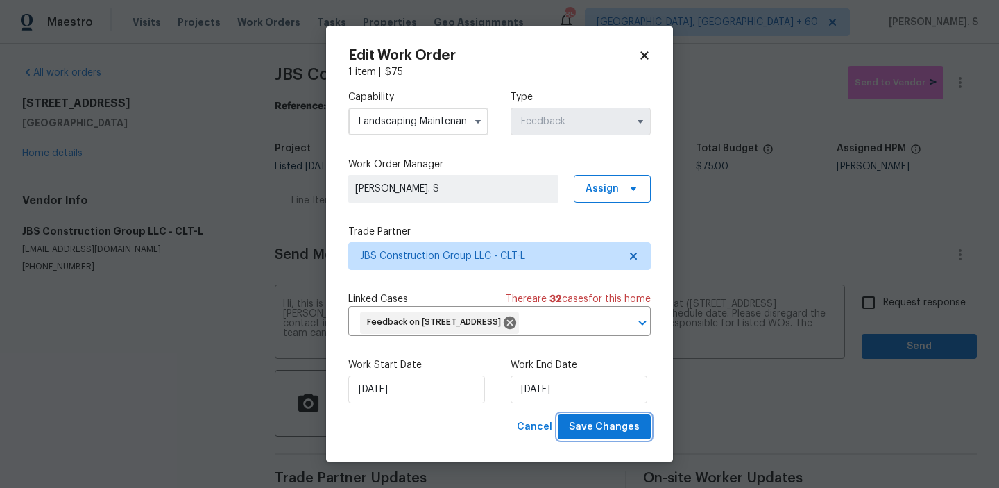
click at [590, 436] on span "Save Changes" at bounding box center [604, 426] width 71 height 17
click at [879, 303] on body "Maestro Visits Projects Work Orders Tasks Properties Geo Assignments 851 Albuqu…" at bounding box center [499, 244] width 999 height 488
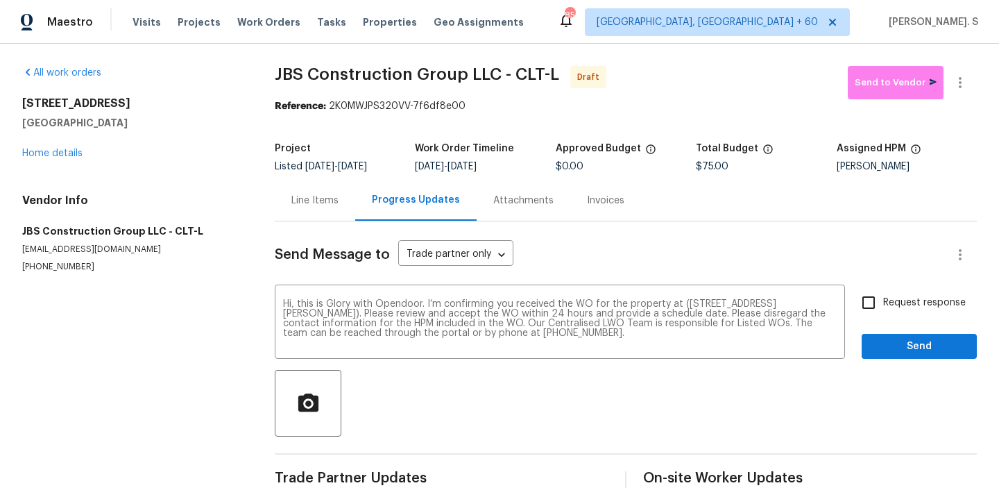
click at [879, 303] on input "Request response" at bounding box center [868, 302] width 29 height 29
checkbox input "true"
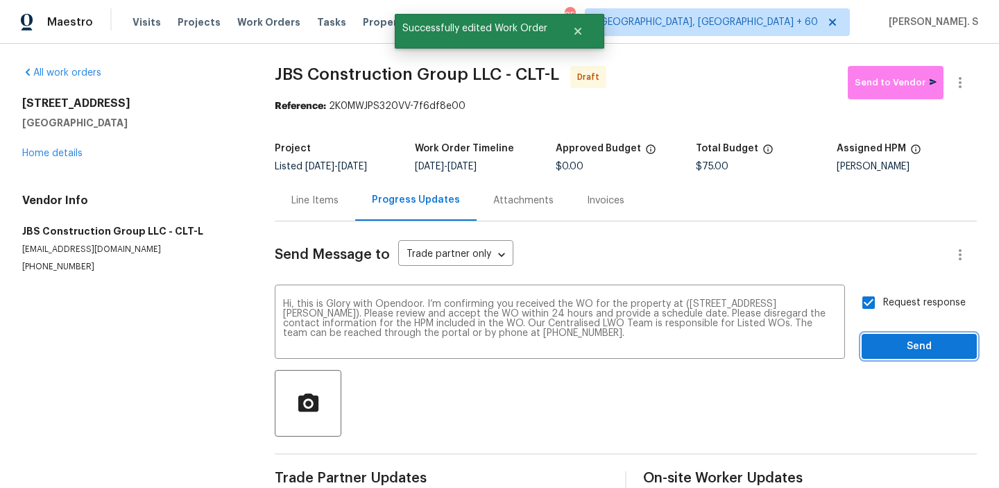
click at [890, 346] on span "Send" at bounding box center [919, 346] width 93 height 17
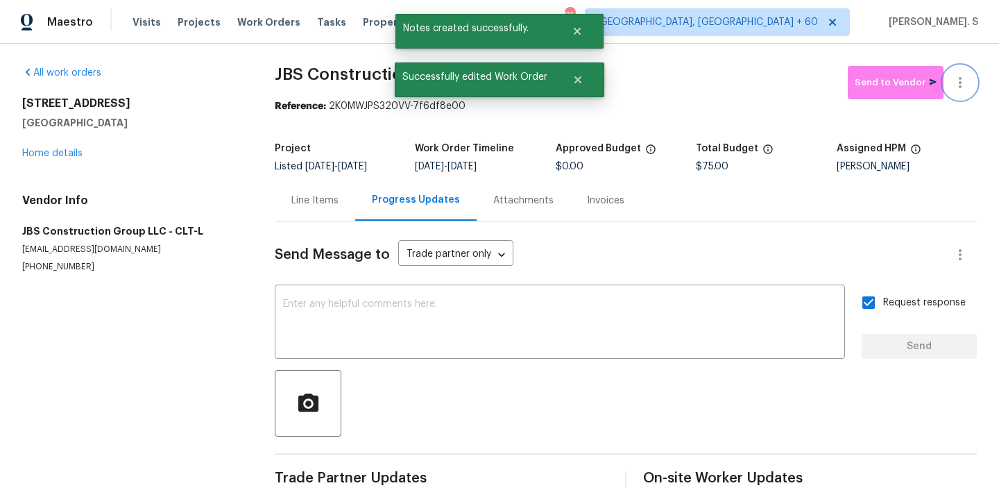
click at [969, 84] on button "button" at bounding box center [960, 82] width 33 height 33
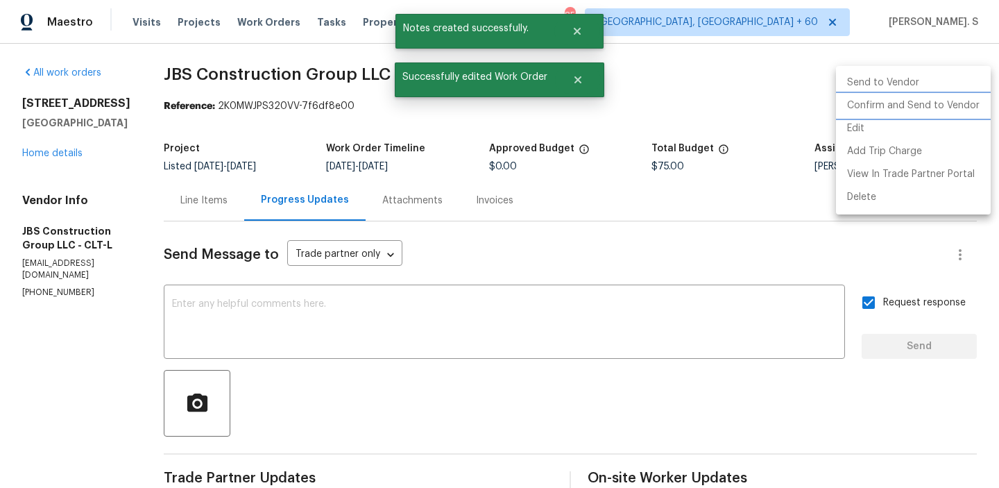
click at [964, 113] on li "Confirm and Send to Vendor" at bounding box center [913, 105] width 155 height 23
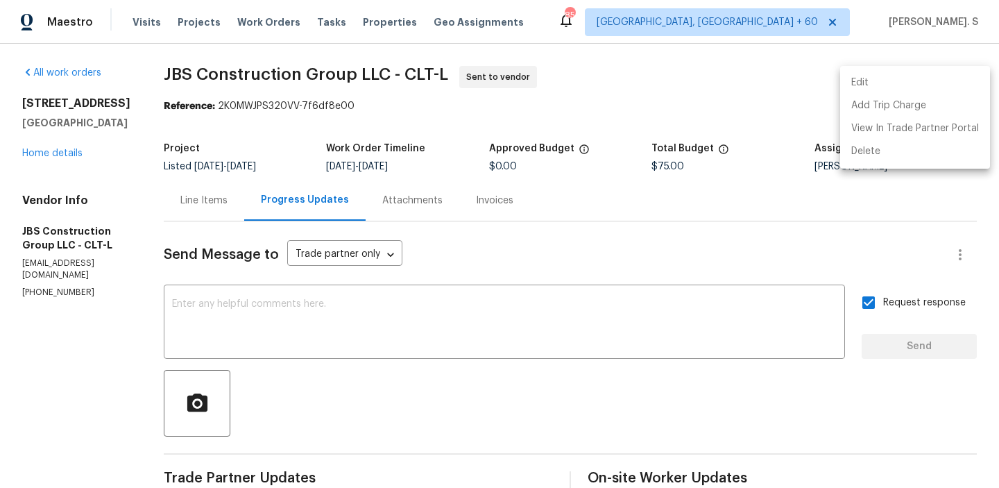
click at [323, 65] on div at bounding box center [499, 244] width 999 height 488
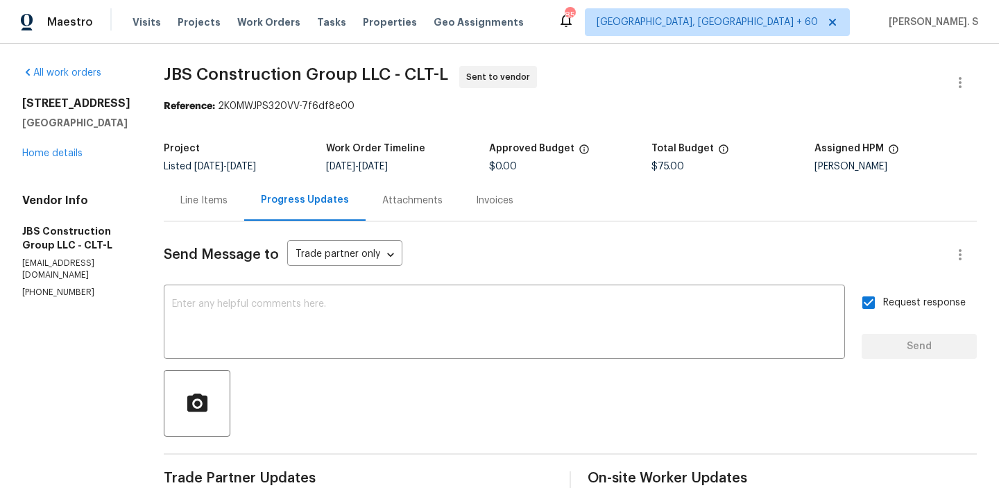
click at [323, 65] on div "Edit Add Trip Charge View In Trade Partner Portal Delete" at bounding box center [499, 244] width 999 height 488
click at [323, 66] on span "JBS Construction Group LLC - CLT-L" at bounding box center [306, 74] width 285 height 17
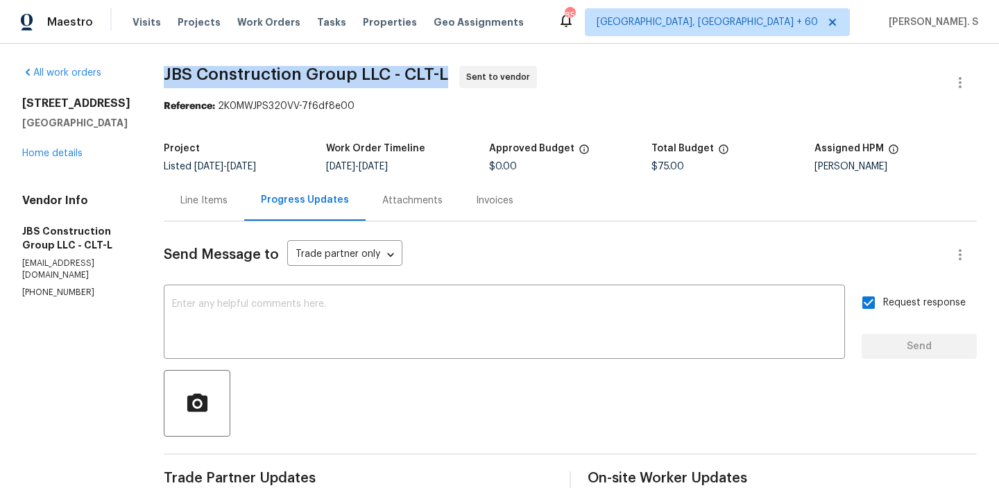
click at [323, 66] on span "JBS Construction Group LLC - CLT-L" at bounding box center [306, 74] width 285 height 17
copy span "JBS Construction Group LLC - CLT-L"
click at [330, 90] on span "JBS Construction Group LLC - CLT-L Sent to vendor" at bounding box center [554, 82] width 780 height 33
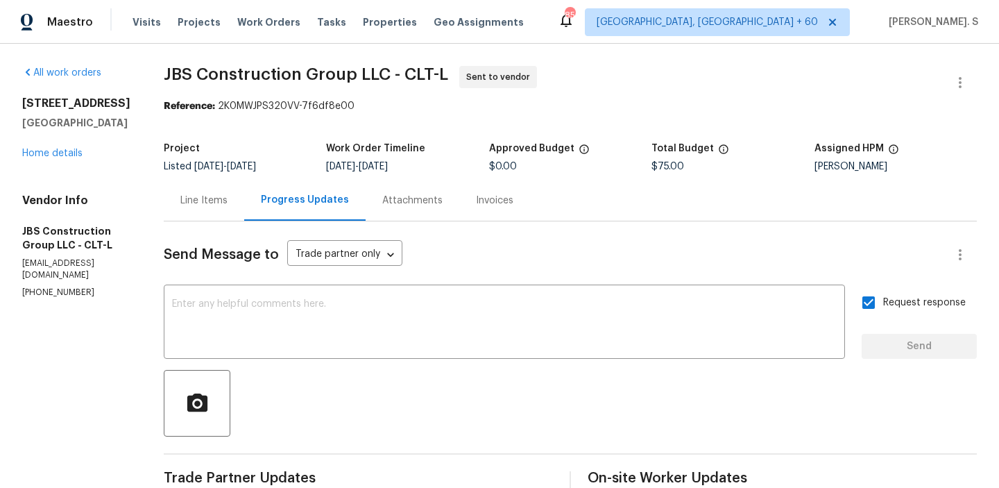
click at [330, 90] on span "JBS Construction Group LLC - CLT-L Sent to vendor" at bounding box center [554, 82] width 780 height 33
click at [355, 72] on span "JBS Construction Group LLC - CLT-L" at bounding box center [306, 74] width 285 height 17
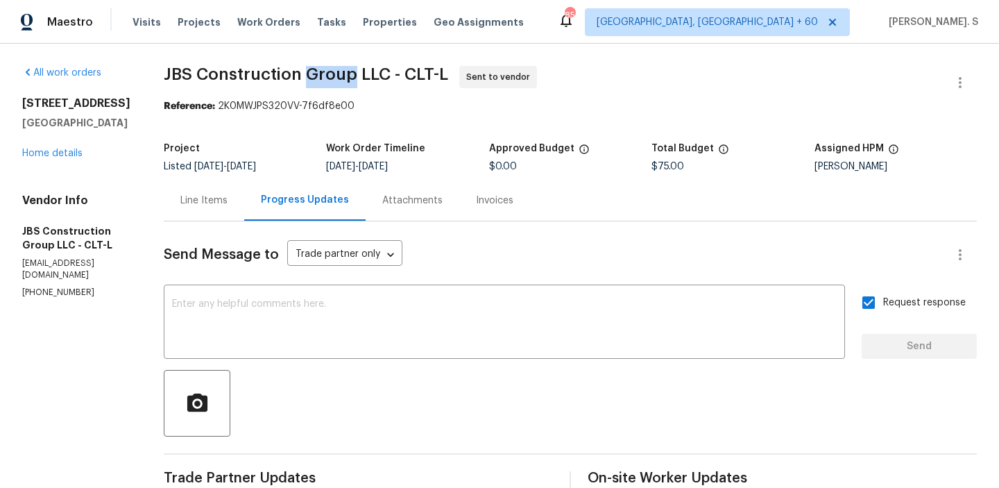
click at [355, 72] on span "JBS Construction Group LLC - CLT-L" at bounding box center [306, 74] width 285 height 17
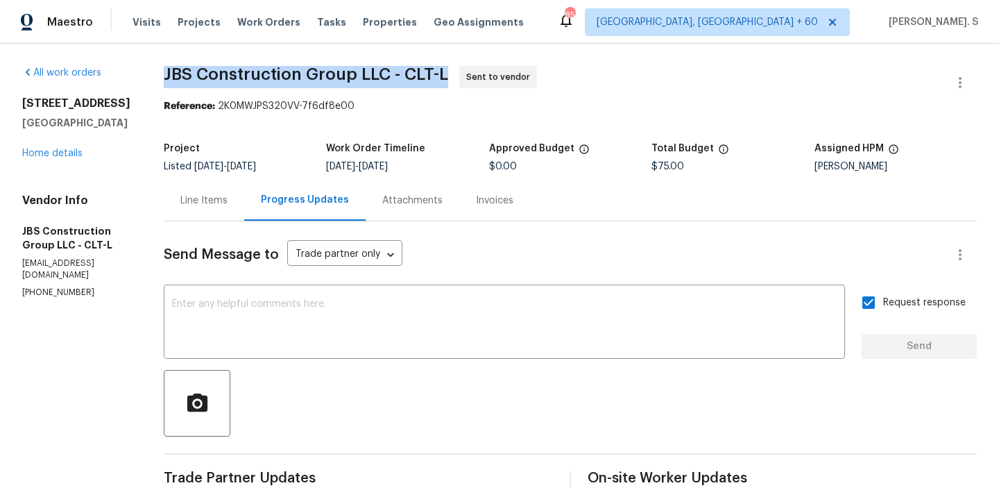
copy span "JBS Construction Group LLC - CLT-L"
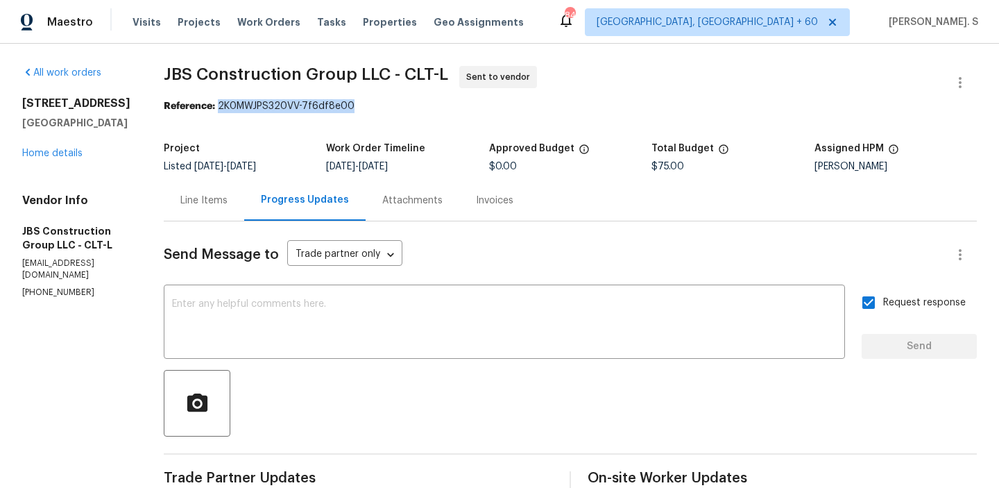
drag, startPoint x: 261, startPoint y: 106, endPoint x: 503, endPoint y: 105, distance: 242.2
click at [503, 105] on div "Reference: 2K0MWJPS320VV-7f6df8e00" at bounding box center [570, 106] width 813 height 14
copy div "2K0MWJPS320VV-7f6df8e00"
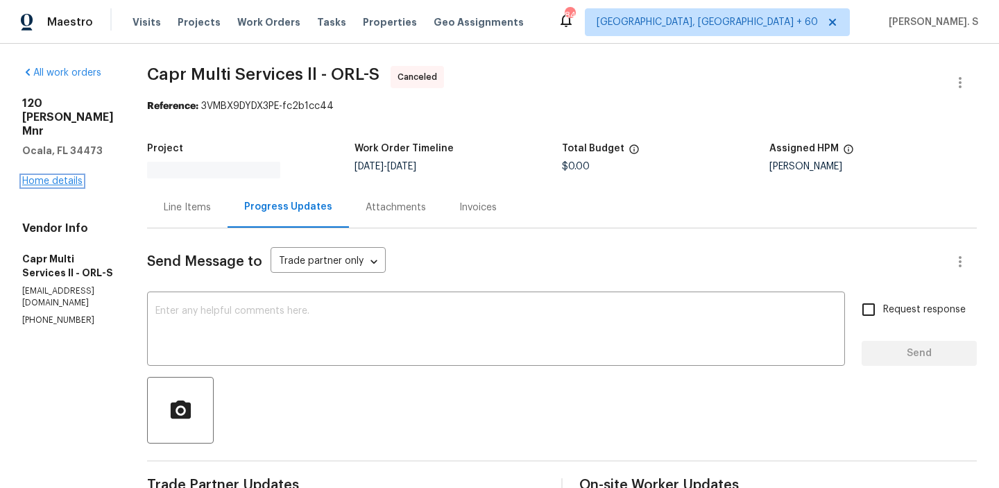
click at [56, 176] on link "Home details" at bounding box center [52, 181] width 60 height 10
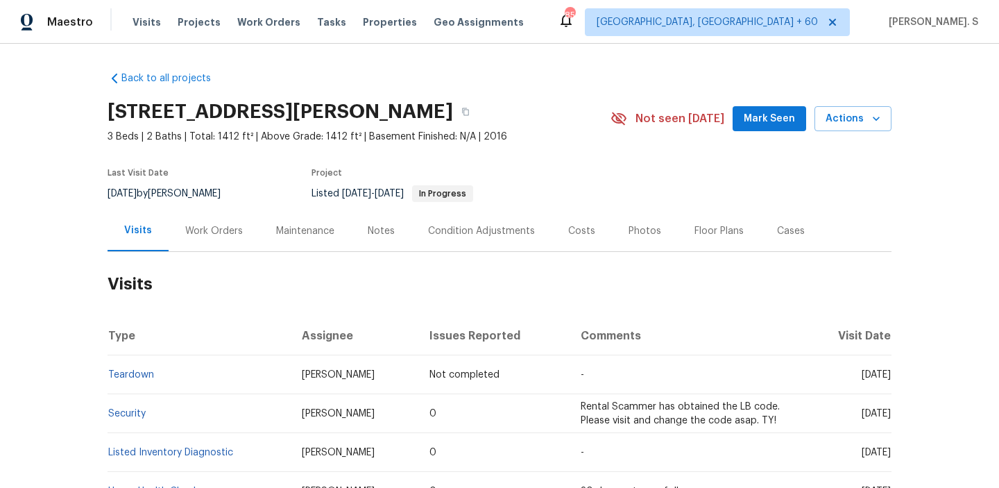
click at [186, 229] on div "Work Orders" at bounding box center [214, 231] width 58 height 14
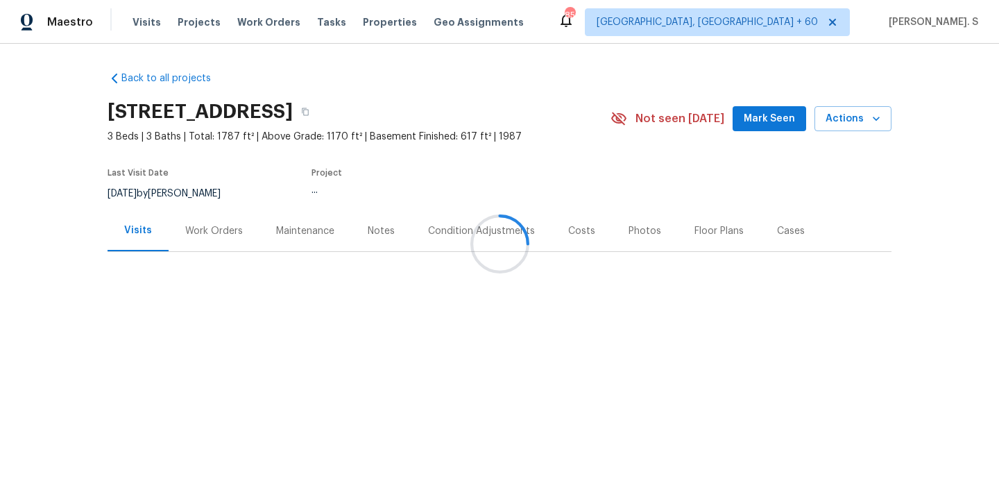
click at [203, 238] on div "Work Orders" at bounding box center [214, 230] width 91 height 41
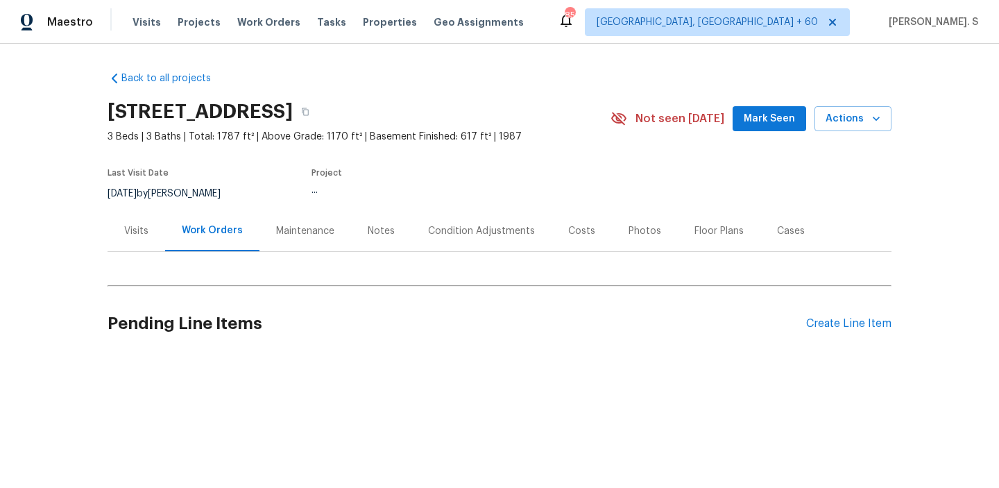
click at [203, 238] on div "Work Orders" at bounding box center [212, 230] width 94 height 41
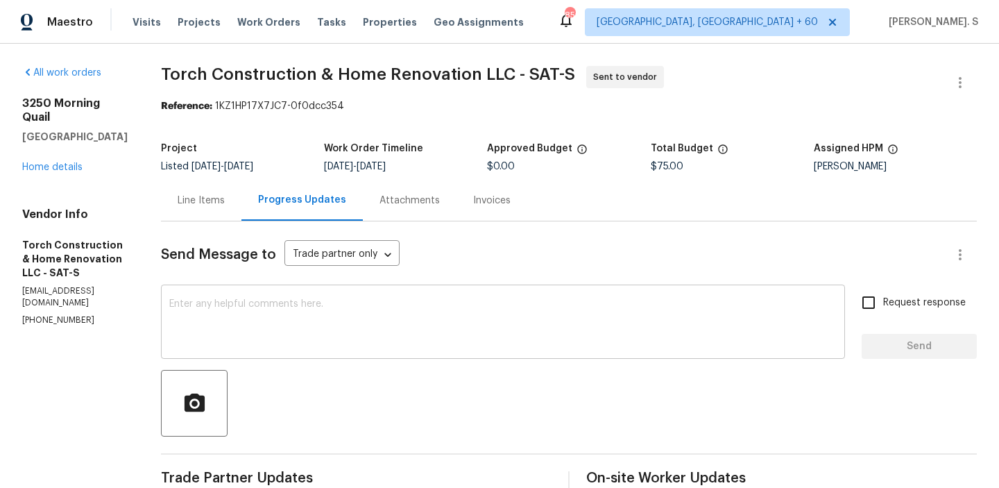
click at [419, 325] on textarea at bounding box center [503, 323] width 668 height 49
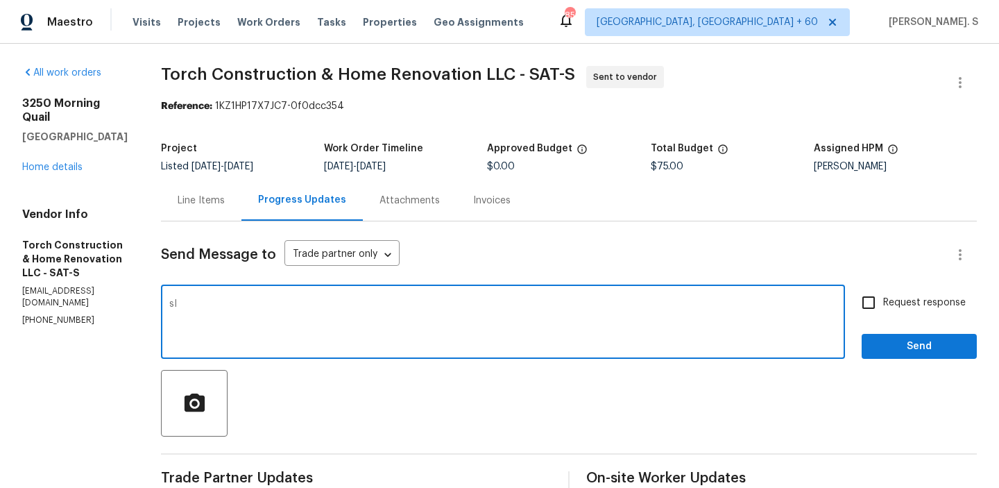
type textarea "s"
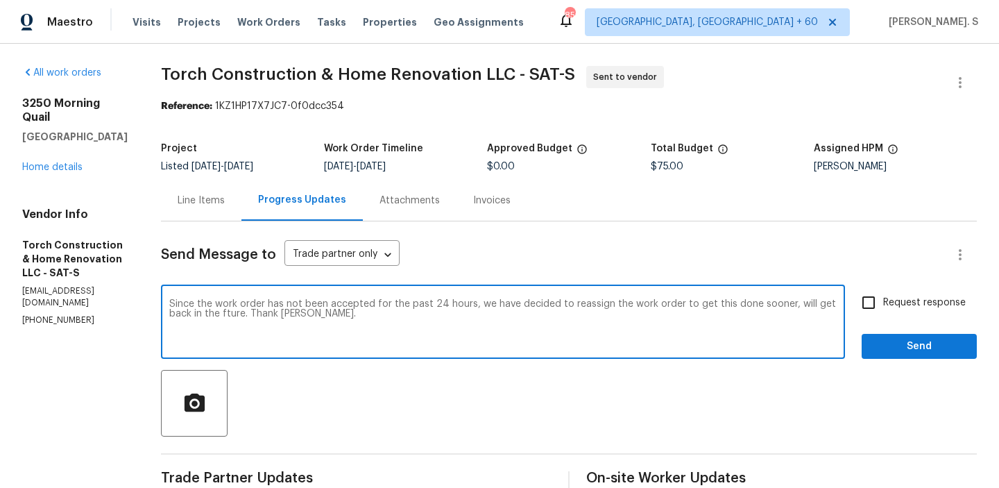
type textarea "Since the work order has not been accepted for the past 24 hours, we have decid…"
click at [893, 302] on span "Request response" at bounding box center [924, 303] width 83 height 15
click at [883, 302] on input "Request response" at bounding box center [868, 302] width 29 height 29
checkbox input "true"
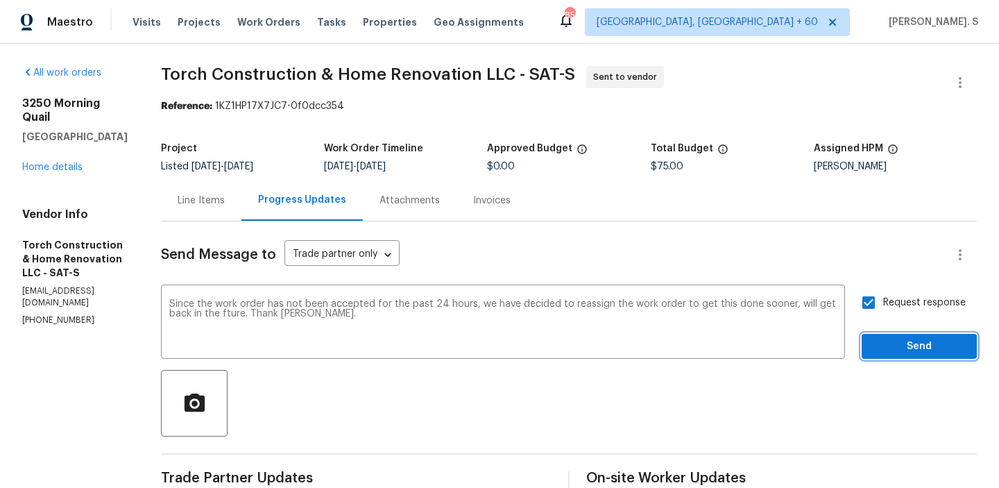
click at [894, 340] on span "Send" at bounding box center [919, 346] width 93 height 17
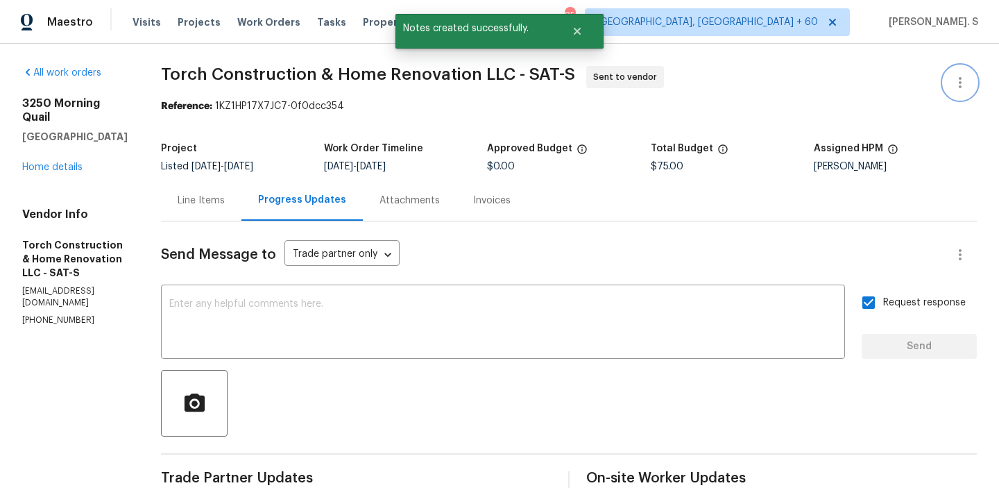
click at [956, 71] on button "button" at bounding box center [960, 82] width 33 height 33
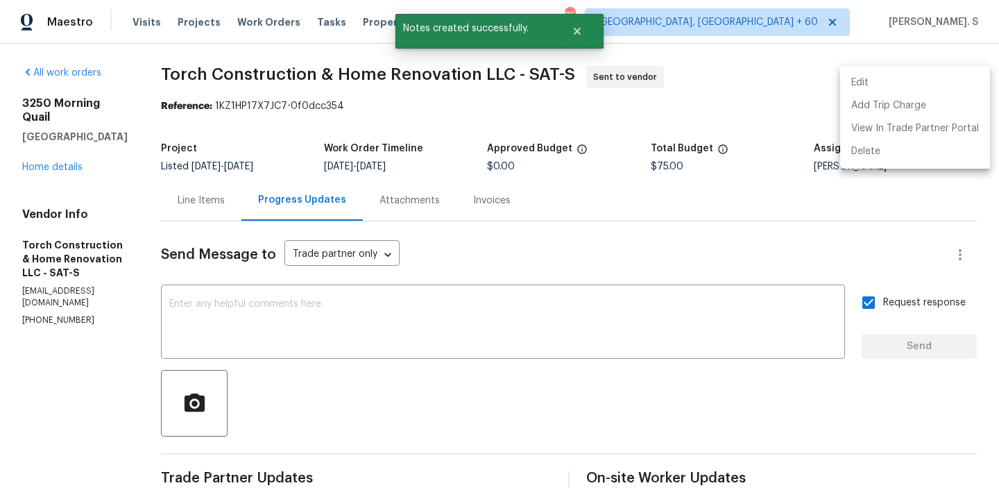
click at [887, 78] on li "Edit" at bounding box center [915, 82] width 150 height 23
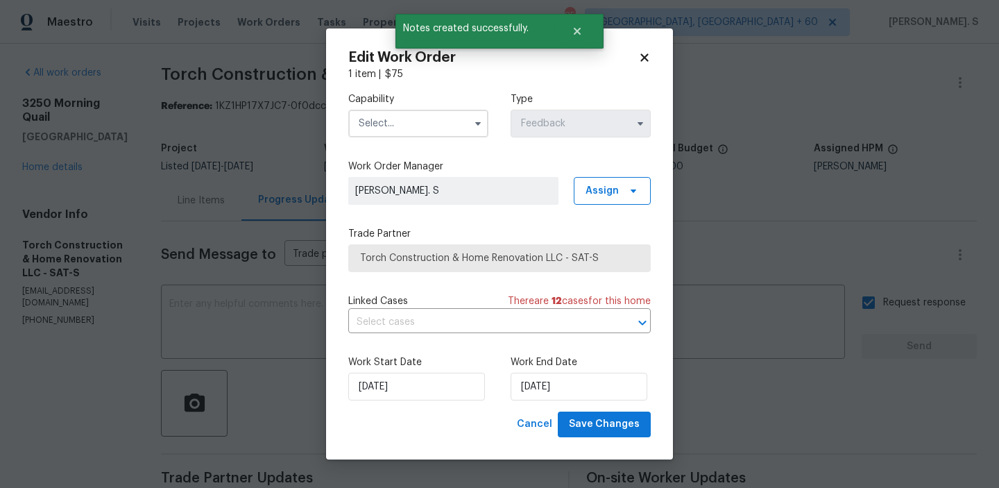
click at [383, 124] on input "text" at bounding box center [418, 124] width 140 height 28
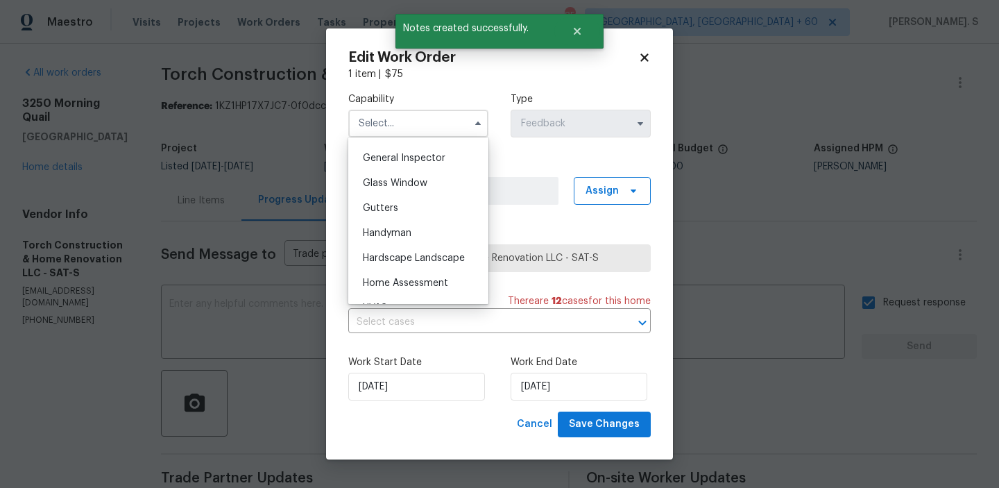
scroll to position [727, 0]
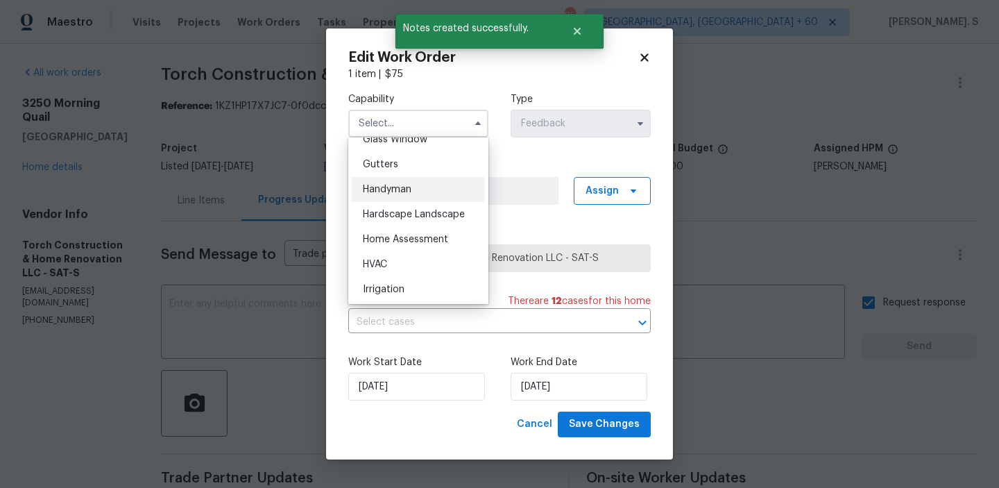
click at [389, 194] on div "Handyman" at bounding box center [418, 189] width 133 height 25
type input "Handyman"
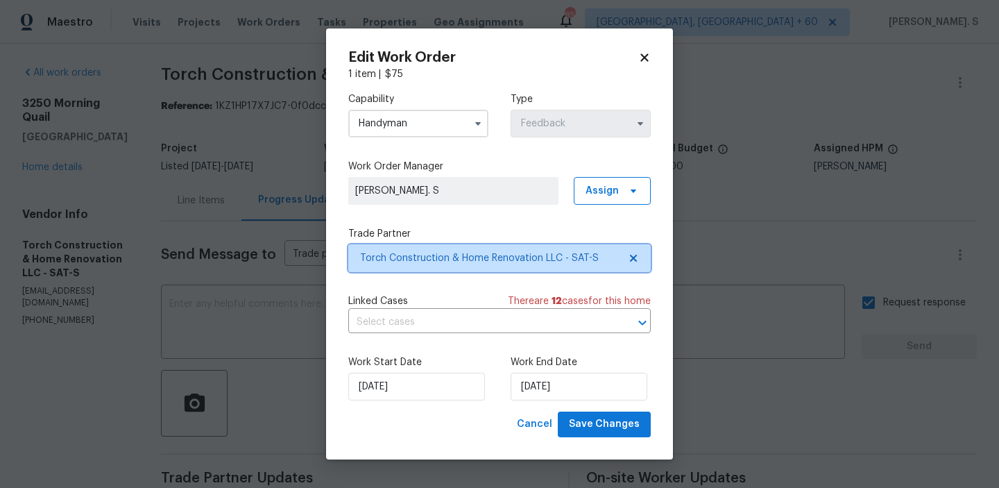
click at [638, 263] on icon at bounding box center [633, 258] width 11 height 11
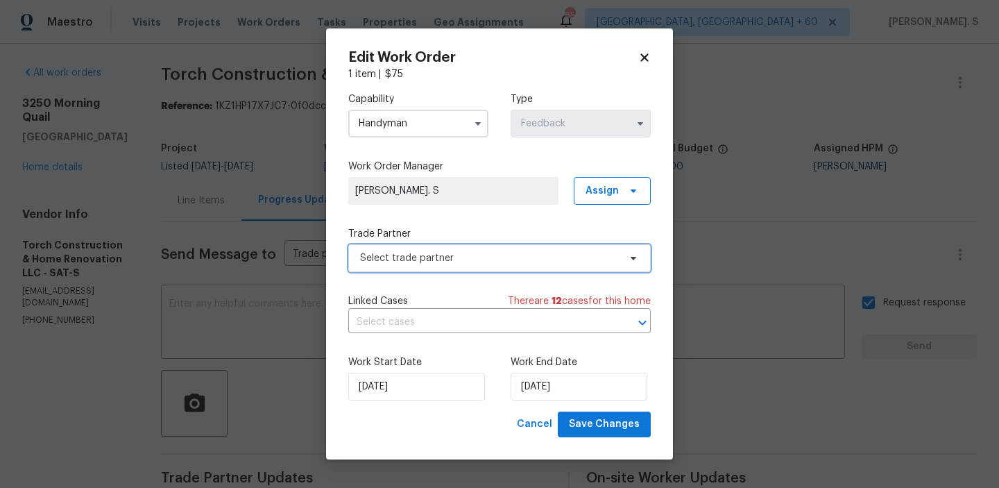
click at [638, 263] on icon at bounding box center [633, 258] width 11 height 11
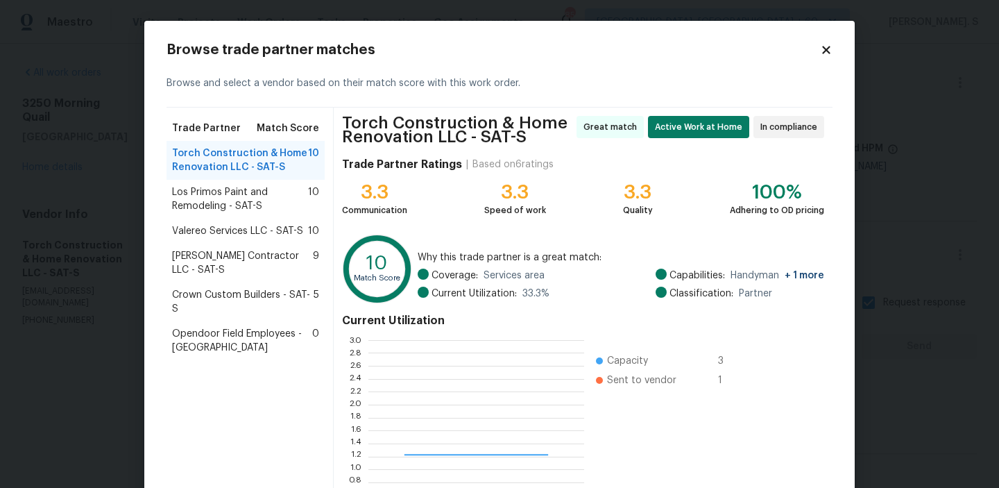
scroll to position [194, 216]
click at [296, 205] on span "Los Primos Paint and Remodeling - SAT-S" at bounding box center [240, 199] width 136 height 28
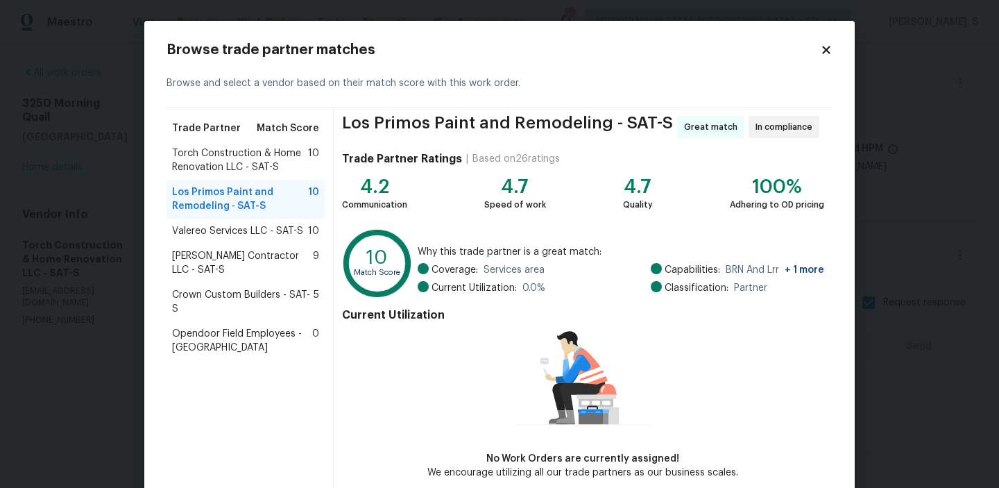
scroll to position [67, 0]
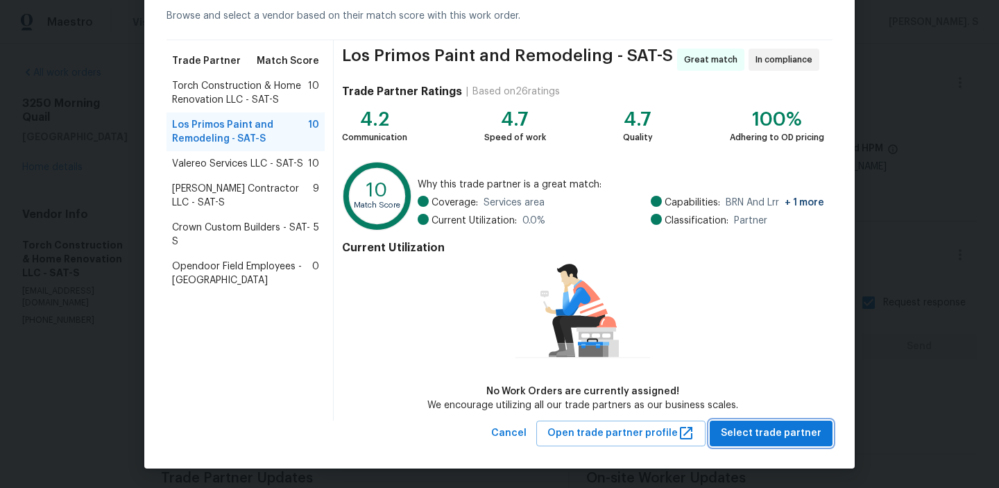
click at [744, 439] on span "Select trade partner" at bounding box center [771, 433] width 101 height 17
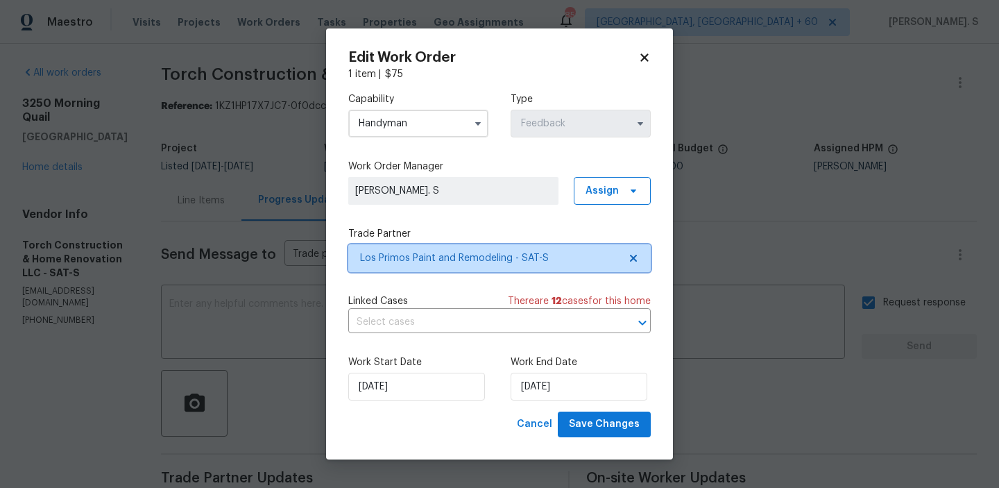
scroll to position [0, 0]
click at [443, 325] on input "text" at bounding box center [480, 323] width 264 height 22
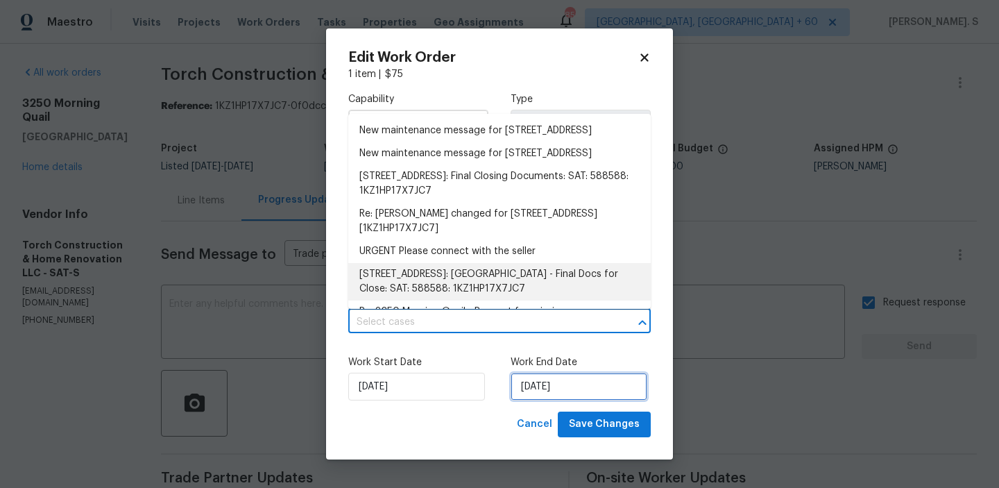
click at [545, 391] on input "[DATE]" at bounding box center [579, 387] width 137 height 28
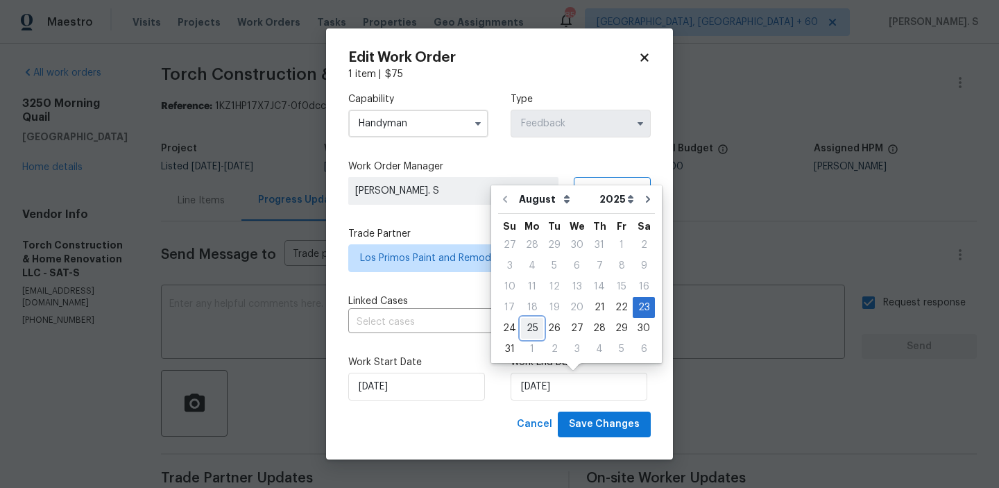
click at [529, 325] on div "25" at bounding box center [532, 328] width 22 height 19
type input "8/25/2025"
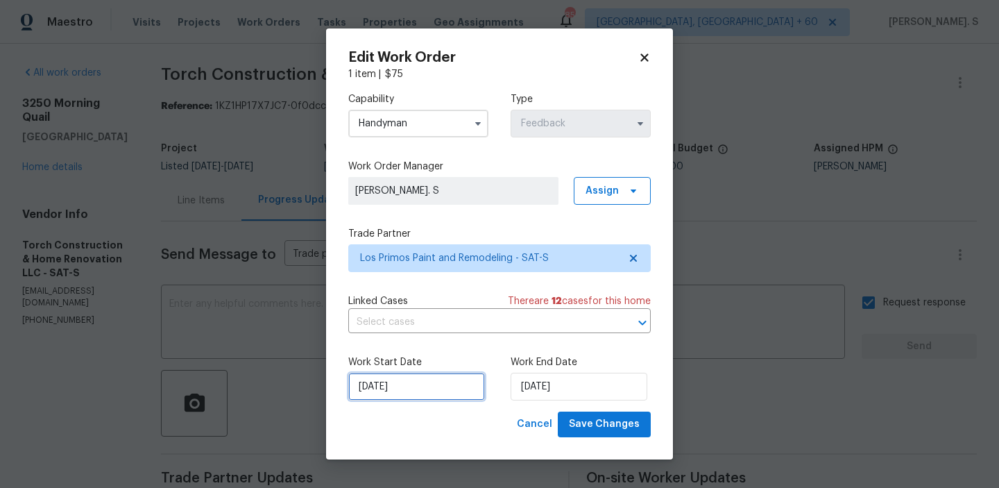
click at [368, 382] on input "[DATE]" at bounding box center [416, 387] width 137 height 28
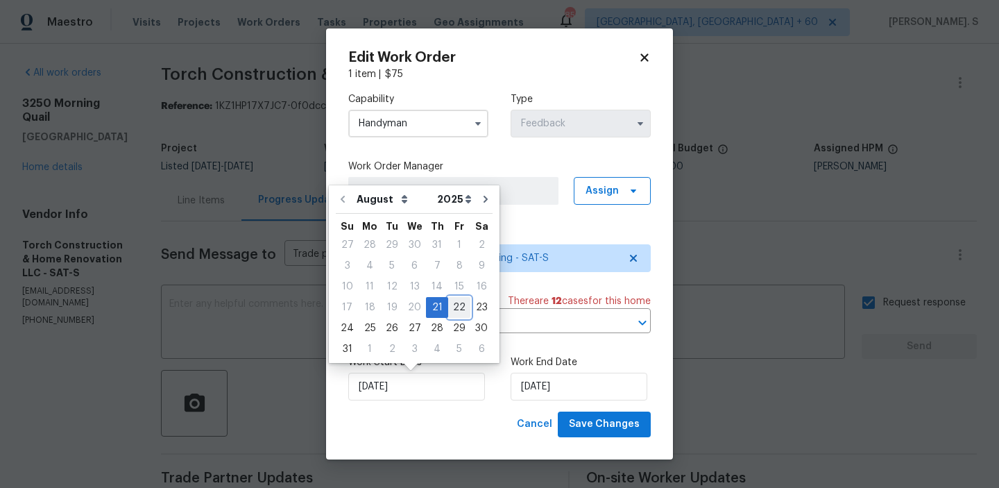
click at [460, 308] on div "22" at bounding box center [459, 307] width 22 height 19
type input "8/22/2025"
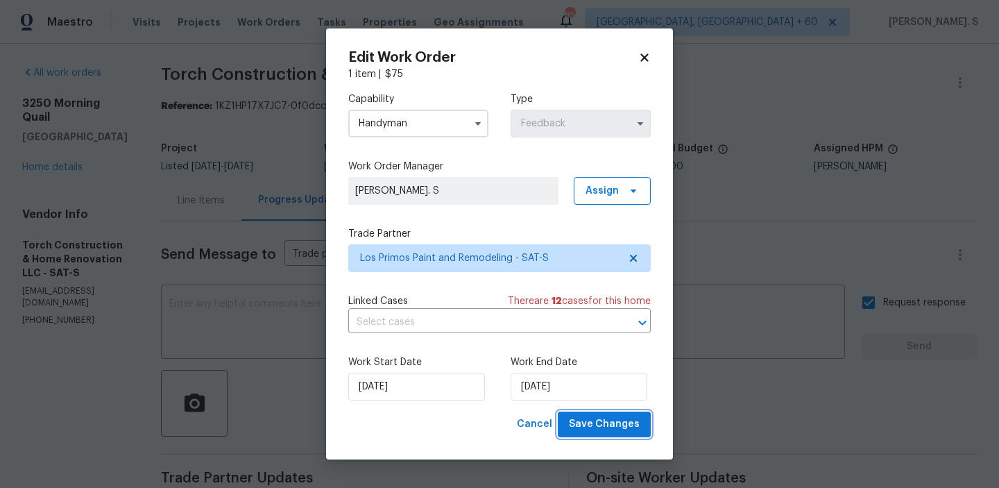
click at [584, 423] on span "Save Changes" at bounding box center [604, 424] width 71 height 17
click at [60, 166] on body "Maestro Visits Projects Work Orders Tasks Properties Geo Assignments 852 Albuqu…" at bounding box center [499, 244] width 999 height 488
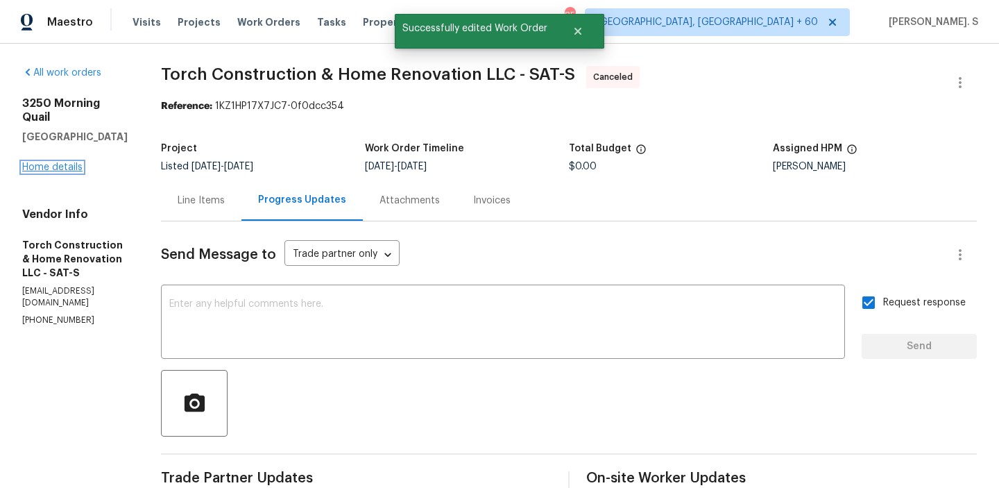
click at [63, 162] on link "Home details" at bounding box center [52, 167] width 60 height 10
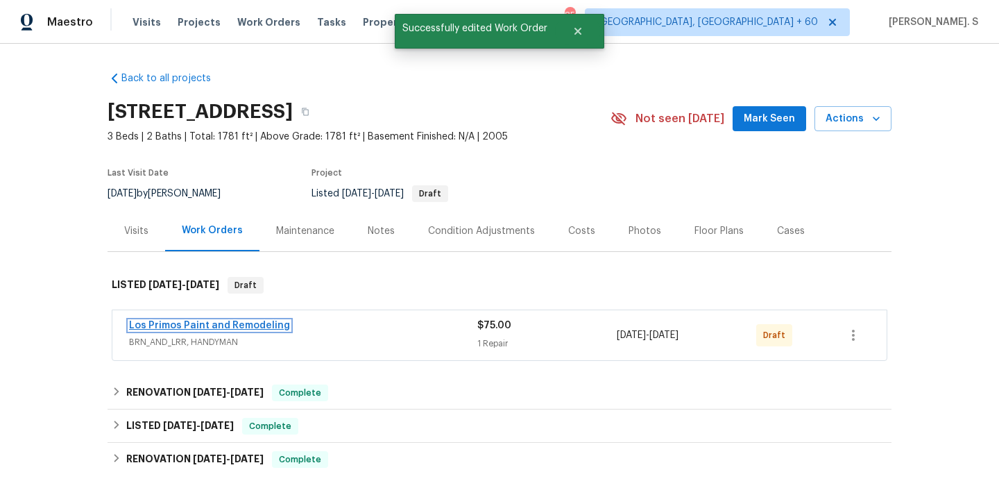
click at [205, 325] on link "Los Primos Paint and Remodeling" at bounding box center [209, 326] width 161 height 10
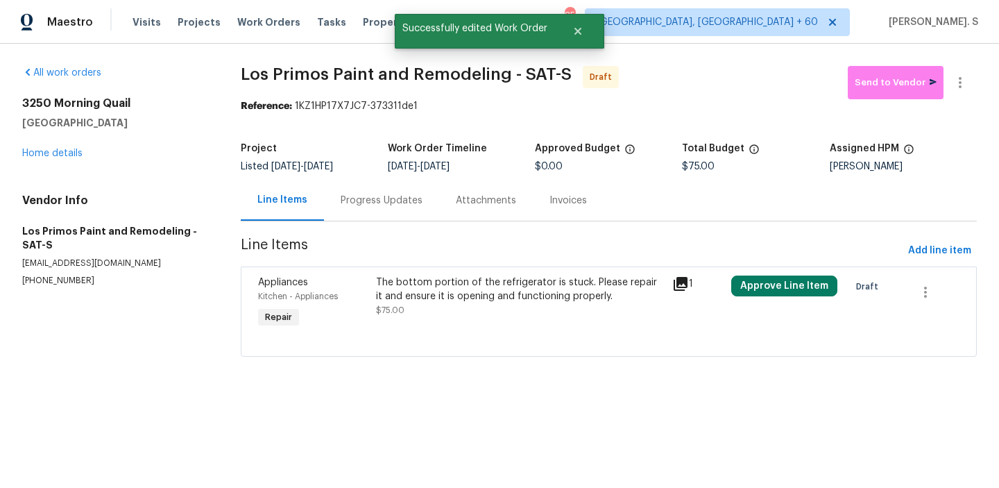
click at [426, 335] on div at bounding box center [609, 339] width 702 height 17
click at [420, 300] on div "The bottom portion of the refrigerator is stuck. Please repair it and ensure it…" at bounding box center [519, 289] width 287 height 28
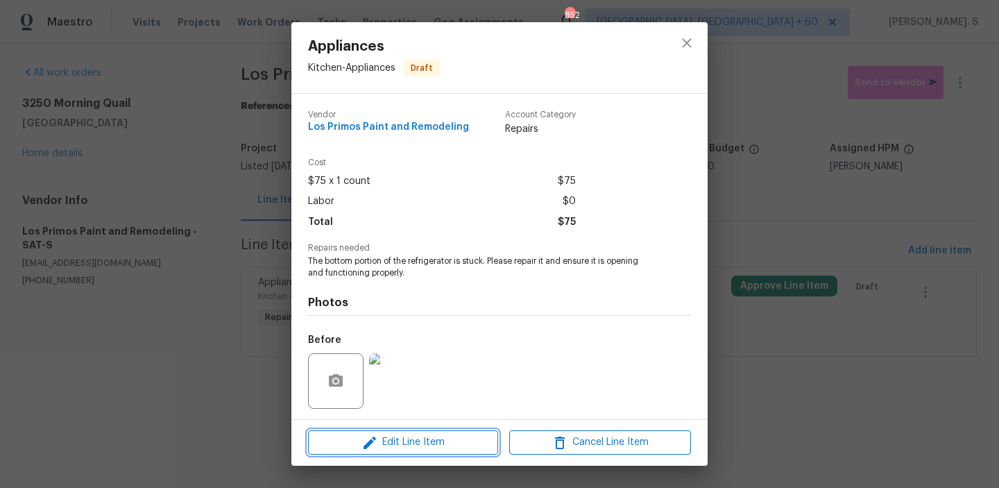
click at [421, 430] on button "Edit Line Item" at bounding box center [403, 442] width 190 height 24
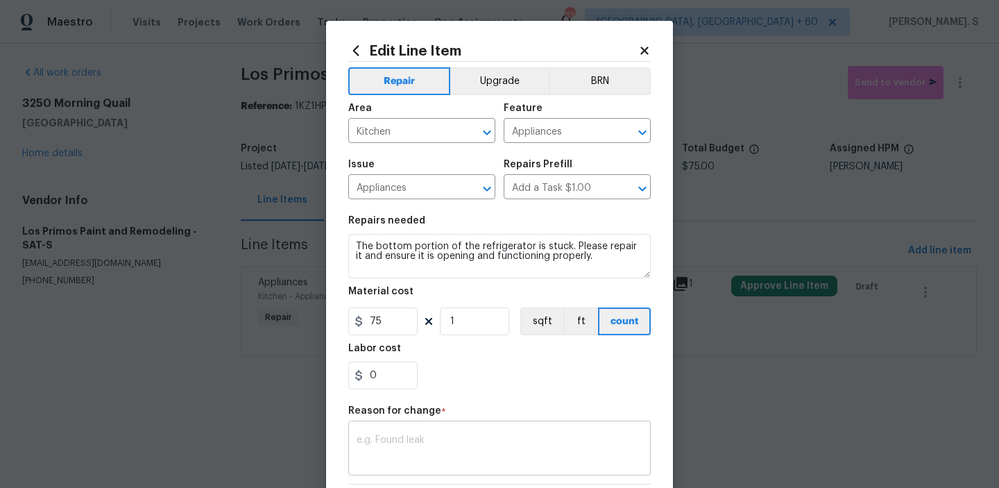
click at [411, 436] on textarea at bounding box center [500, 449] width 286 height 29
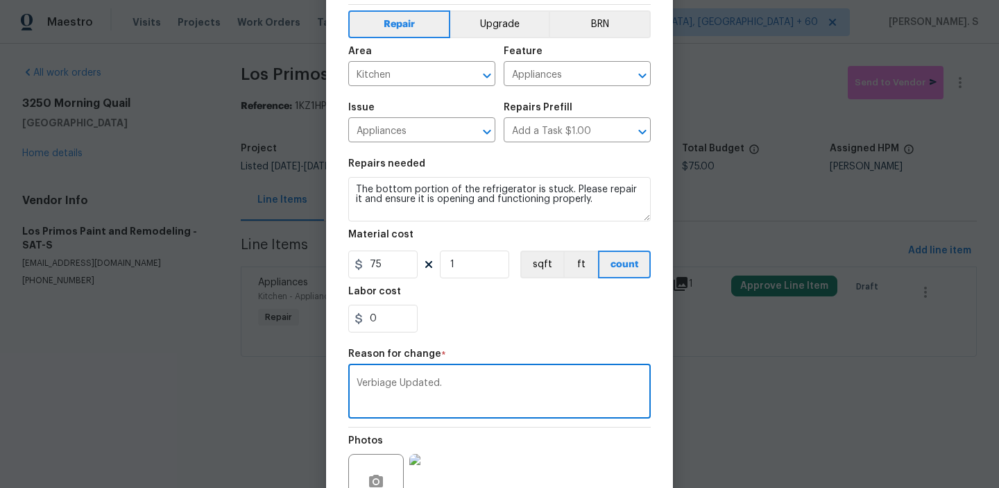
scroll to position [196, 0]
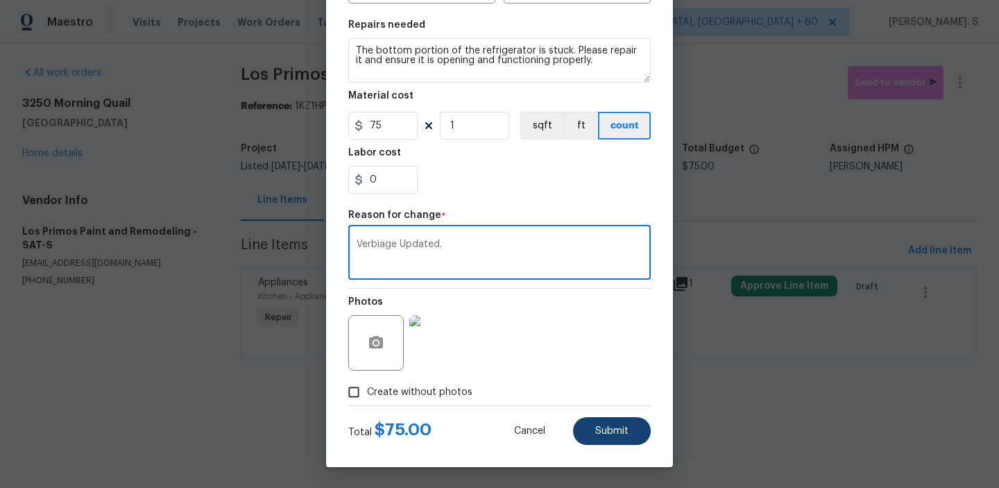
type textarea "Verbiage Updated."
click at [616, 432] on span "Submit" at bounding box center [611, 431] width 33 height 10
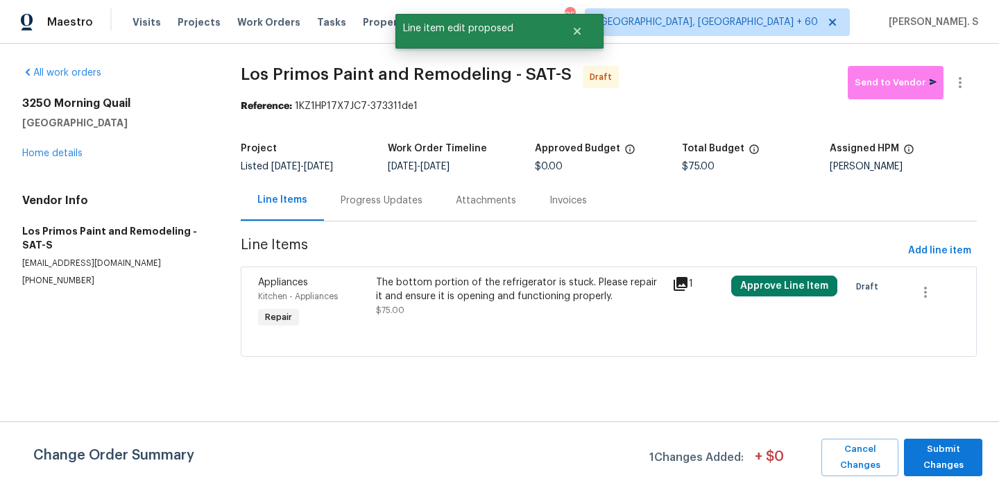
scroll to position [0, 0]
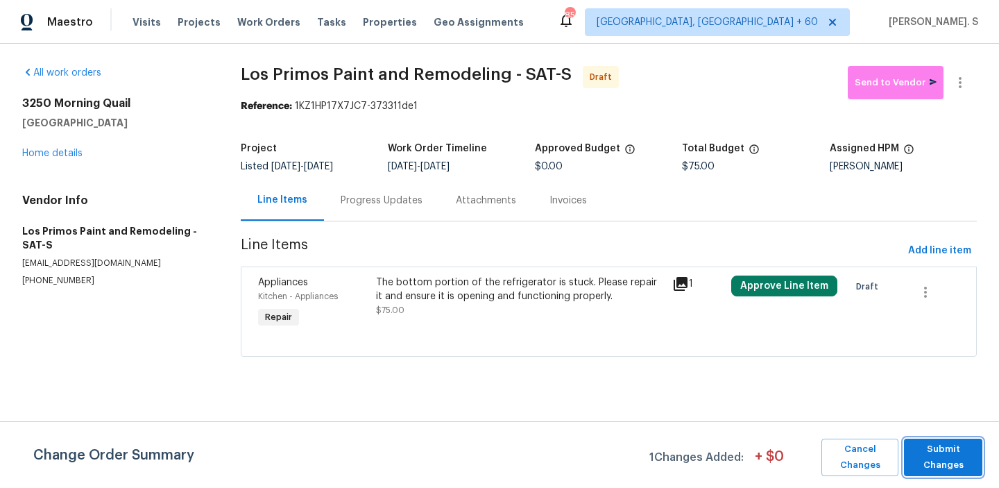
click at [943, 444] on span "Submit Changes" at bounding box center [943, 457] width 65 height 32
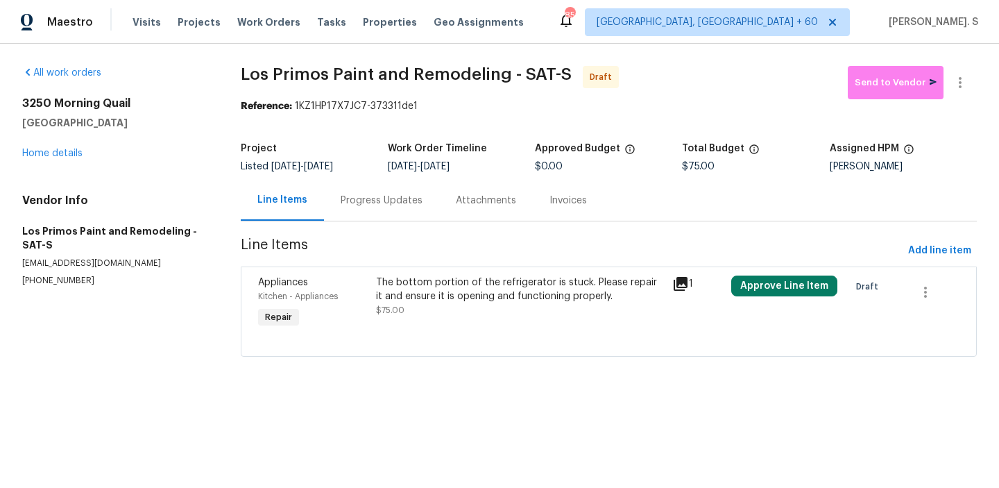
click at [372, 215] on div "Progress Updates" at bounding box center [381, 200] width 115 height 41
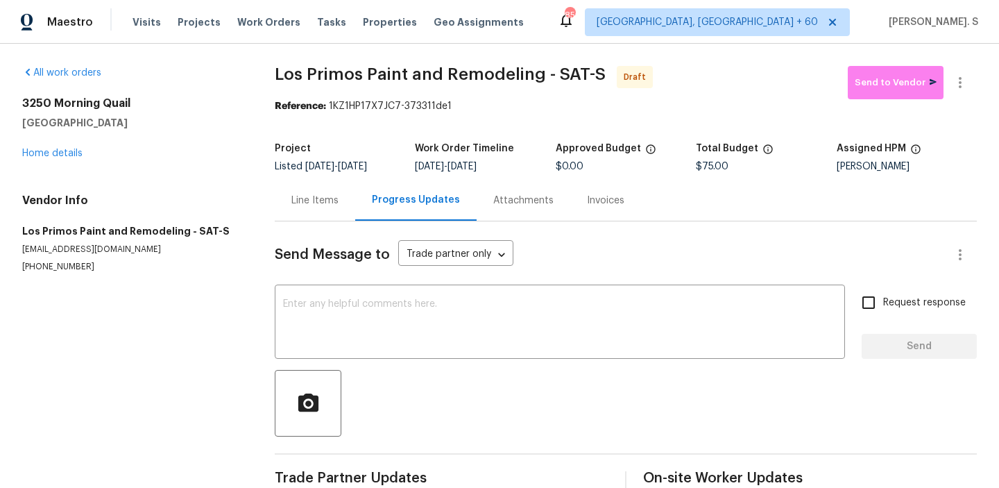
click at [414, 366] on div "Send Message to Trade partner only Trade partner only ​ x ​ Request response Se…" at bounding box center [626, 357] width 702 height 272
click at [427, 330] on textarea at bounding box center [560, 323] width 554 height 49
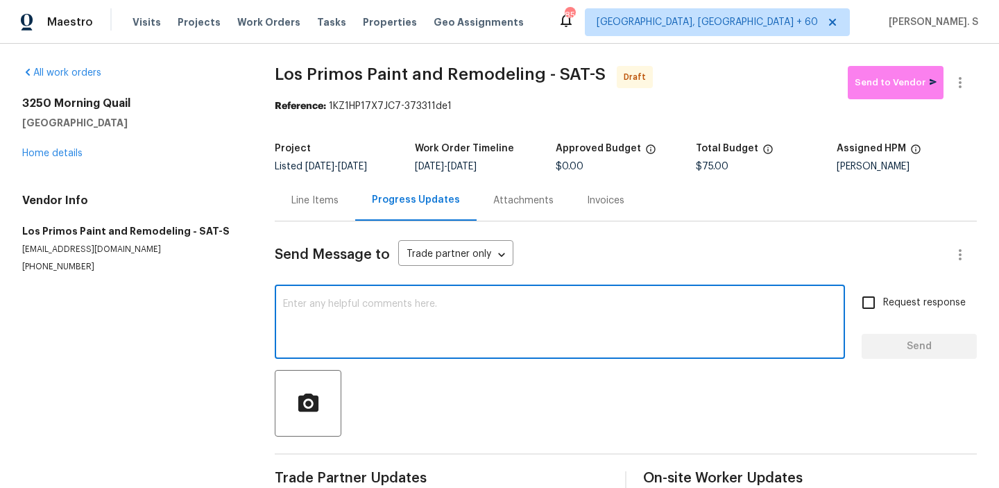
paste textarea "Hi, this is Glory with Opendoor. I’m confirming you received the WO for the pro…"
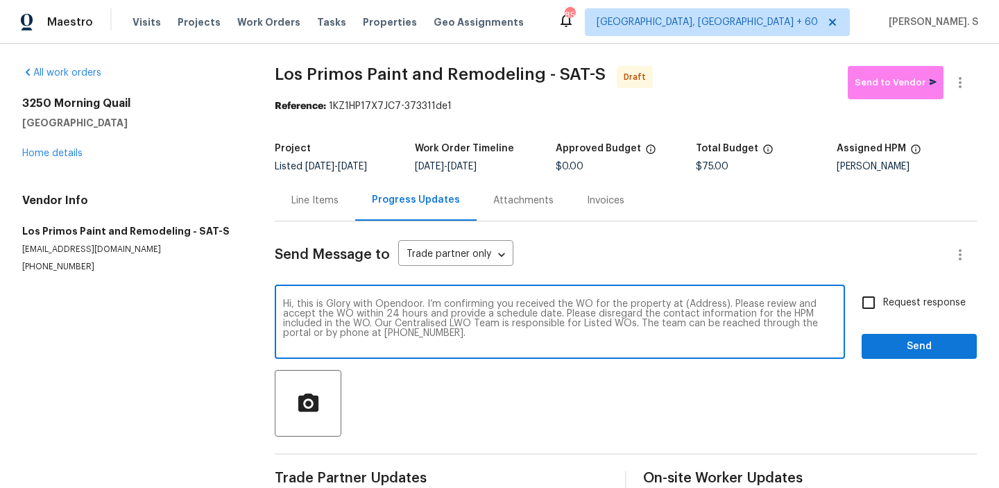
click at [701, 308] on textarea "Hi, this is Glory with Opendoor. I’m confirming you received the WO for the pro…" at bounding box center [560, 323] width 554 height 49
paste textarea "3250 Morning Quail, New Braunfels, TX 78130"
type textarea "Hi, this is Glory with Opendoor. I’m confirming you received the WO for the pro…"
click at [958, 67] on button "button" at bounding box center [960, 82] width 33 height 33
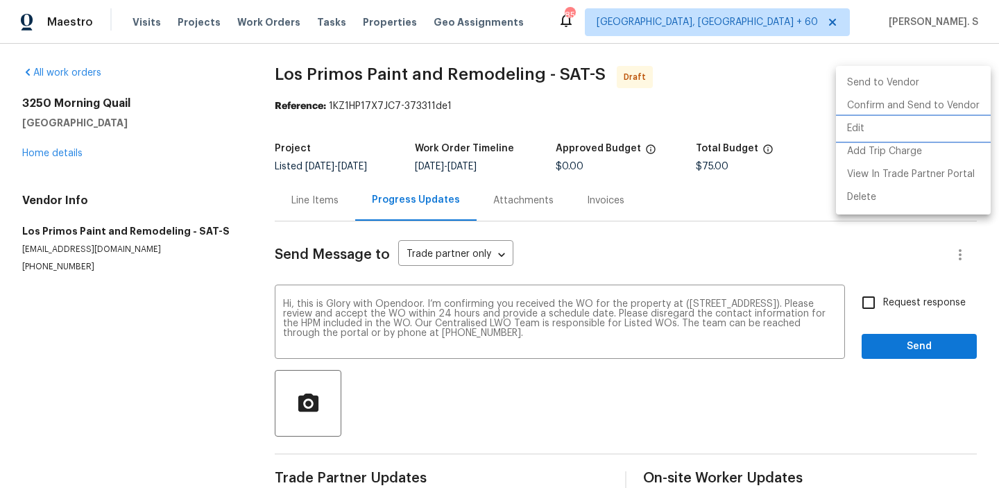
click at [931, 128] on li "Edit" at bounding box center [913, 128] width 155 height 23
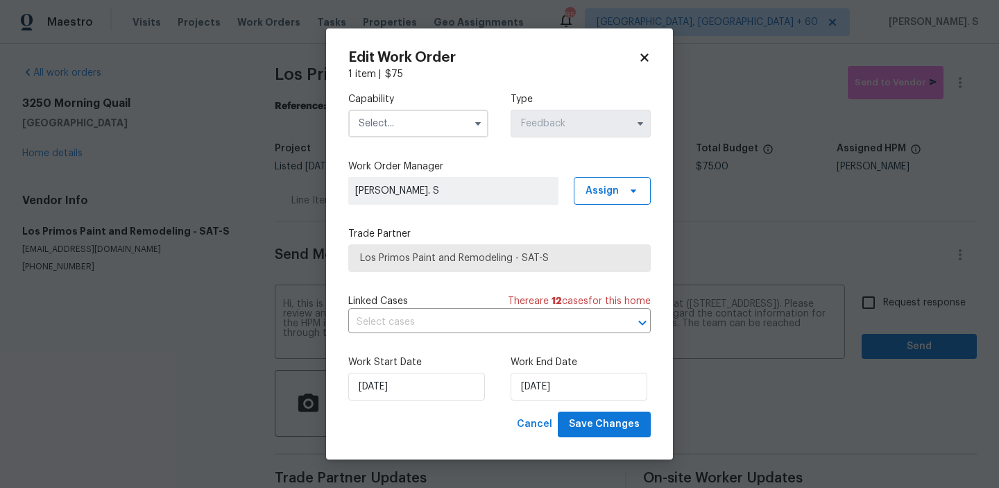
click at [409, 125] on input "text" at bounding box center [418, 124] width 140 height 28
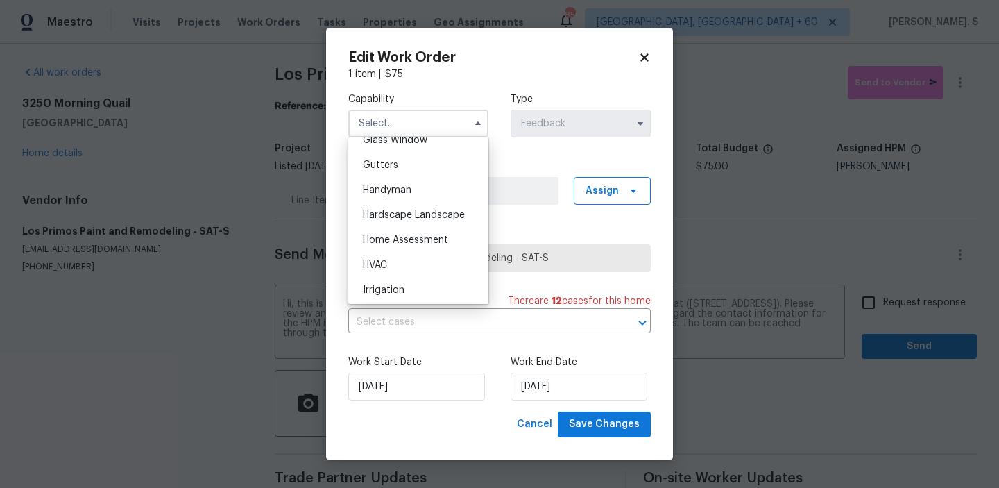
scroll to position [729, 0]
click at [405, 202] on div "Hardscape Landscape" at bounding box center [418, 212] width 133 height 25
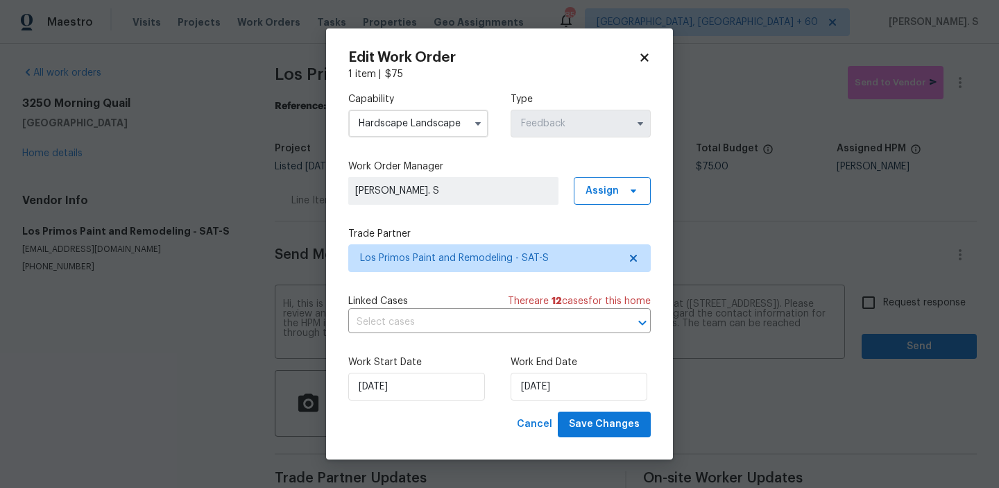
click at [438, 124] on input "Hardscape Landscape" at bounding box center [418, 124] width 140 height 28
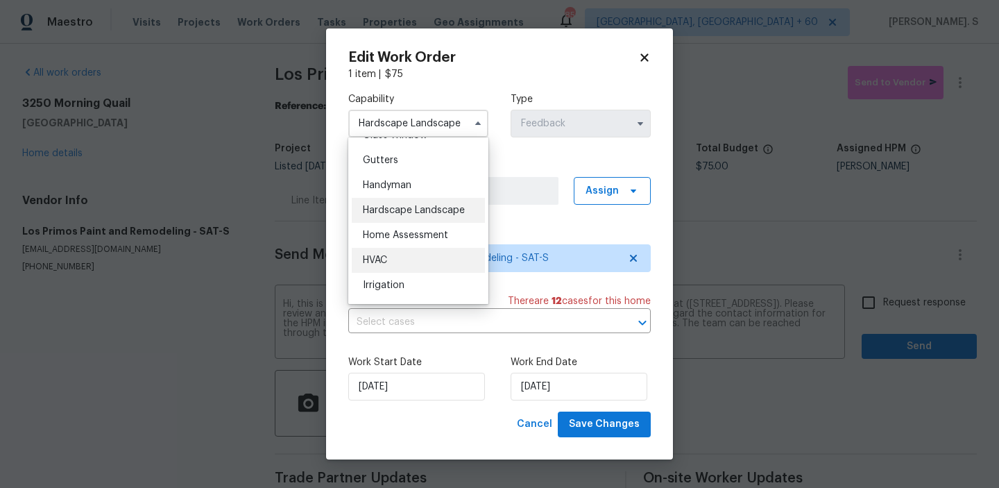
scroll to position [728, 0]
click at [413, 199] on div "Handyman" at bounding box center [418, 188] width 133 height 25
type input "Handyman"
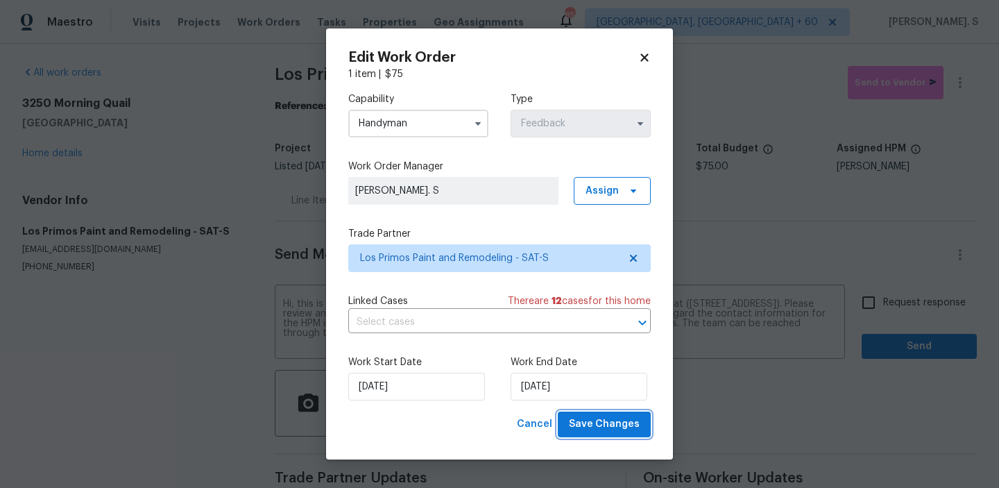
click at [581, 430] on span "Save Changes" at bounding box center [604, 424] width 71 height 17
click at [901, 312] on body "Maestro Visits Projects Work Orders Tasks Properties Geo Assignments 852 Albuqu…" at bounding box center [499, 244] width 999 height 488
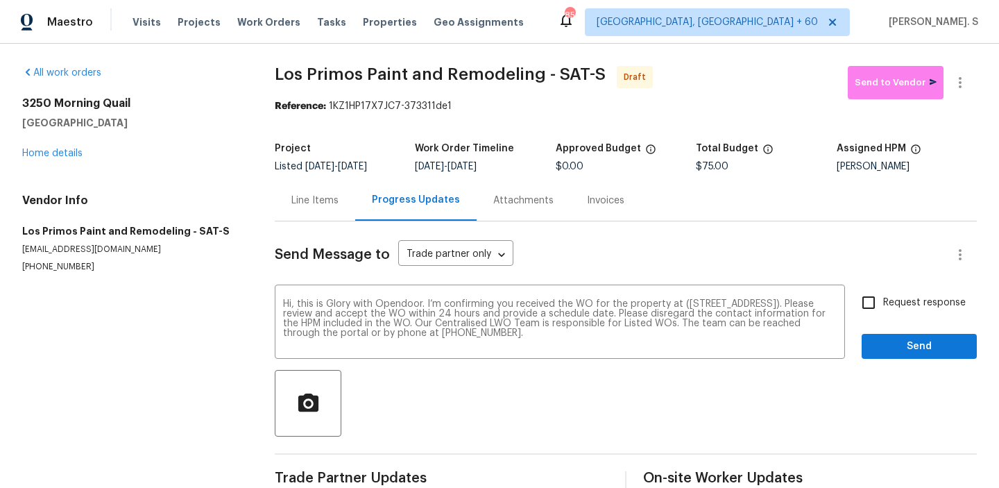
click at [901, 312] on label "Request response" at bounding box center [910, 302] width 112 height 29
click at [883, 312] on input "Request response" at bounding box center [868, 302] width 29 height 29
checkbox input "true"
click at [902, 341] on span "Send" at bounding box center [919, 346] width 93 height 17
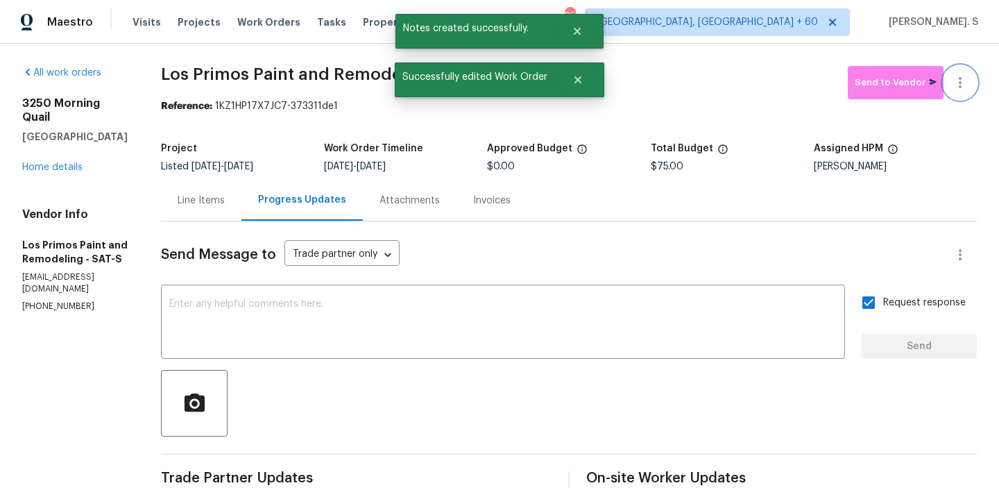
click at [970, 91] on button "button" at bounding box center [960, 82] width 33 height 33
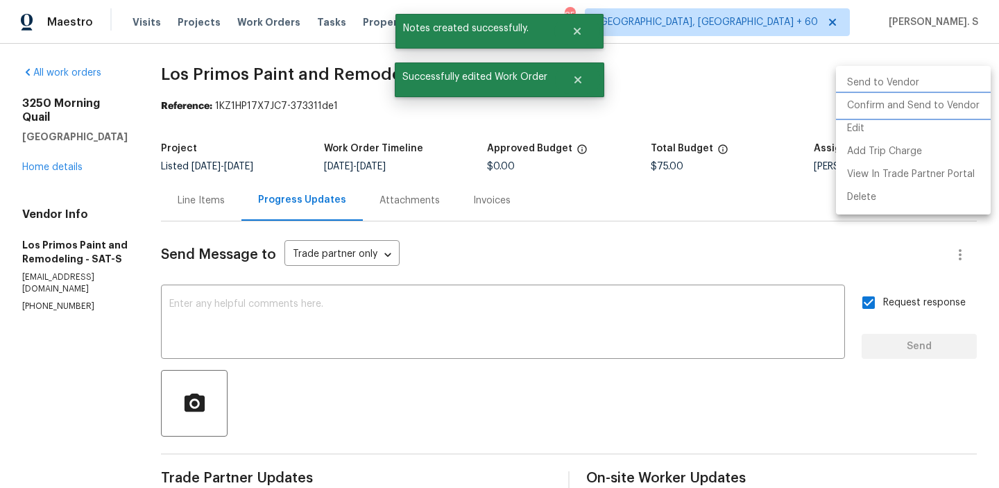
click at [967, 98] on li "Confirm and Send to Vendor" at bounding box center [913, 105] width 155 height 23
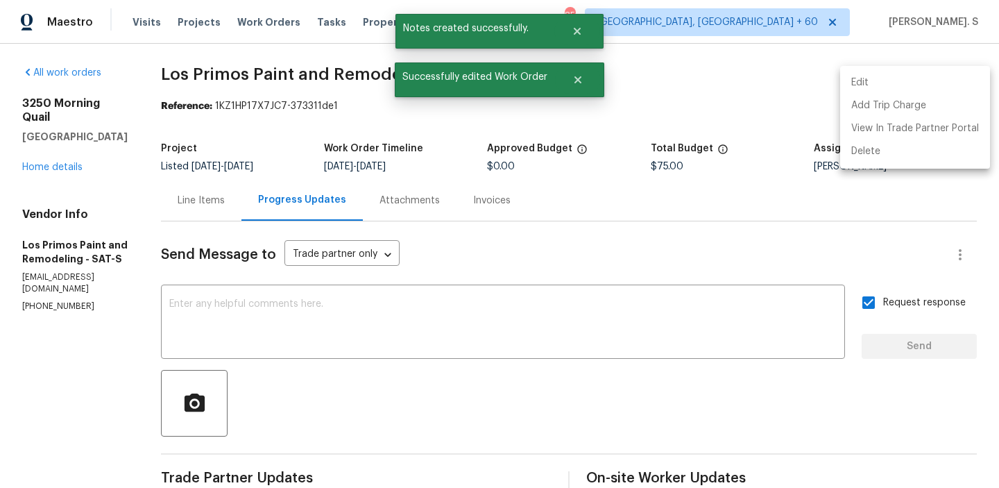
click at [718, 16] on div at bounding box center [499, 244] width 999 height 488
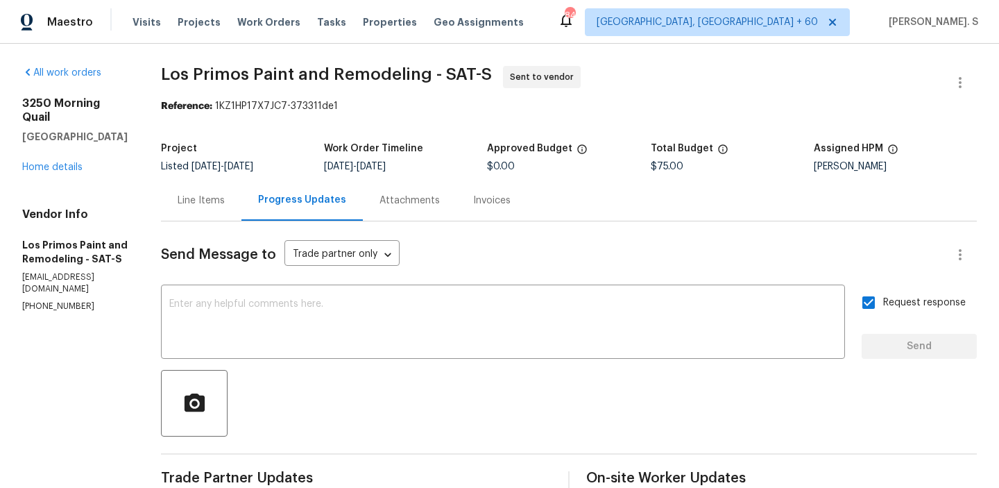
click at [385, 83] on span "Los Primos Paint and Remodeling - SAT-S Sent to vendor" at bounding box center [552, 82] width 783 height 33
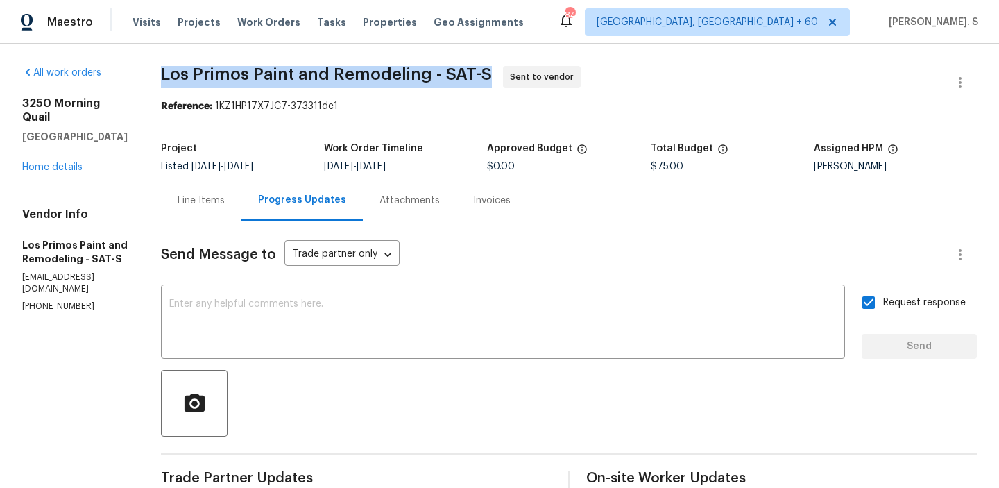
click at [385, 83] on span "Los Primos Paint and Remodeling - SAT-S Sent to vendor" at bounding box center [552, 82] width 783 height 33
copy span "Los Primos Paint and Remodeling - SAT-S"
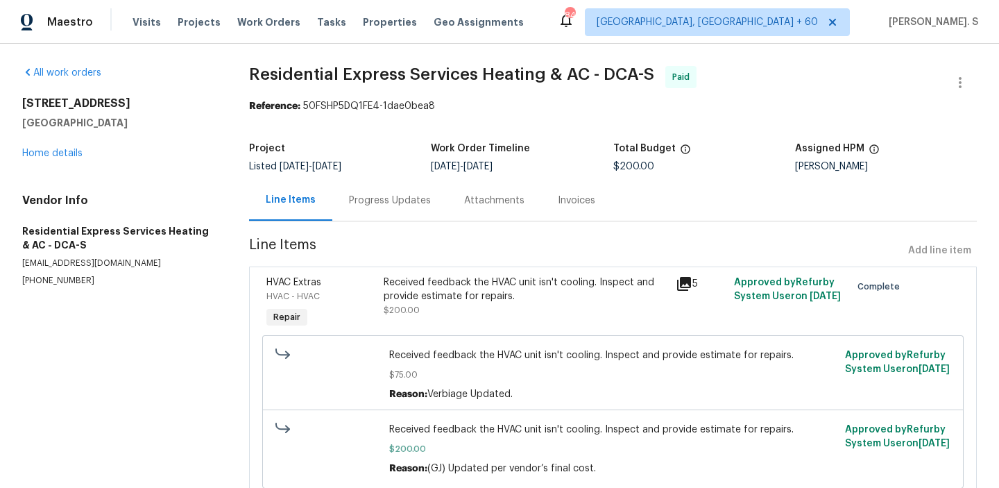
click at [369, 187] on div "Progress Updates" at bounding box center [389, 200] width 115 height 41
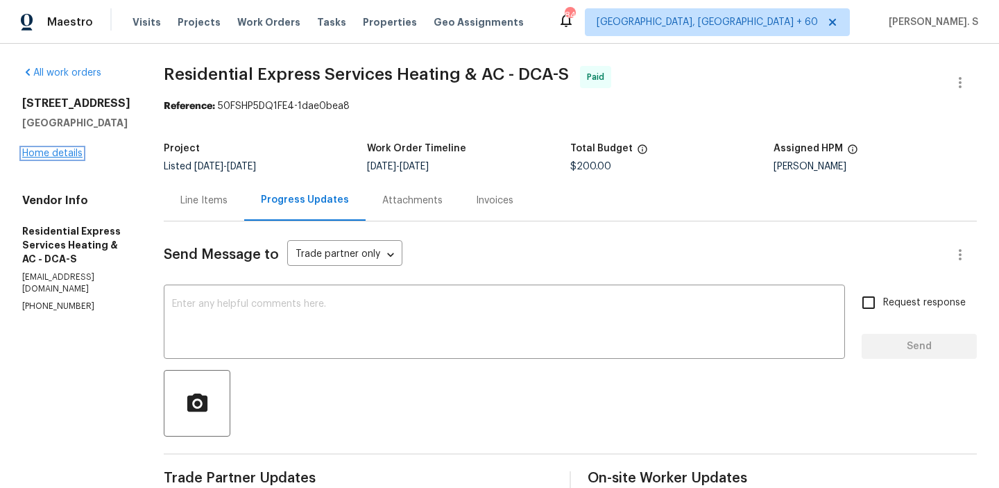
click at [60, 150] on link "Home details" at bounding box center [52, 153] width 60 height 10
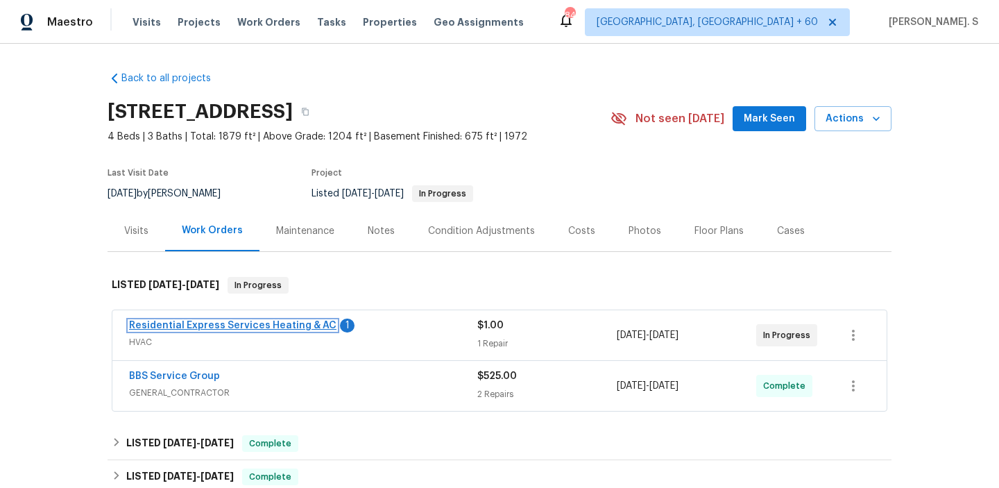
click at [298, 323] on link "Residential Express Services Heating & AC" at bounding box center [232, 326] width 207 height 10
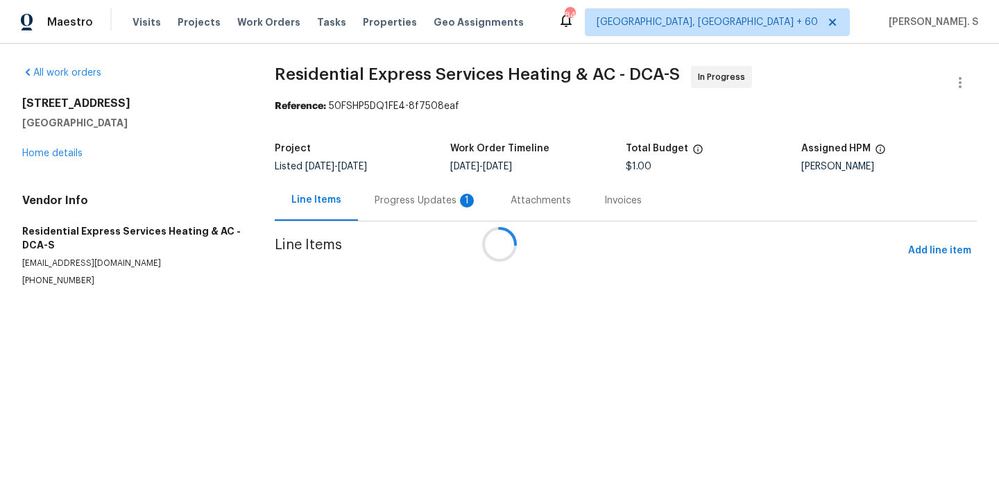
click at [409, 202] on div "Progress Updates 1" at bounding box center [426, 201] width 103 height 14
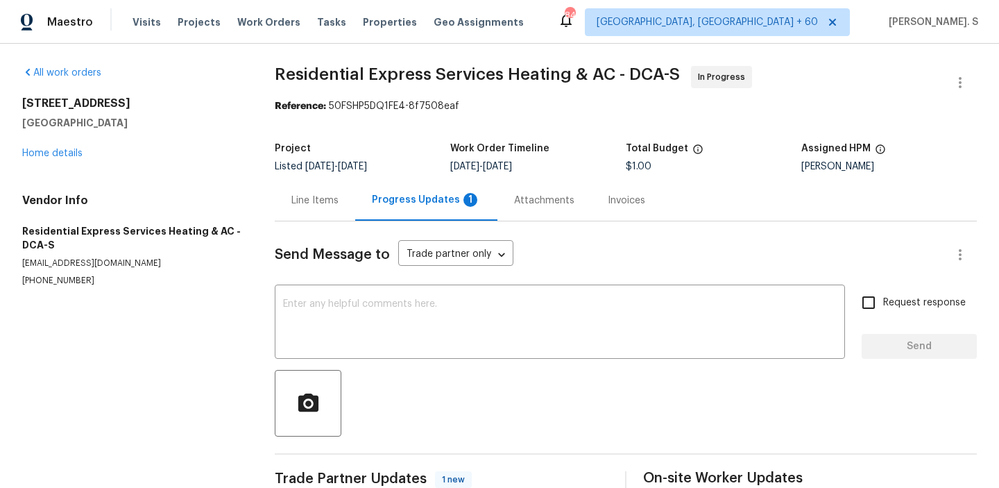
click at [409, 202] on div "Progress Updates 1" at bounding box center [426, 200] width 109 height 14
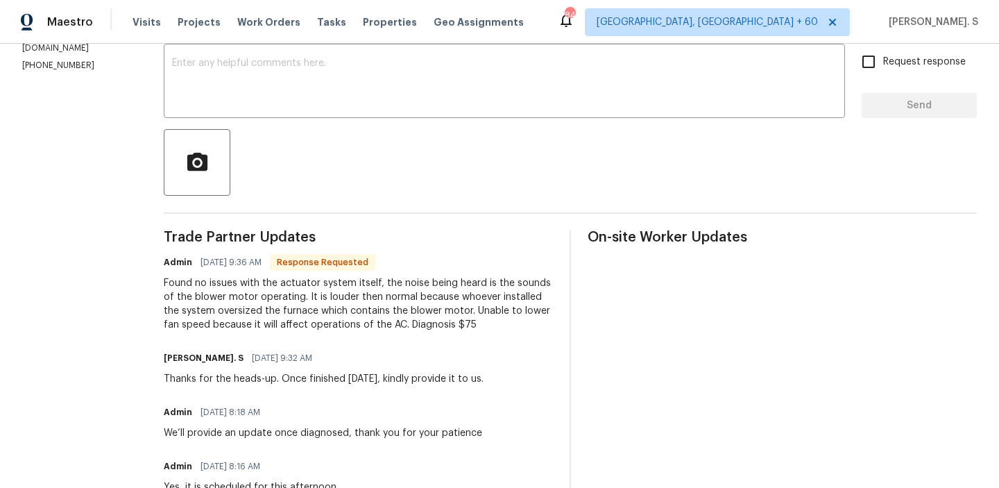
scroll to position [248, 0]
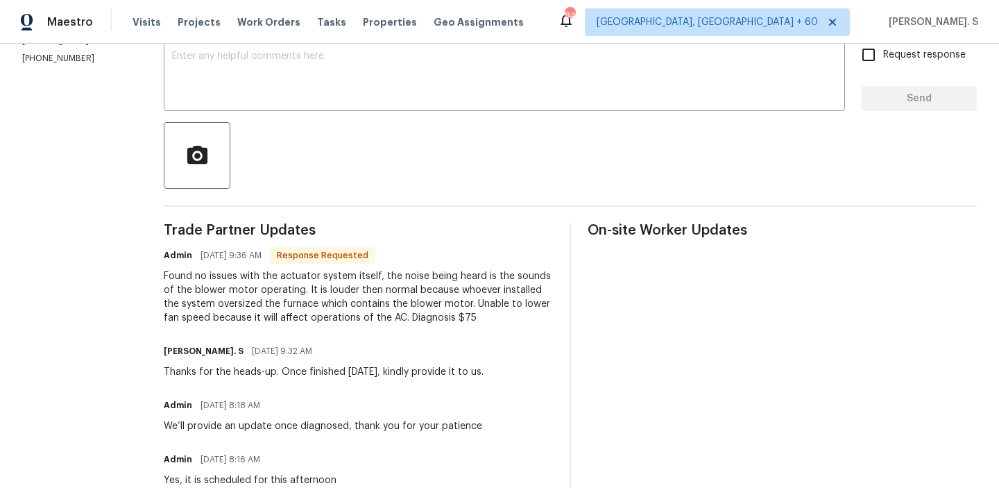
click at [391, 128] on div at bounding box center [570, 155] width 813 height 67
click at [391, 117] on div "Send Message to Trade partner only Trade partner only ​ x ​ Request response Se…" at bounding box center [570, 416] width 813 height 884
click at [393, 99] on textarea at bounding box center [504, 75] width 665 height 49
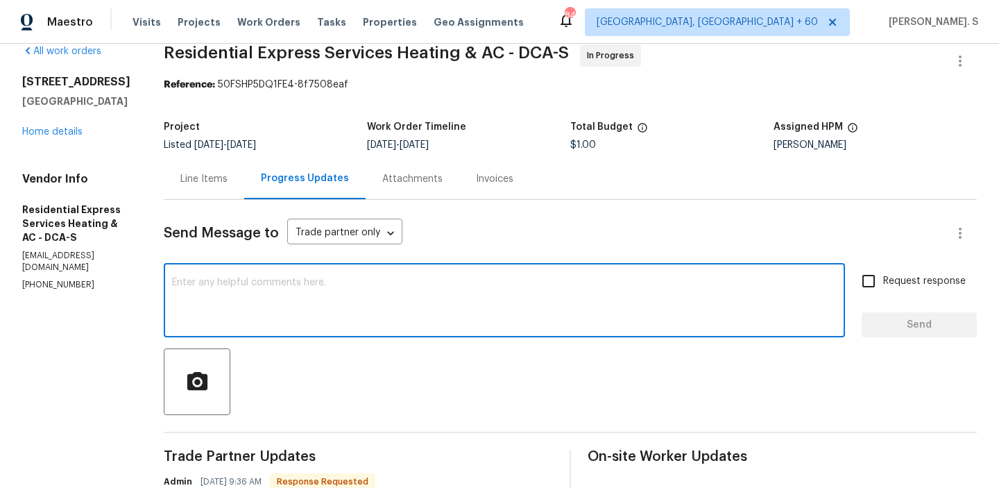
scroll to position [0, 0]
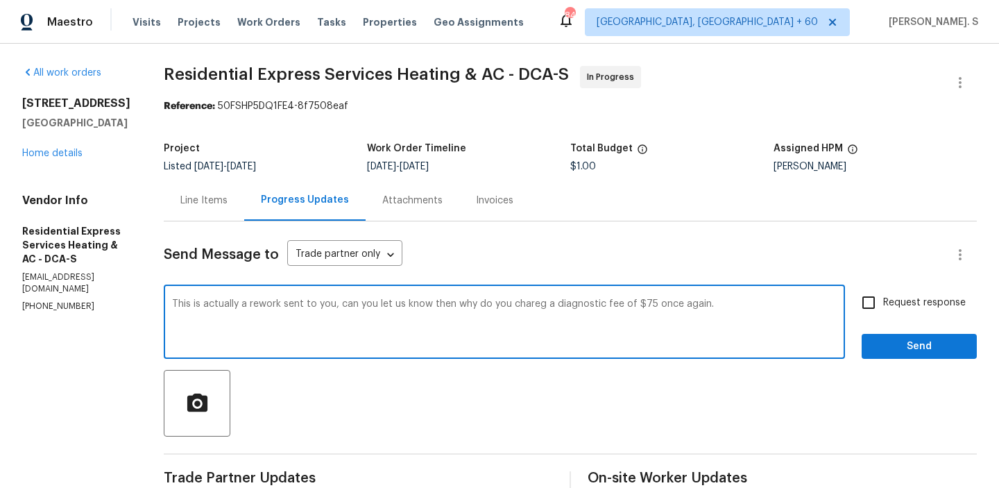
click at [0, 0] on div "Fix the auxiliary or modal verb" at bounding box center [0, 0] width 0 height 0
click at [0, 0] on div "Correct the spelling error" at bounding box center [0, 0] width 0 height 0
click at [0, 0] on div "a g a i n ? ." at bounding box center [0, 0] width 0 height 0
click at [332, 303] on textarea "This is actually a rework sent to you, can you let us know then why you charge …" at bounding box center [504, 323] width 665 height 49
click at [343, 305] on textarea "This is actually a rework sent to you for the already addressed issue by you on…" at bounding box center [504, 323] width 665 height 49
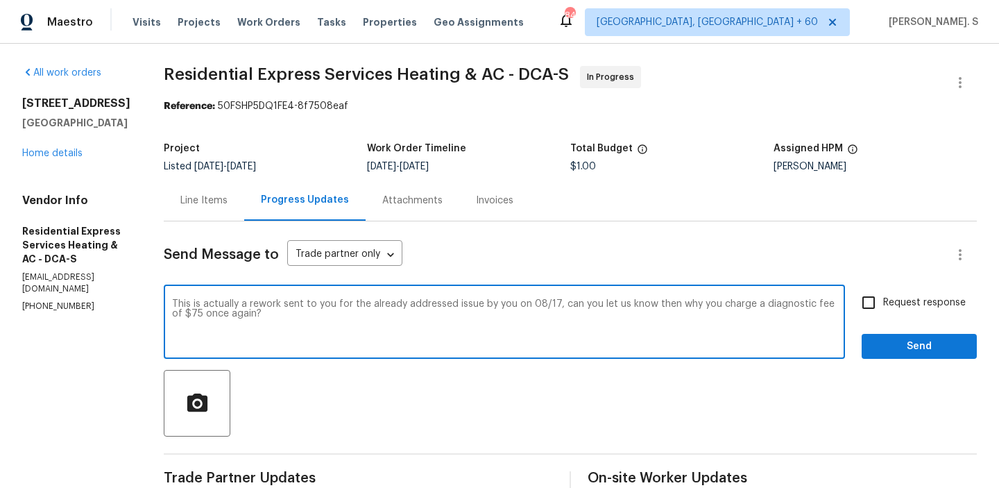
click at [0, 0] on icon "Paraphrase text" at bounding box center [0, 0] width 0 height 0
click at [0, 0] on div "Since you already resolved the issue on August 17th, this is essentially a rewo…" at bounding box center [0, 0] width 0 height 0
type textarea "Since you already resolved the issue on August 17th, this is essentially a rewo…"
click at [881, 300] on input "Request response" at bounding box center [868, 302] width 29 height 29
checkbox input "true"
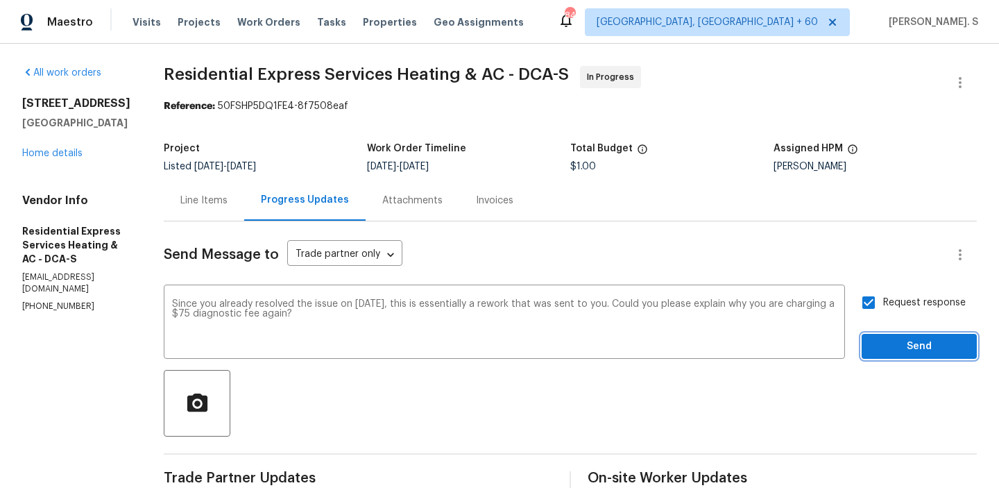
click at [881, 350] on span "Send" at bounding box center [919, 346] width 93 height 17
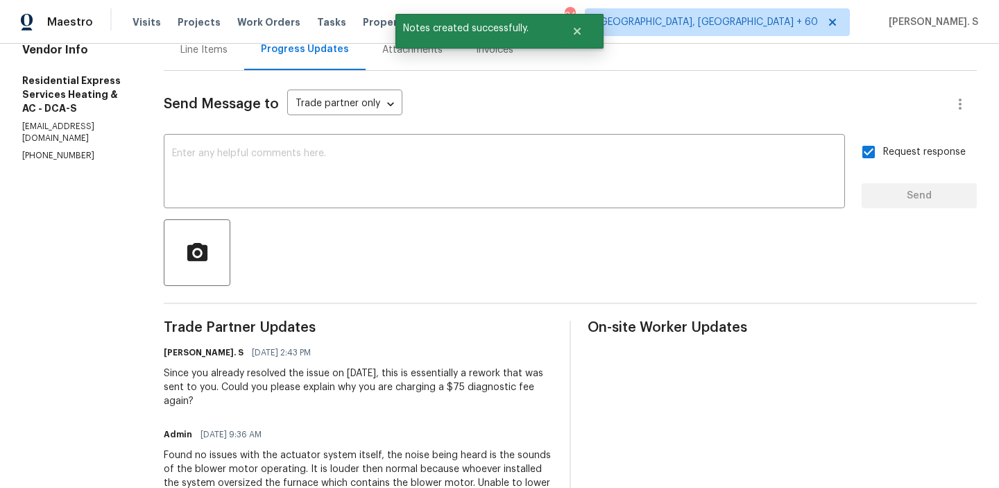
scroll to position [208, 0]
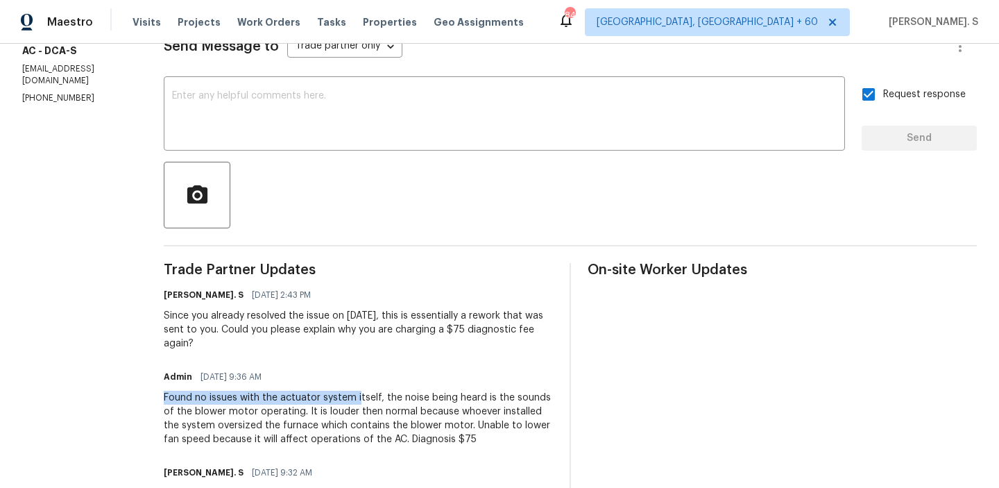
drag, startPoint x: 159, startPoint y: 398, endPoint x: 356, endPoint y: 399, distance: 197.1
click at [356, 399] on div "All work orders 12506 Colby Dr Woodbridge, VA 22192 Home details Vendor Info Re…" at bounding box center [499, 419] width 999 height 1166
copy div "Found no issues with the actuator system i"
drag, startPoint x: 387, startPoint y: 438, endPoint x: 504, endPoint y: 438, distance: 117.3
click at [504, 438] on div "Found no issues with the actuator system itself, the noise being heard is the s…" at bounding box center [358, 419] width 389 height 56
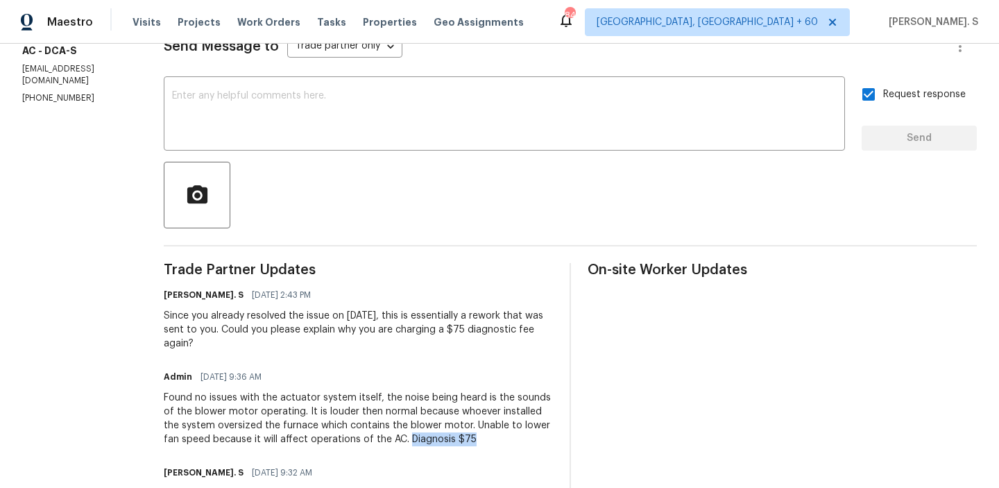
copy div "Diagnosis $75"
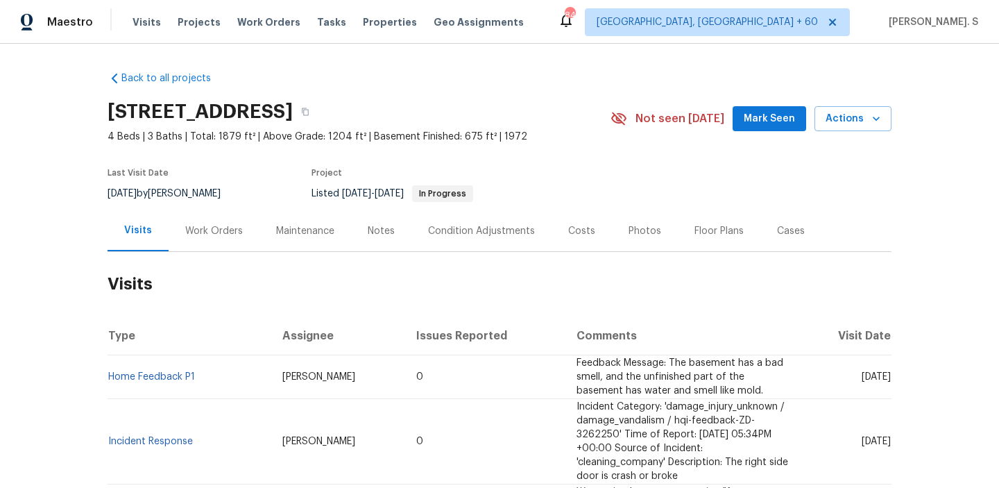
click at [189, 232] on div "Work Orders" at bounding box center [214, 231] width 58 height 14
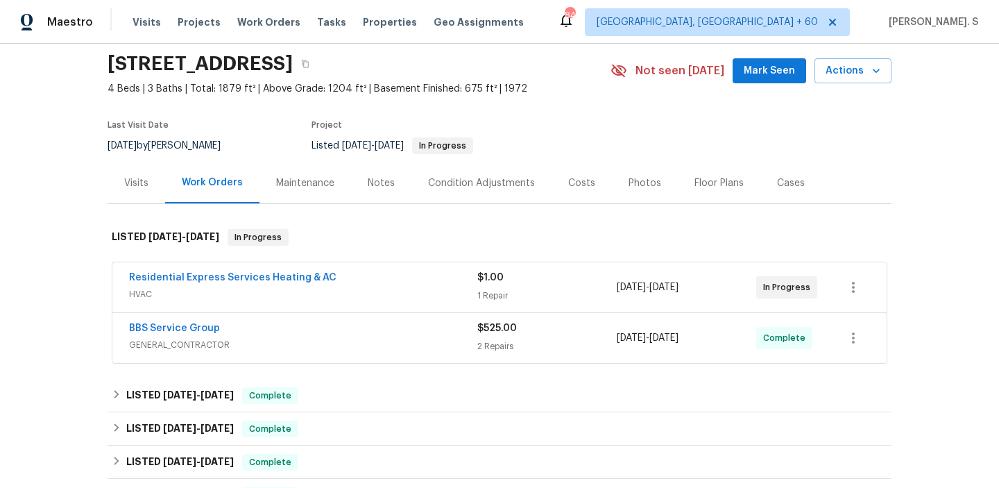
scroll to position [176, 0]
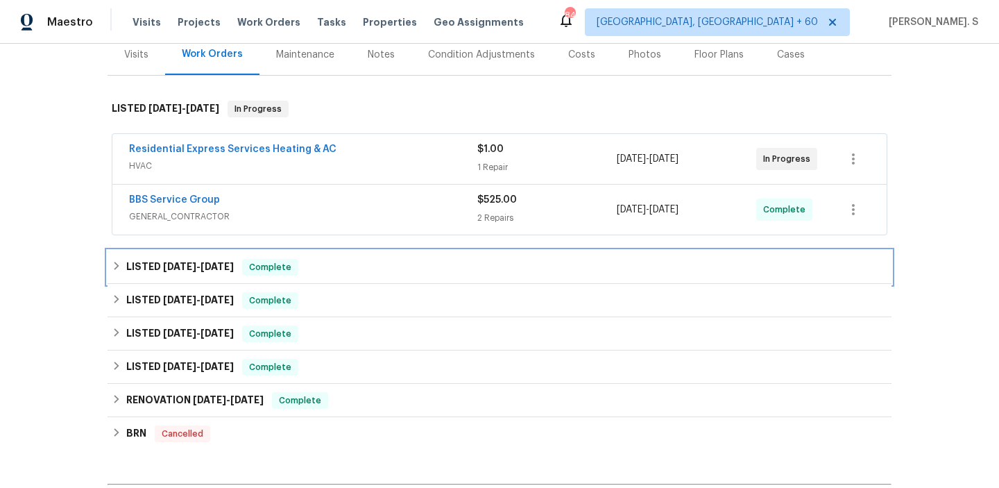
click at [225, 266] on span "[DATE]" at bounding box center [217, 267] width 33 height 10
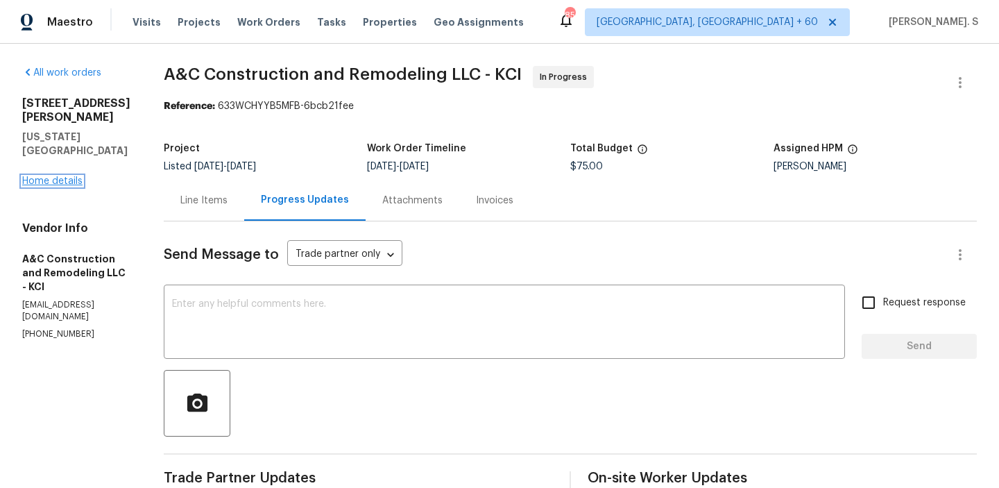
click at [47, 176] on link "Home details" at bounding box center [52, 181] width 60 height 10
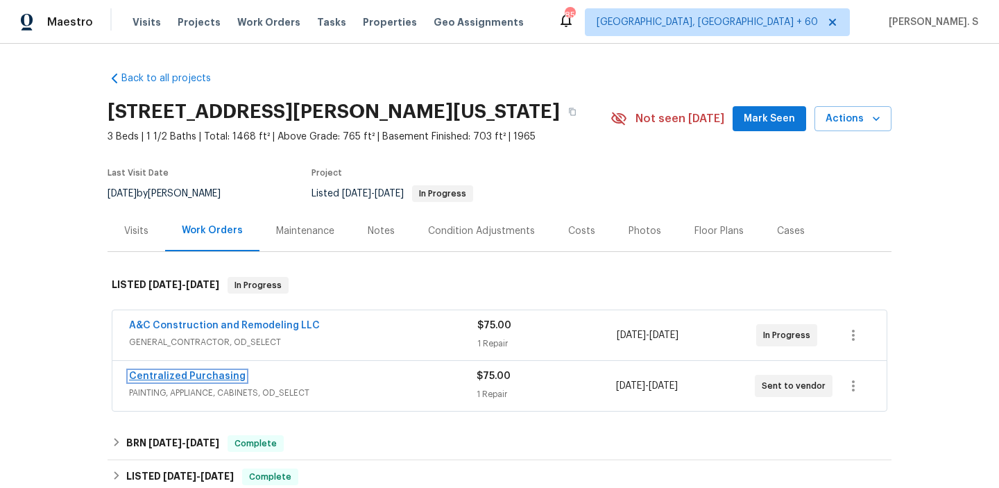
click at [226, 374] on link "Centralized Purchasing" at bounding box center [187, 376] width 117 height 10
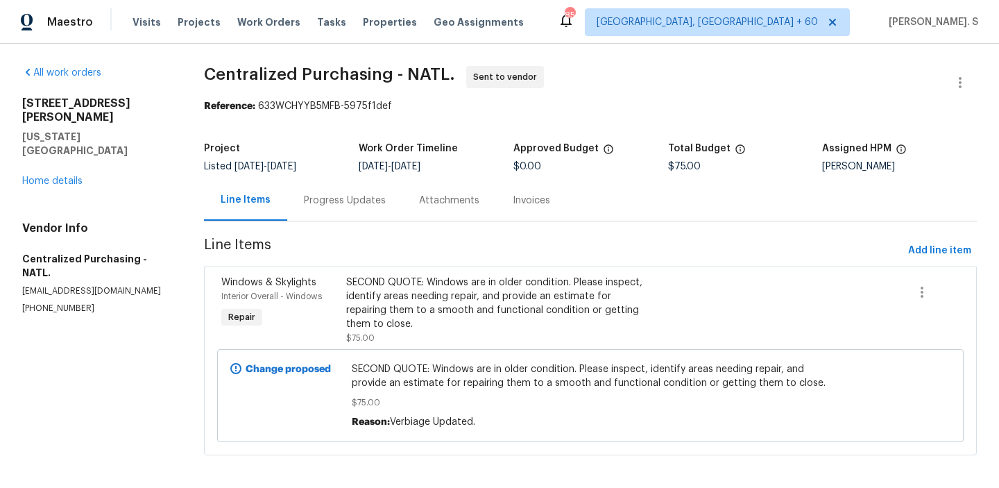
click at [359, 197] on div "Progress Updates" at bounding box center [345, 201] width 82 height 14
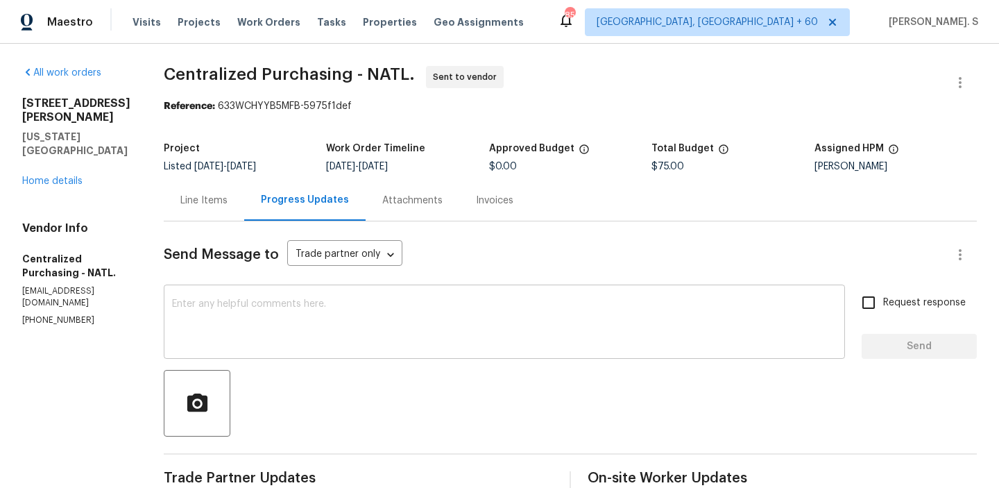
click at [409, 312] on textarea at bounding box center [504, 323] width 665 height 49
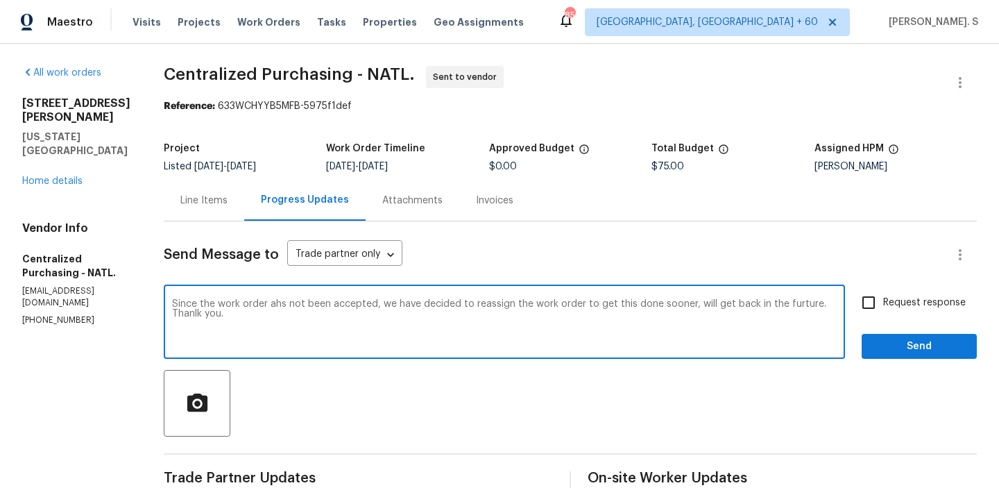
click at [0, 0] on div "future." at bounding box center [0, 0] width 0 height 0
click at [0, 0] on div "has" at bounding box center [0, 0] width 0 height 0
click at [670, 300] on textarea "Since the work order has not been accepted, we have decided to reassign the wor…" at bounding box center [504, 323] width 665 height 49
type textarea "Since the work order has not been accepted, we have decided to reassign the wor…"
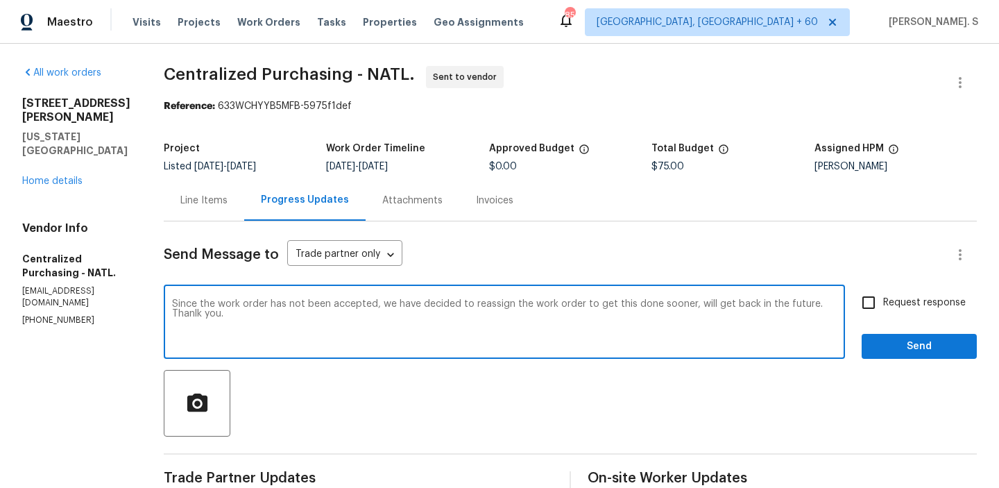
click at [885, 305] on span "Request response" at bounding box center [924, 303] width 83 height 15
click at [883, 305] on input "Request response" at bounding box center [868, 302] width 29 height 29
checkbox input "true"
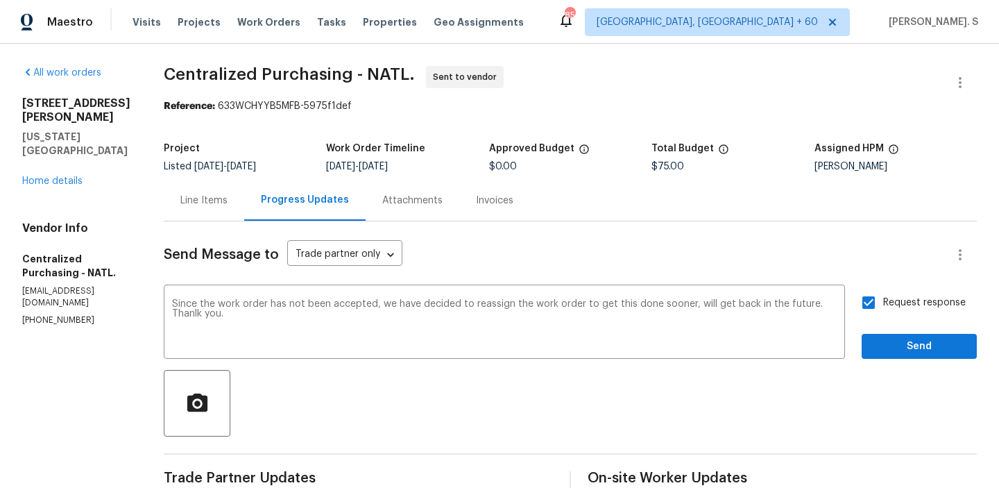
click at [0, 0] on div "Replace with" at bounding box center [0, 0] width 0 height 0
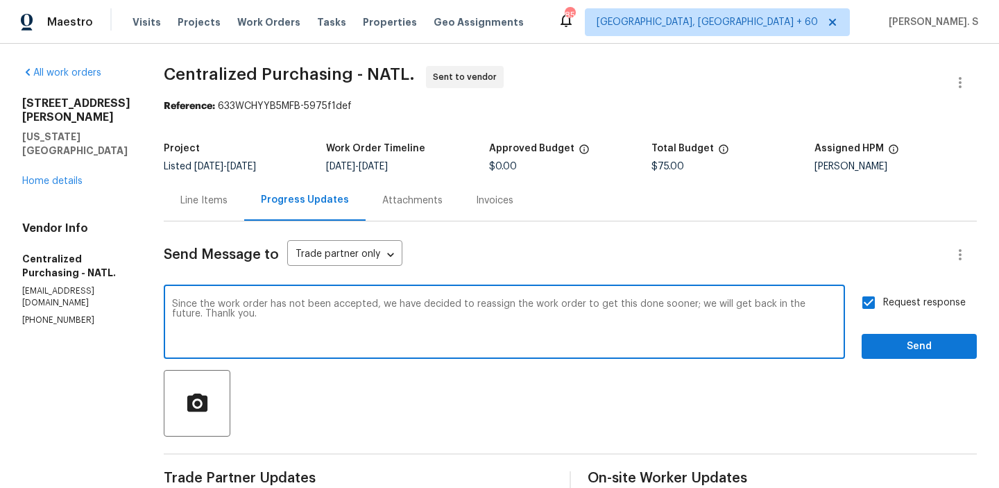
click at [0, 0] on div "Correct the spelling error" at bounding box center [0, 0] width 0 height 0
type textarea "Since the work order has not been accepted, we have decided to reassign the wor…"
click at [887, 339] on span "Send" at bounding box center [919, 346] width 93 height 17
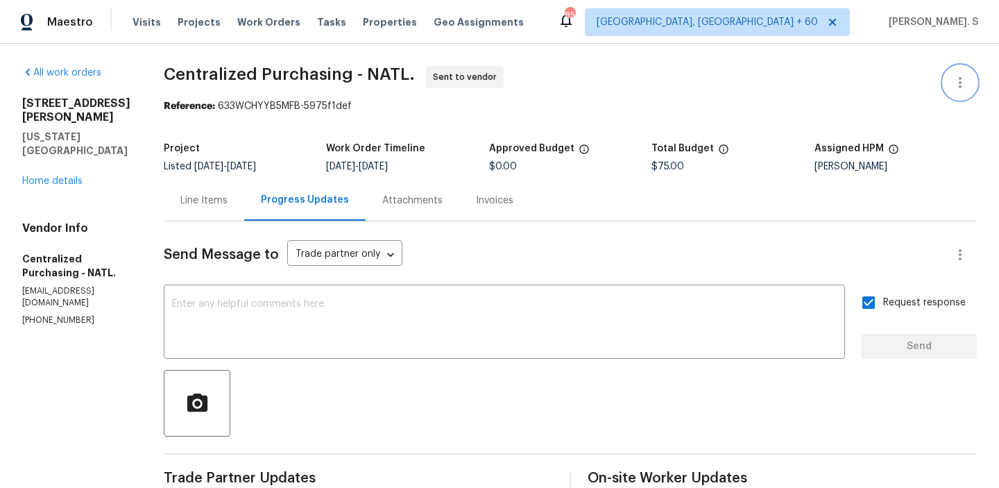
click at [967, 71] on button "button" at bounding box center [960, 82] width 33 height 33
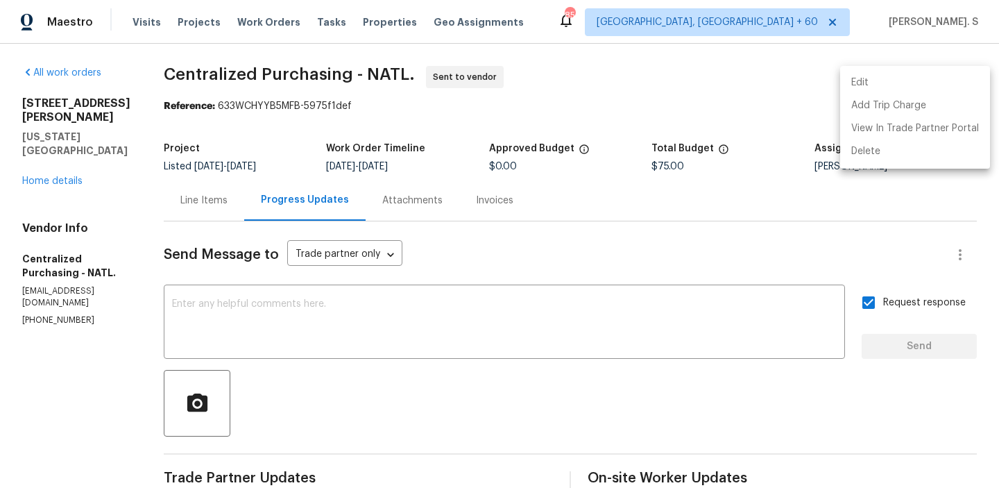
click at [888, 78] on li "Edit" at bounding box center [915, 82] width 150 height 23
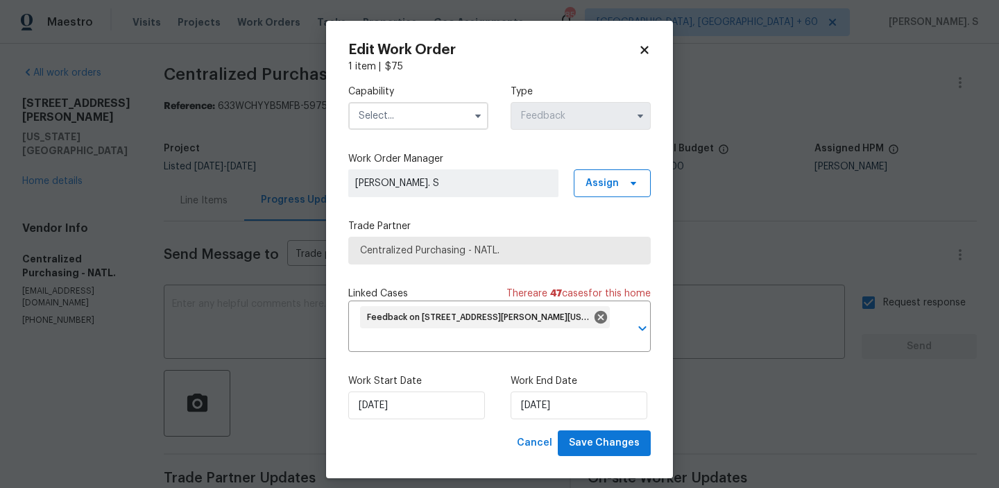
click at [393, 126] on input "text" at bounding box center [418, 116] width 140 height 28
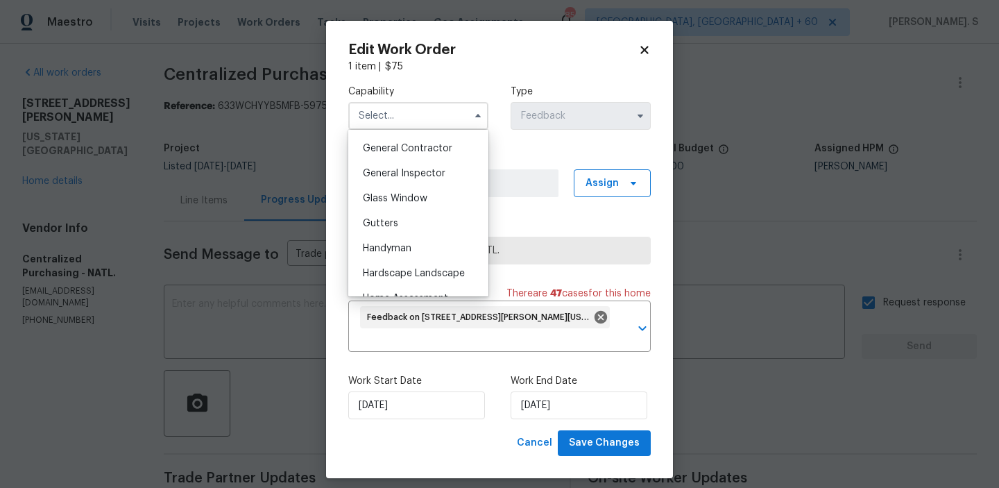
scroll to position [674, 0]
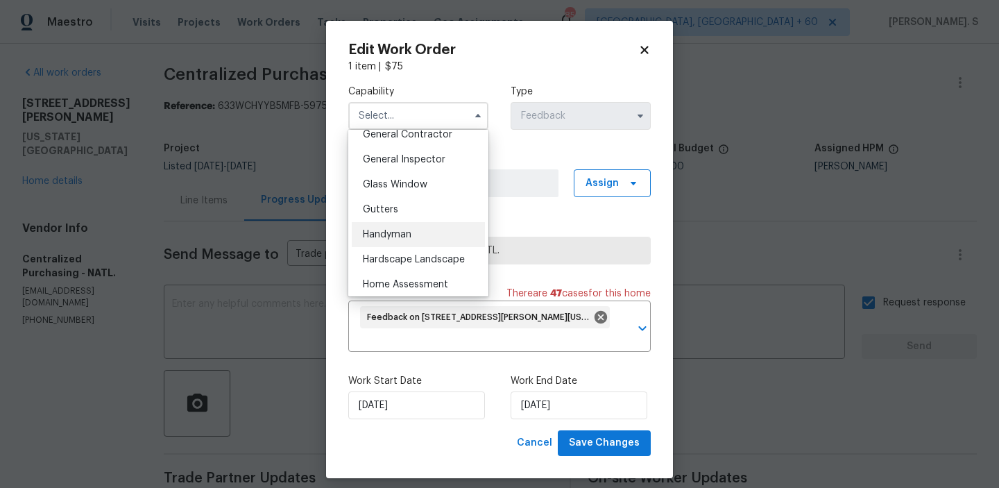
click at [406, 228] on div "Handyman" at bounding box center [418, 234] width 133 height 25
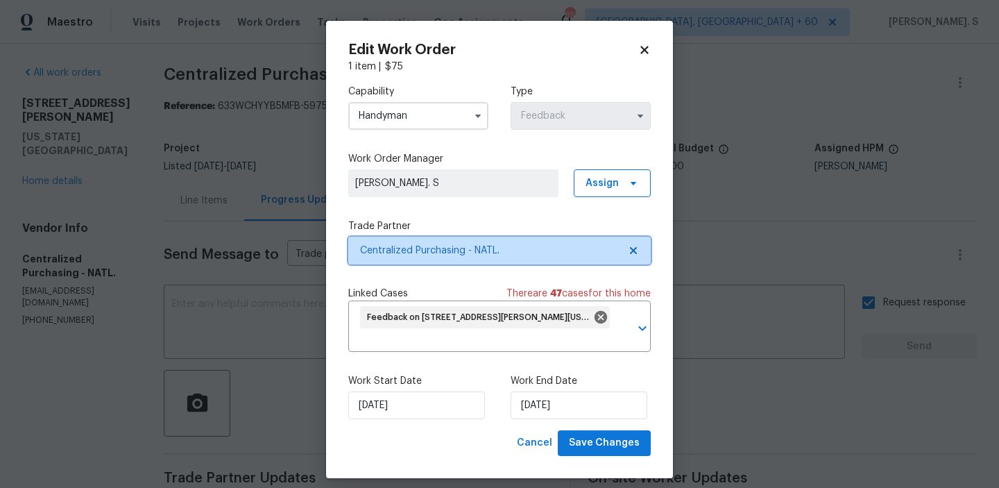
click at [636, 257] on span "Centralized Purchasing - NATL." at bounding box center [499, 251] width 303 height 28
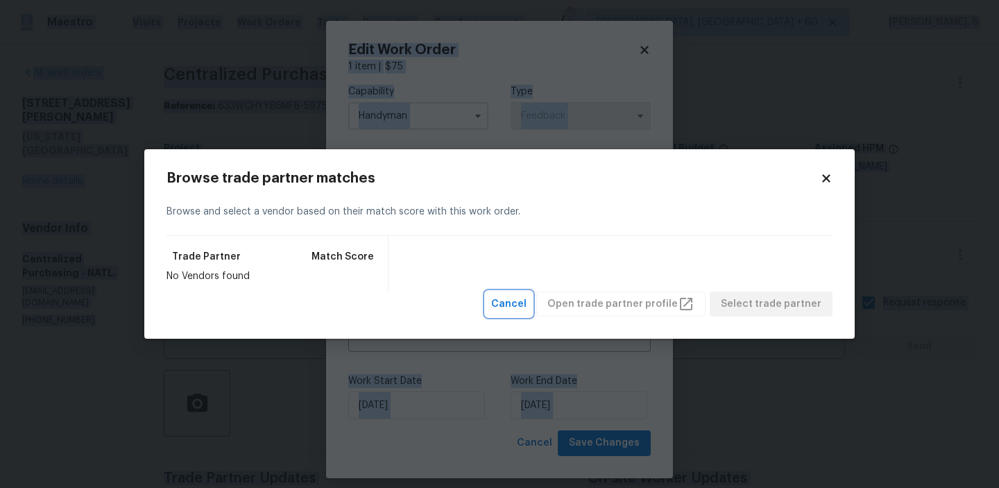
click at [518, 309] on span "Cancel" at bounding box center [508, 304] width 35 height 17
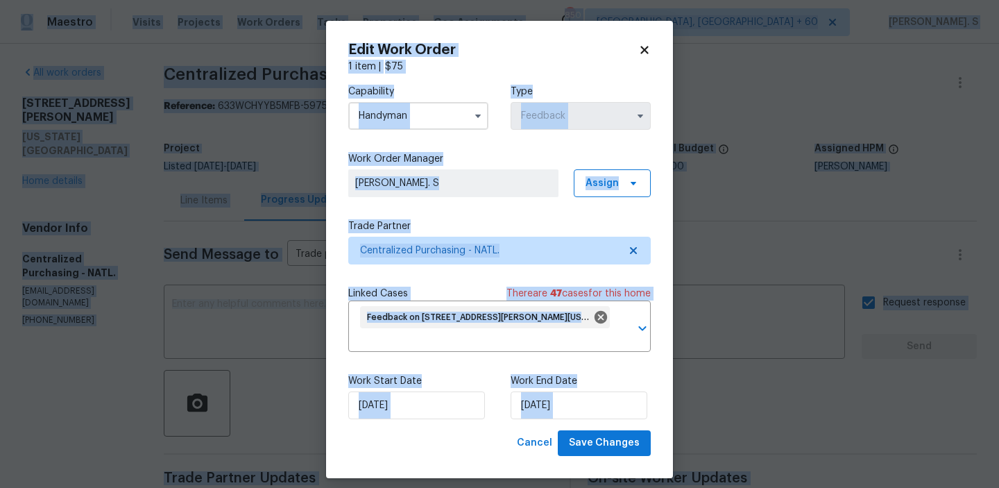
click at [399, 101] on div "Capability Handyman" at bounding box center [418, 107] width 140 height 45
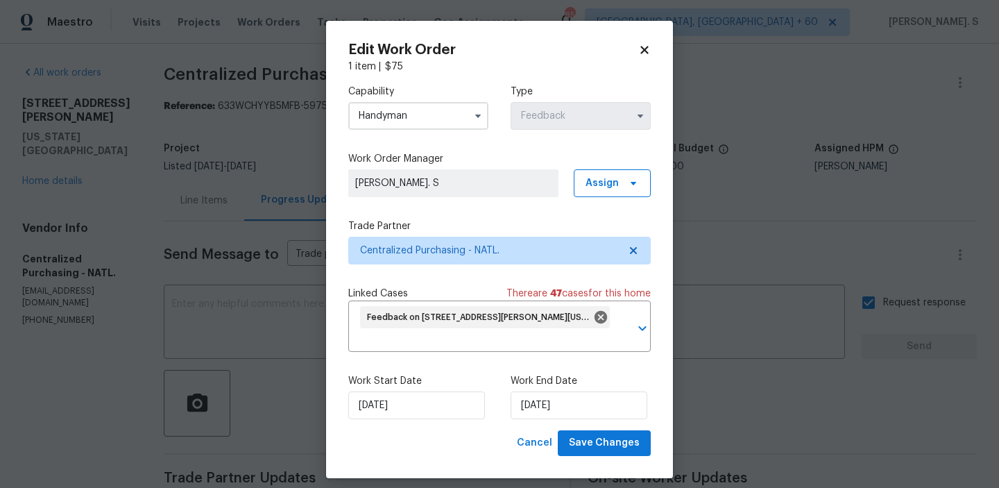
click at [403, 133] on div "Capability Handyman Type Feedback" at bounding box center [499, 107] width 303 height 67
click at [403, 114] on input "Handyman" at bounding box center [418, 116] width 140 height 28
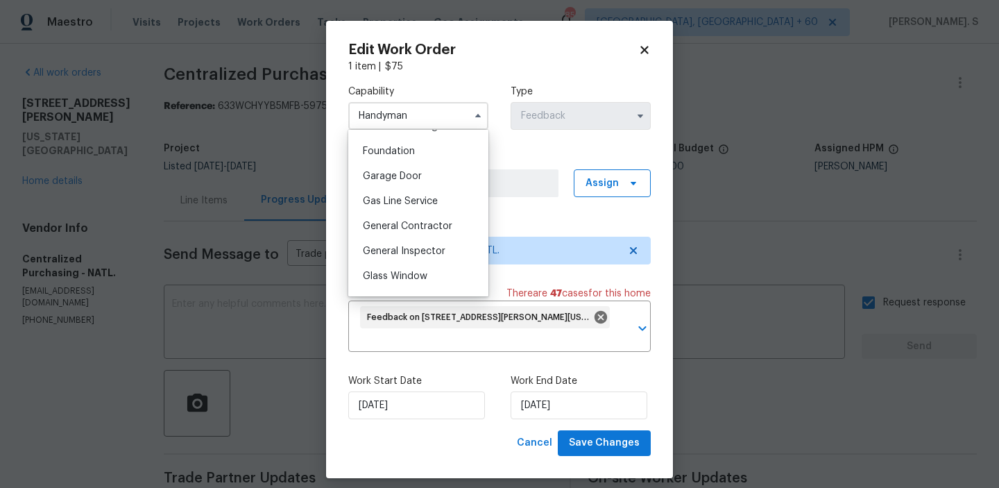
scroll to position [589, 0]
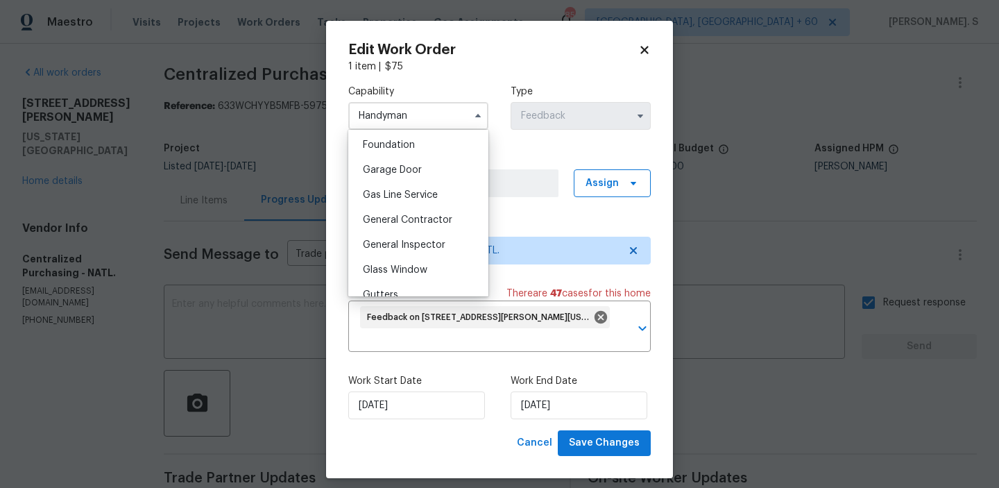
click at [405, 213] on div "General Contractor" at bounding box center [418, 219] width 133 height 25
type input "General Contractor"
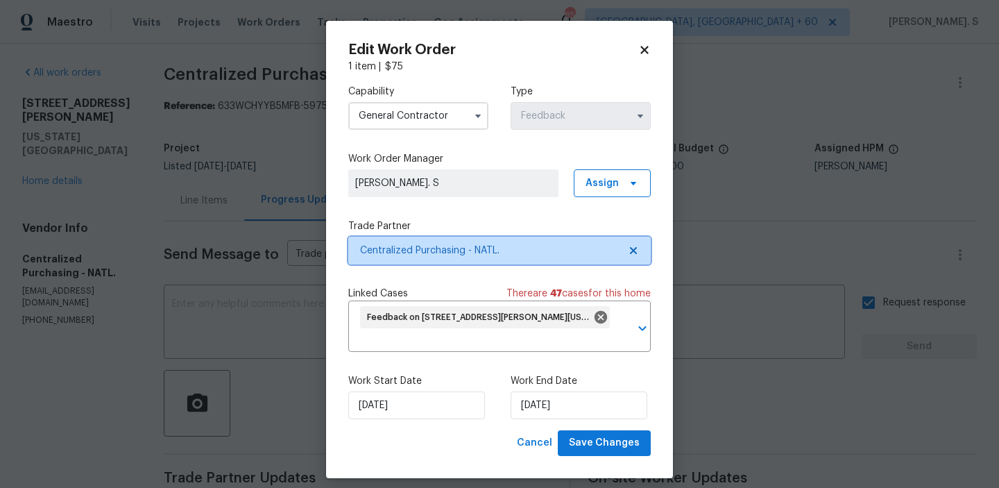
click at [637, 245] on icon at bounding box center [633, 250] width 11 height 11
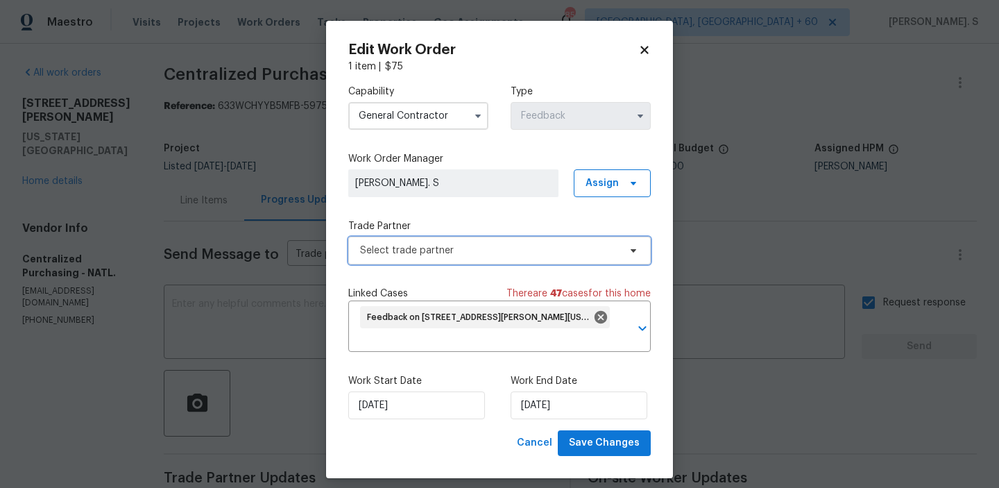
click at [637, 245] on icon at bounding box center [633, 250] width 11 height 11
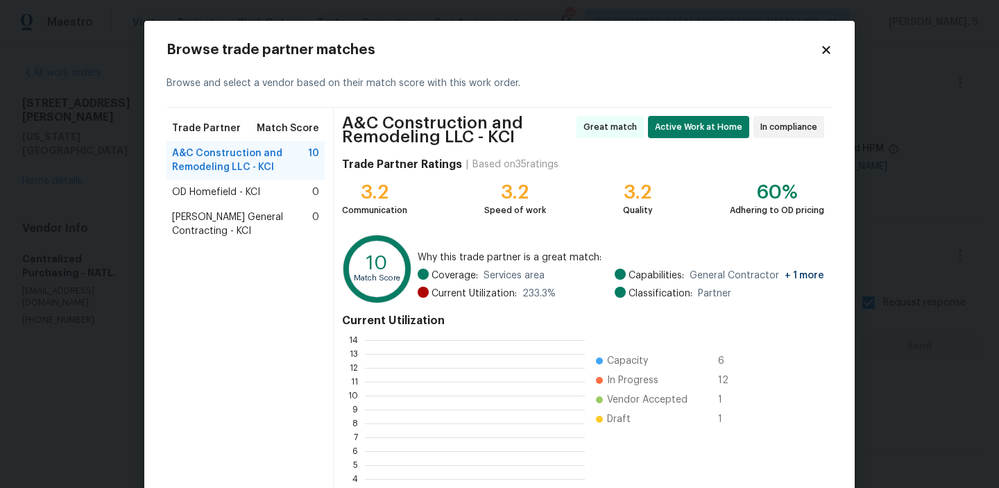
scroll to position [194, 220]
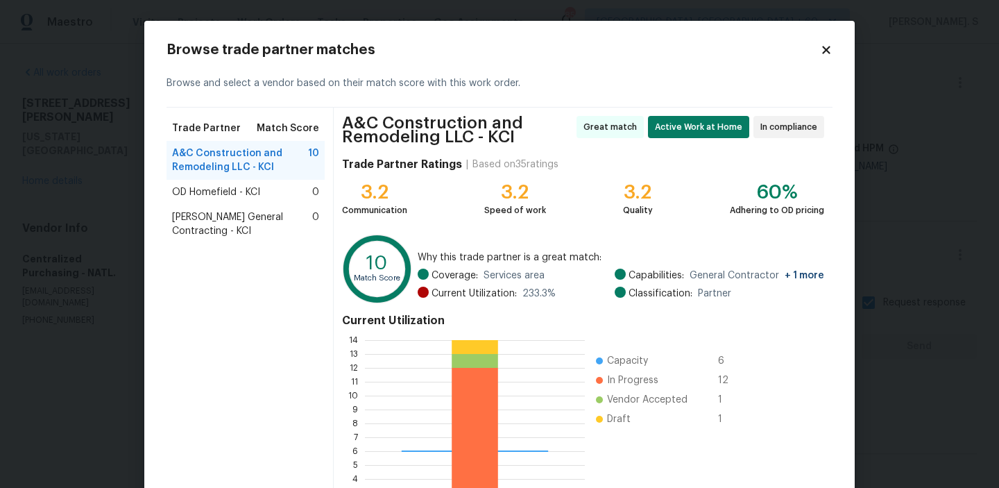
click at [835, 44] on div "Browse trade partner matches Browse and select a vendor based on their match sc…" at bounding box center [499, 309] width 711 height 577
click at [824, 49] on icon at bounding box center [826, 50] width 12 height 12
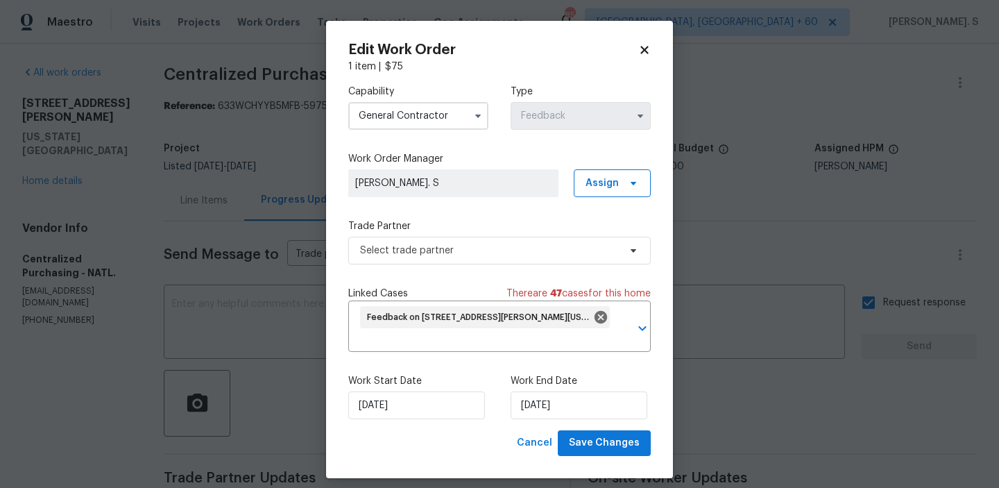
click at [648, 54] on icon at bounding box center [644, 50] width 12 height 12
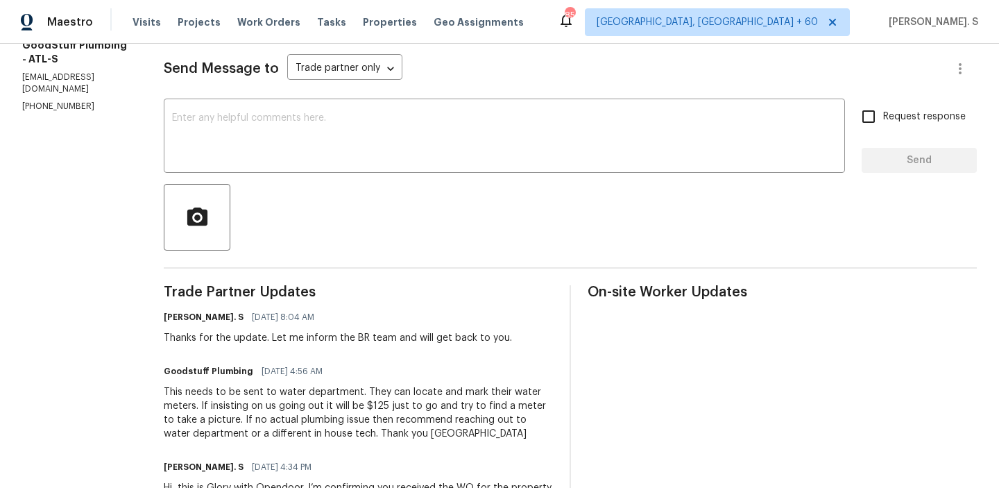
scroll to position [288, 0]
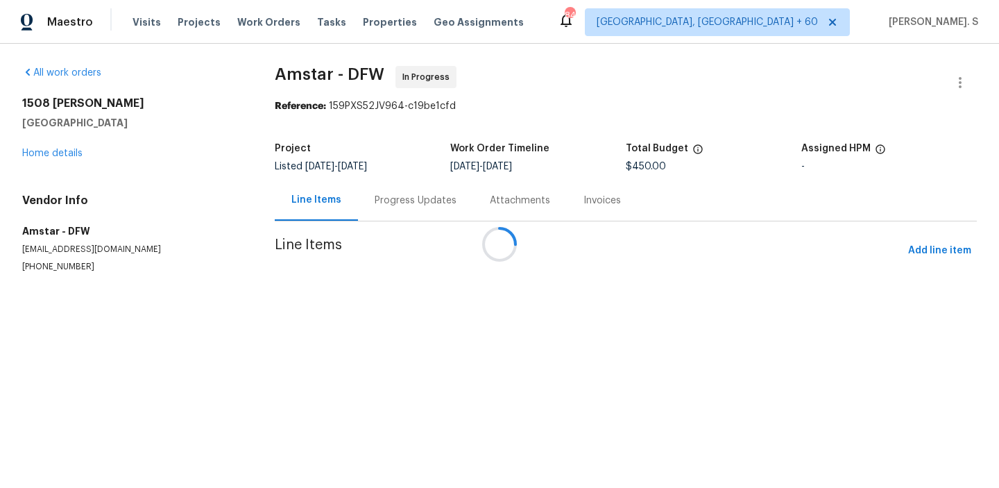
click at [388, 187] on div at bounding box center [499, 244] width 999 height 488
click at [473, 187] on div "Attachments" at bounding box center [520, 200] width 94 height 41
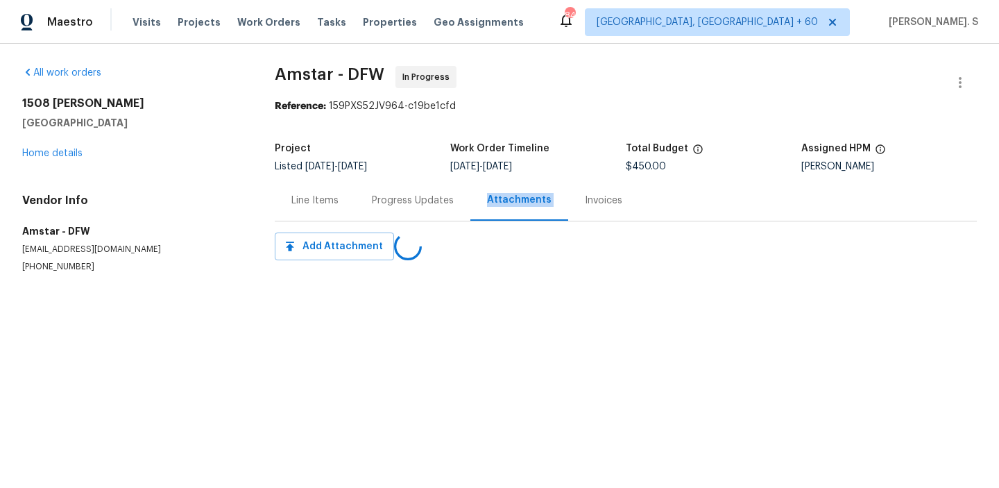
click at [388, 187] on div "Progress Updates" at bounding box center [412, 200] width 115 height 41
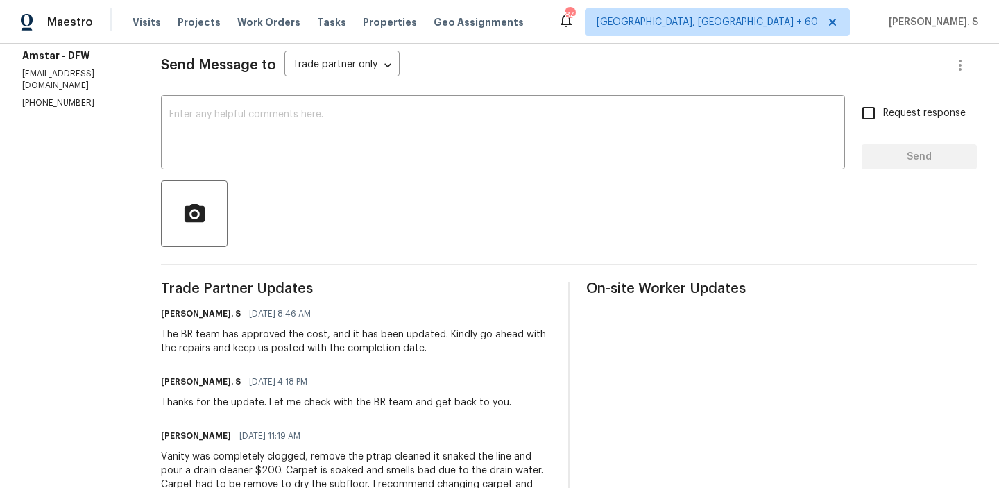
scroll to position [211, 0]
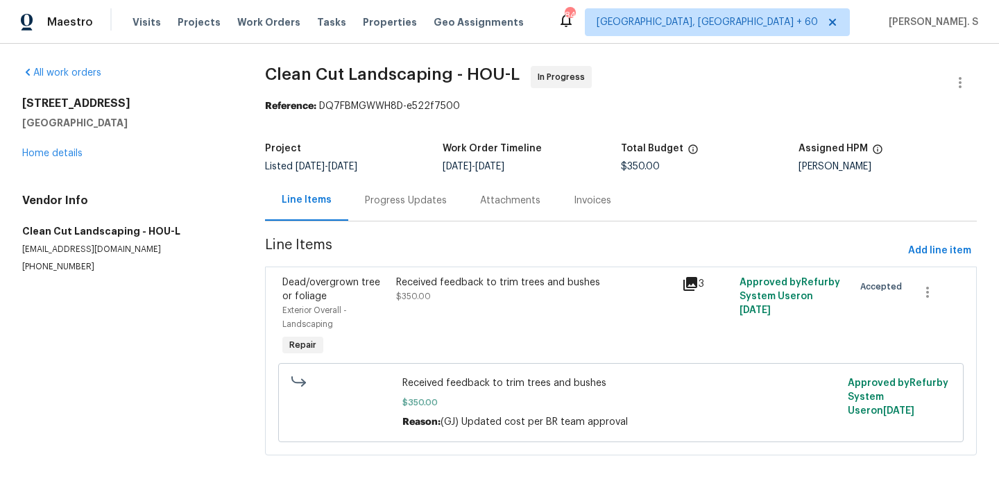
click at [423, 195] on div "Progress Updates" at bounding box center [406, 201] width 82 height 14
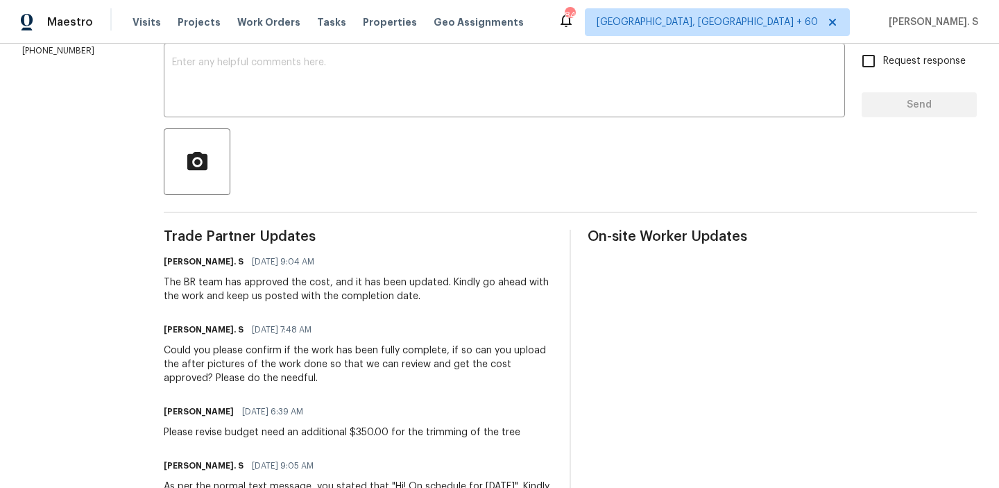
scroll to position [247, 0]
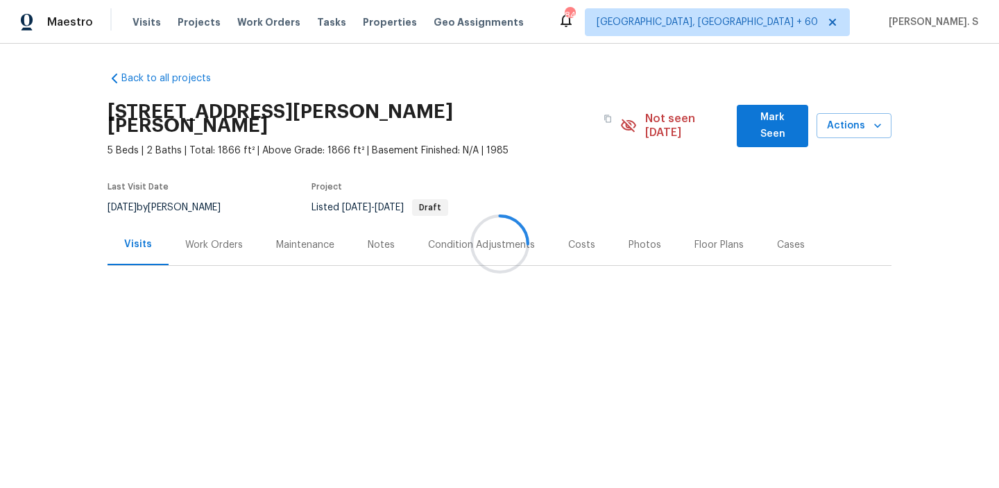
click at [203, 252] on div at bounding box center [499, 244] width 999 height 488
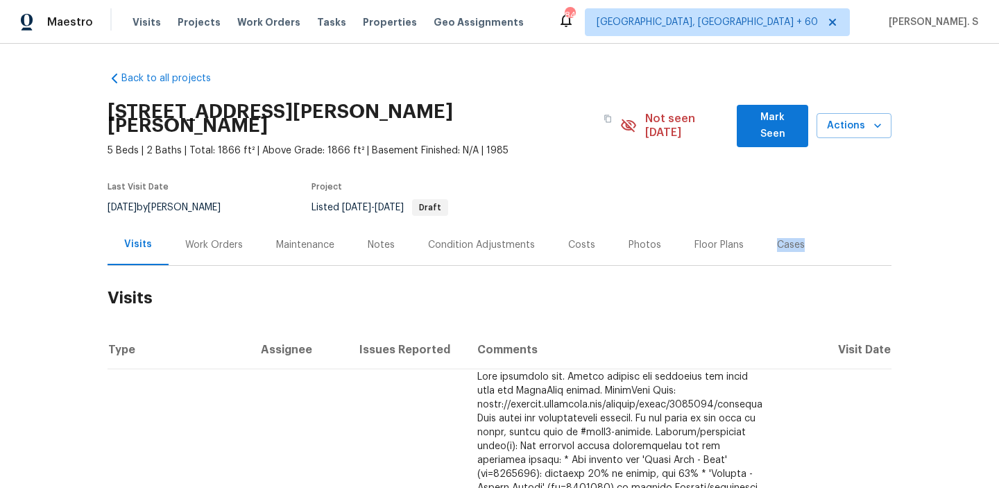
click at [203, 266] on h2 "Visits" at bounding box center [500, 298] width 784 height 65
click at [212, 242] on div "Work Orders" at bounding box center [214, 244] width 91 height 41
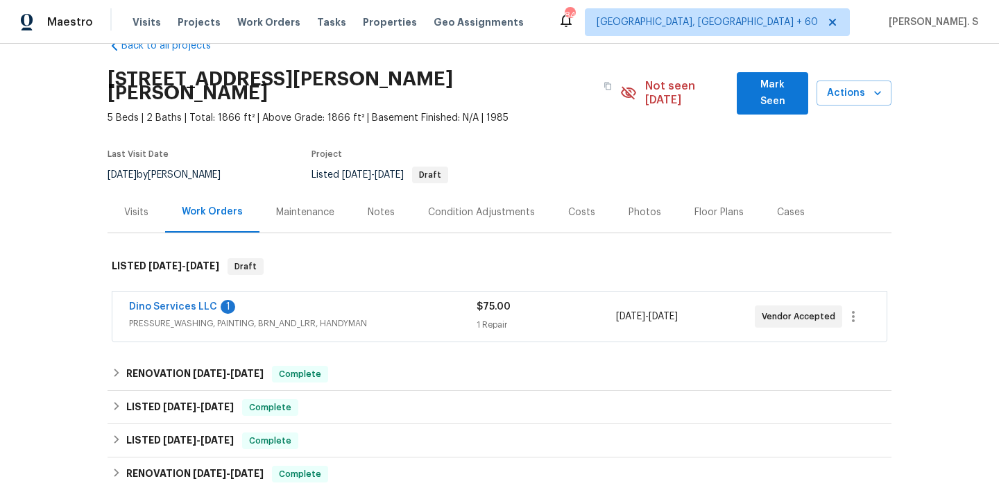
scroll to position [35, 0]
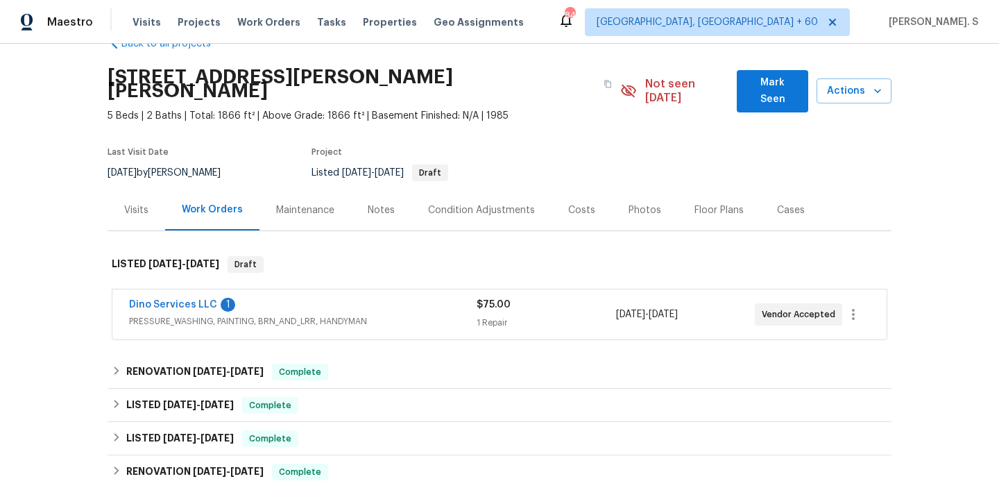
click at [169, 298] on span "Dino Services LLC" at bounding box center [173, 305] width 88 height 14
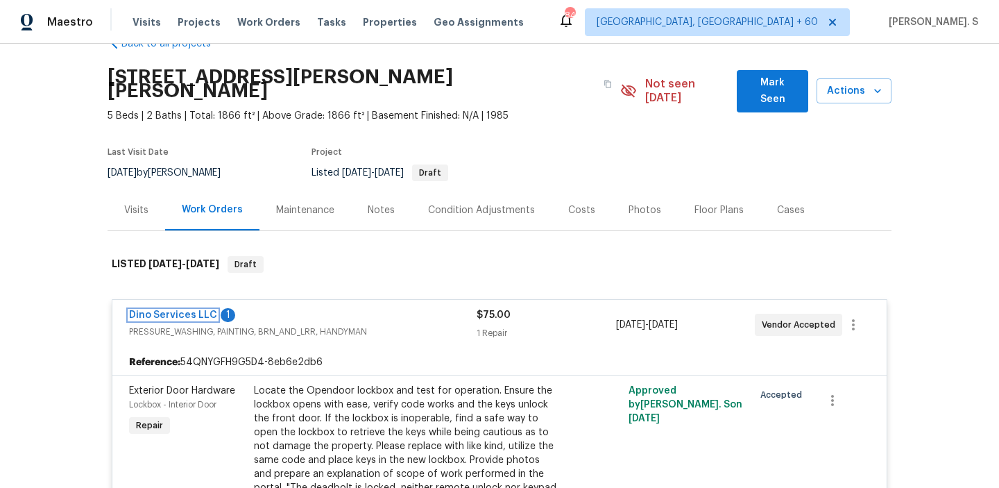
click at [193, 310] on link "Dino Services LLC" at bounding box center [173, 315] width 88 height 10
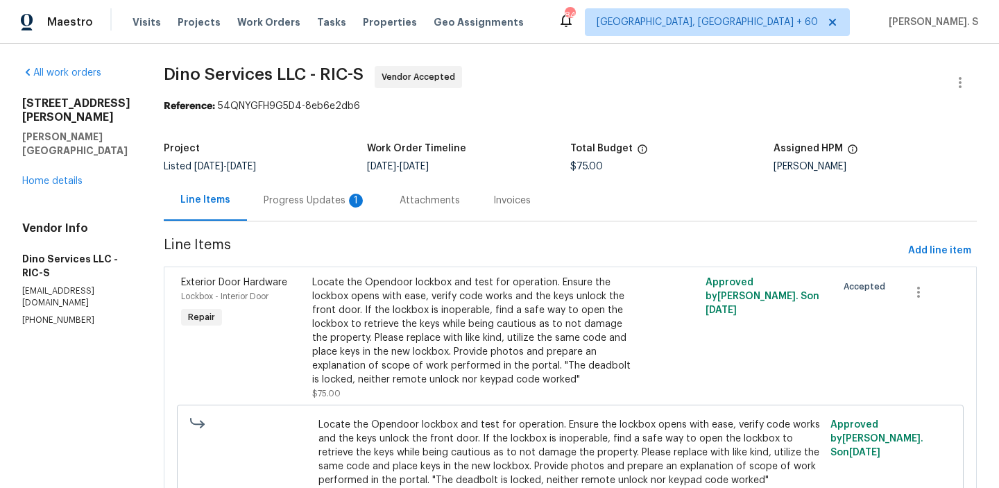
click at [302, 208] on div "Progress Updates 1" at bounding box center [315, 200] width 136 height 41
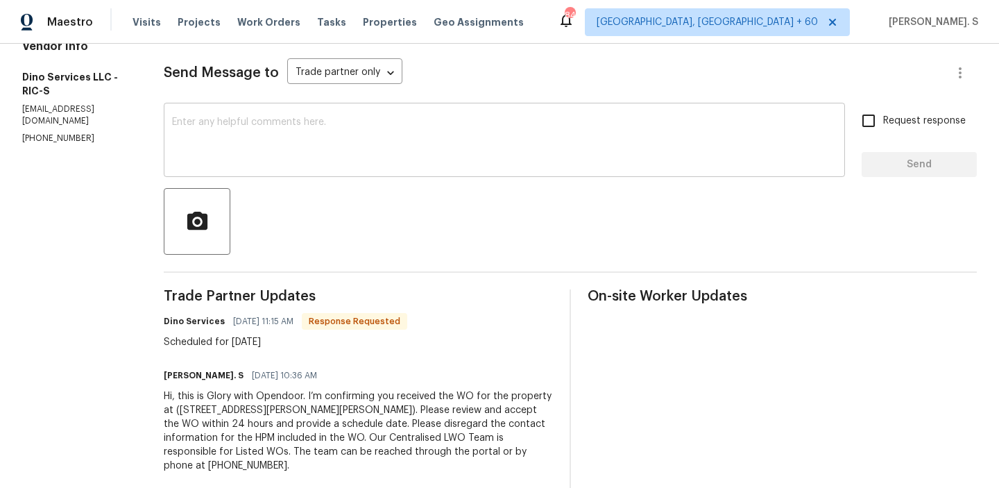
scroll to position [192, 0]
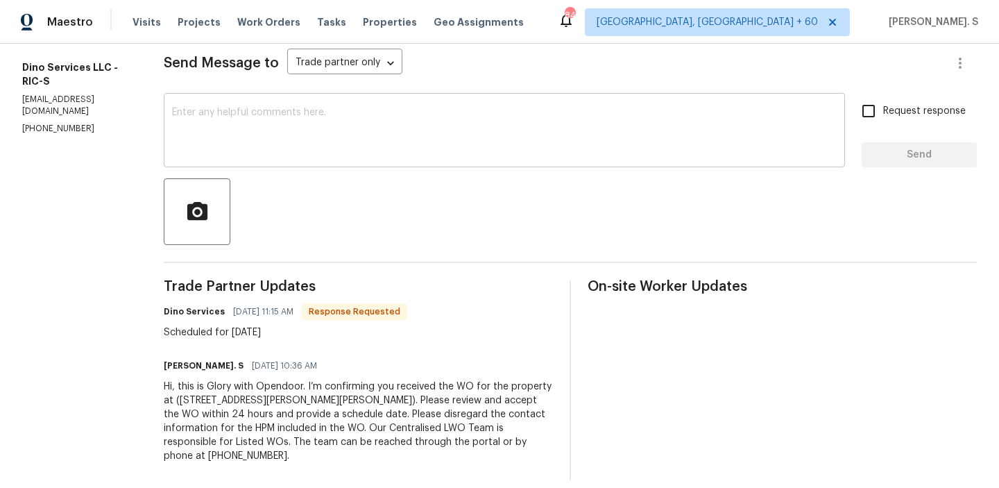
click at [307, 131] on textarea at bounding box center [504, 132] width 665 height 49
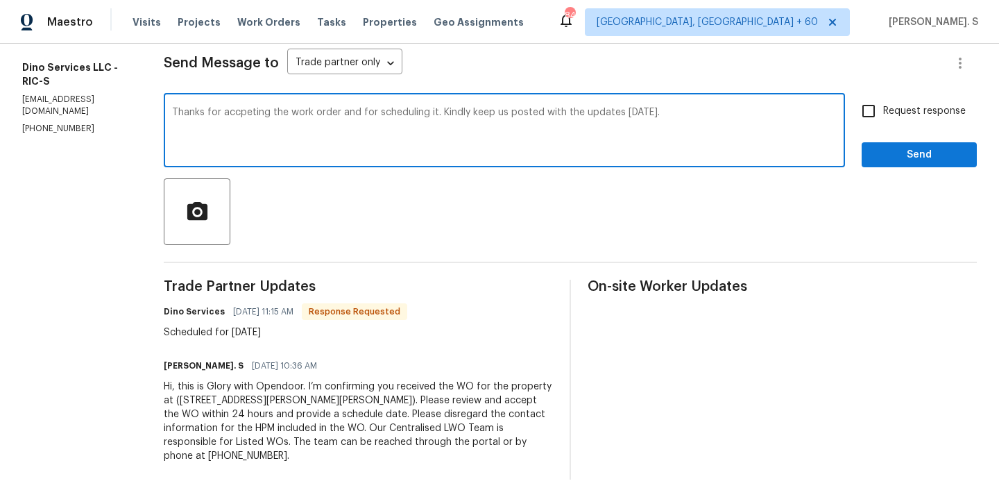
click at [0, 0] on div "accepting" at bounding box center [0, 0] width 0 height 0
drag, startPoint x: 172, startPoint y: 109, endPoint x: 700, endPoint y: 117, distance: 528.1
click at [700, 117] on textarea "Thanks for accepting the work order and for scheduling it. Kindly keep us poste…" at bounding box center [504, 132] width 665 height 49
type textarea "Thanks for accepting the work order and for scheduling it. Kindly keep us poste…"
click at [915, 117] on span "Request response" at bounding box center [924, 111] width 83 height 15
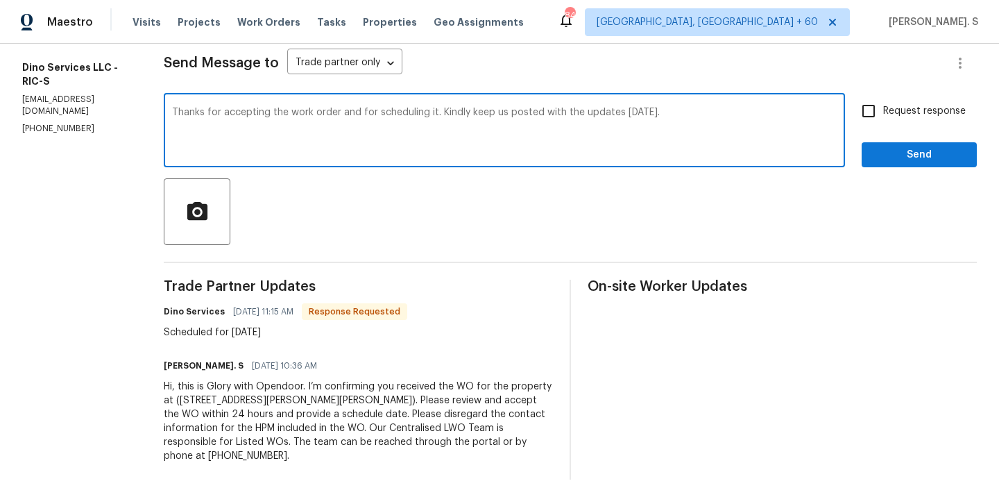
click at [883, 117] on input "Request response" at bounding box center [868, 110] width 29 height 29
checkbox input "true"
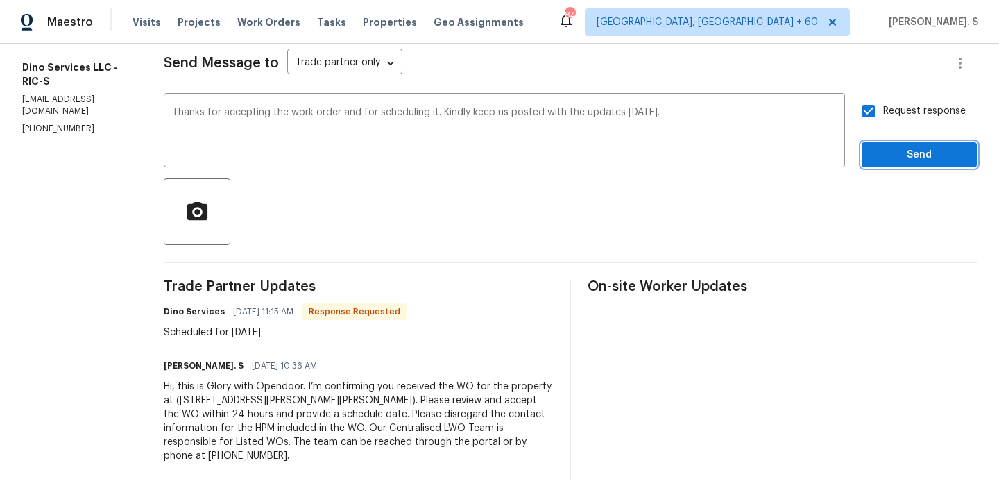
click at [902, 164] on button "Send" at bounding box center [919, 155] width 115 height 26
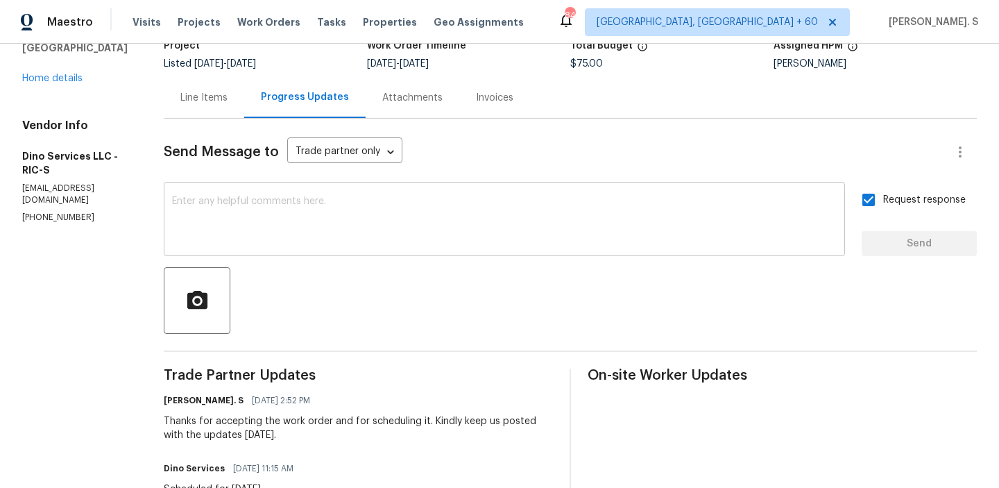
scroll to position [0, 0]
